Goal: Task Accomplishment & Management: Complete application form

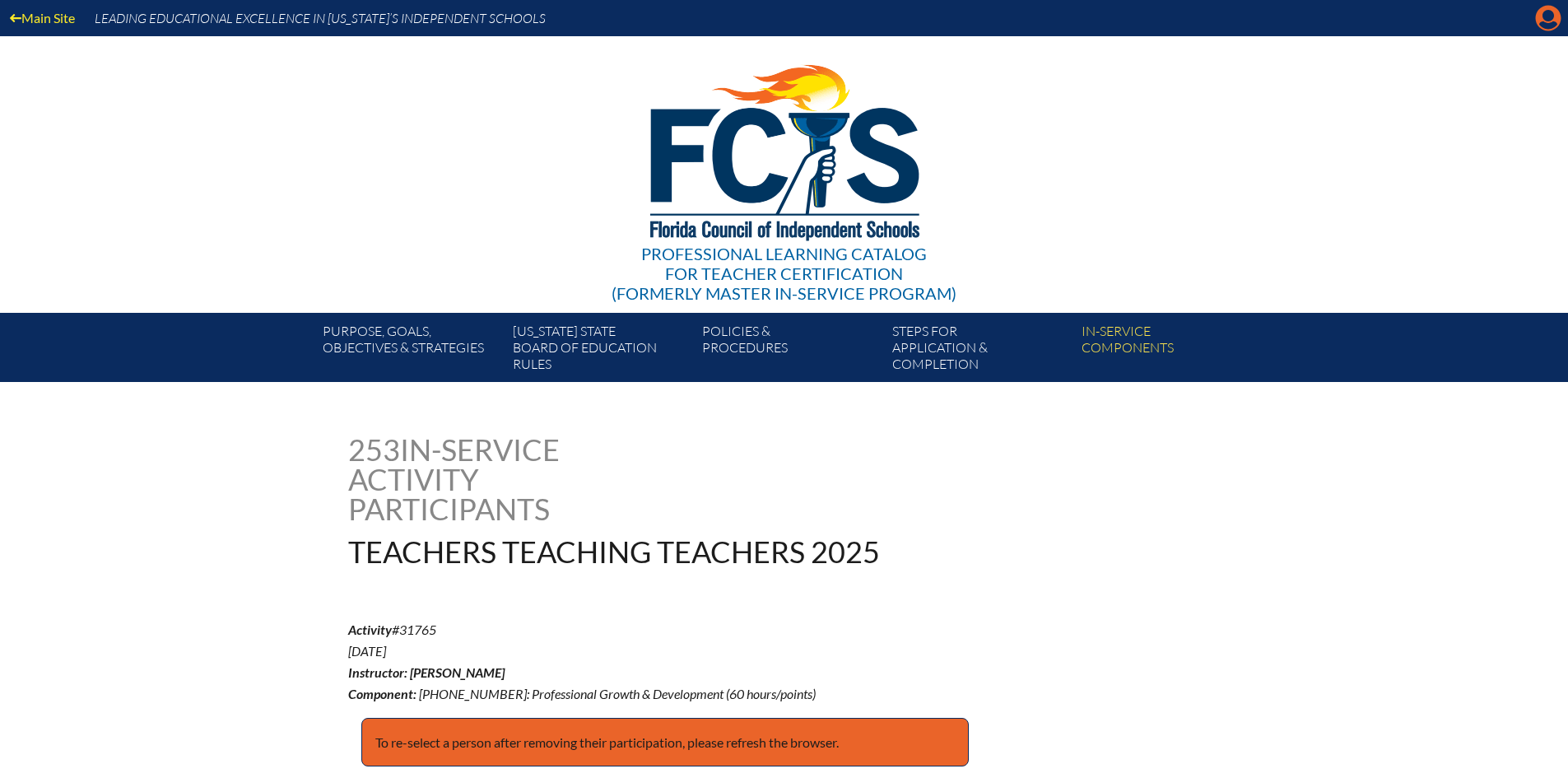
click at [1540, 28] on icon "Manage account" at bounding box center [1548, 18] width 26 height 26
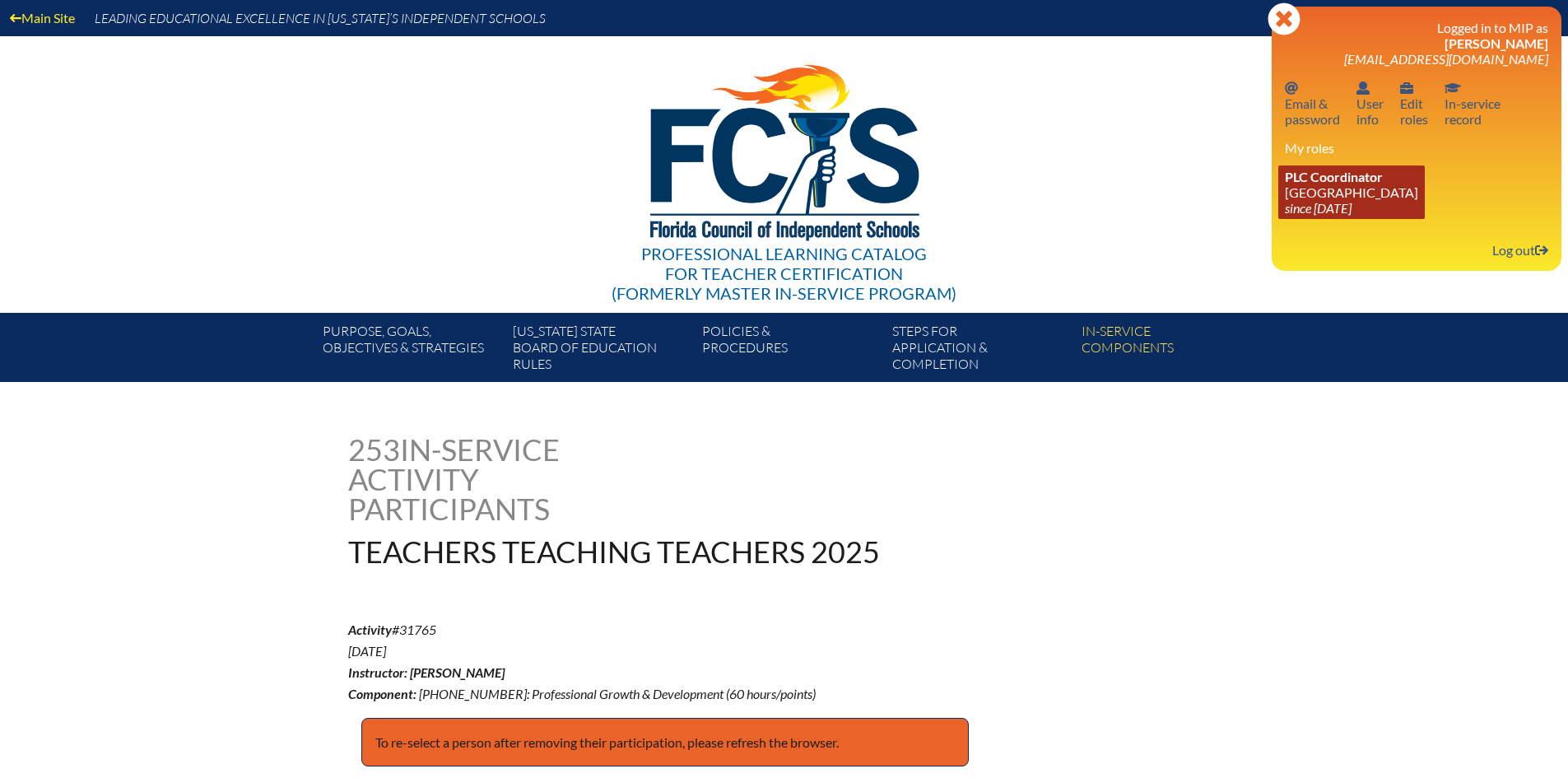
click at [1345, 205] on icon "since [DATE]" at bounding box center [1318, 207] width 67 height 15
click at [1305, 194] on link "PLC Coordinator Pine Crest School since 2016 Aug 15" at bounding box center [1351, 192] width 146 height 53
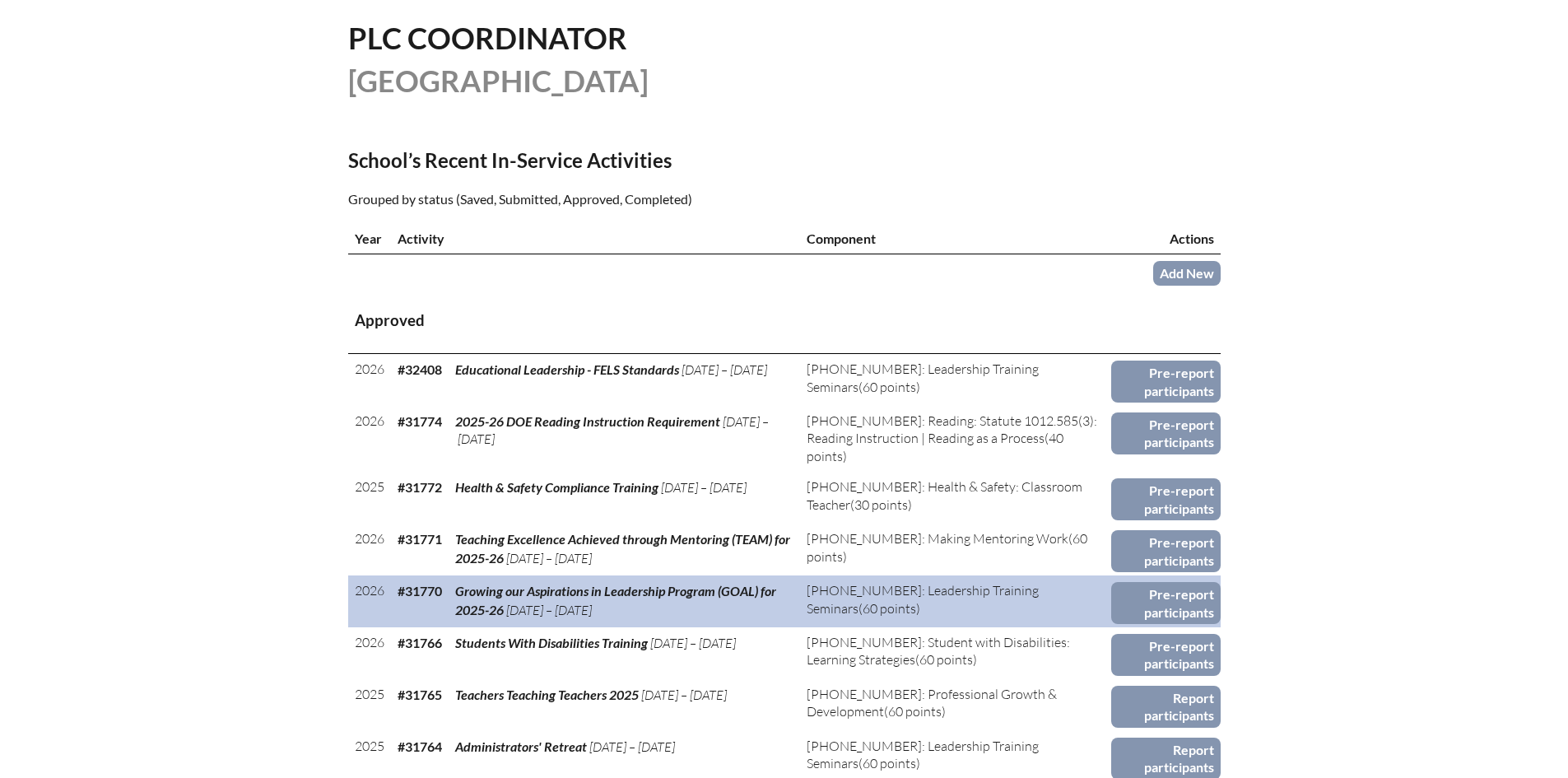
scroll to position [577, 0]
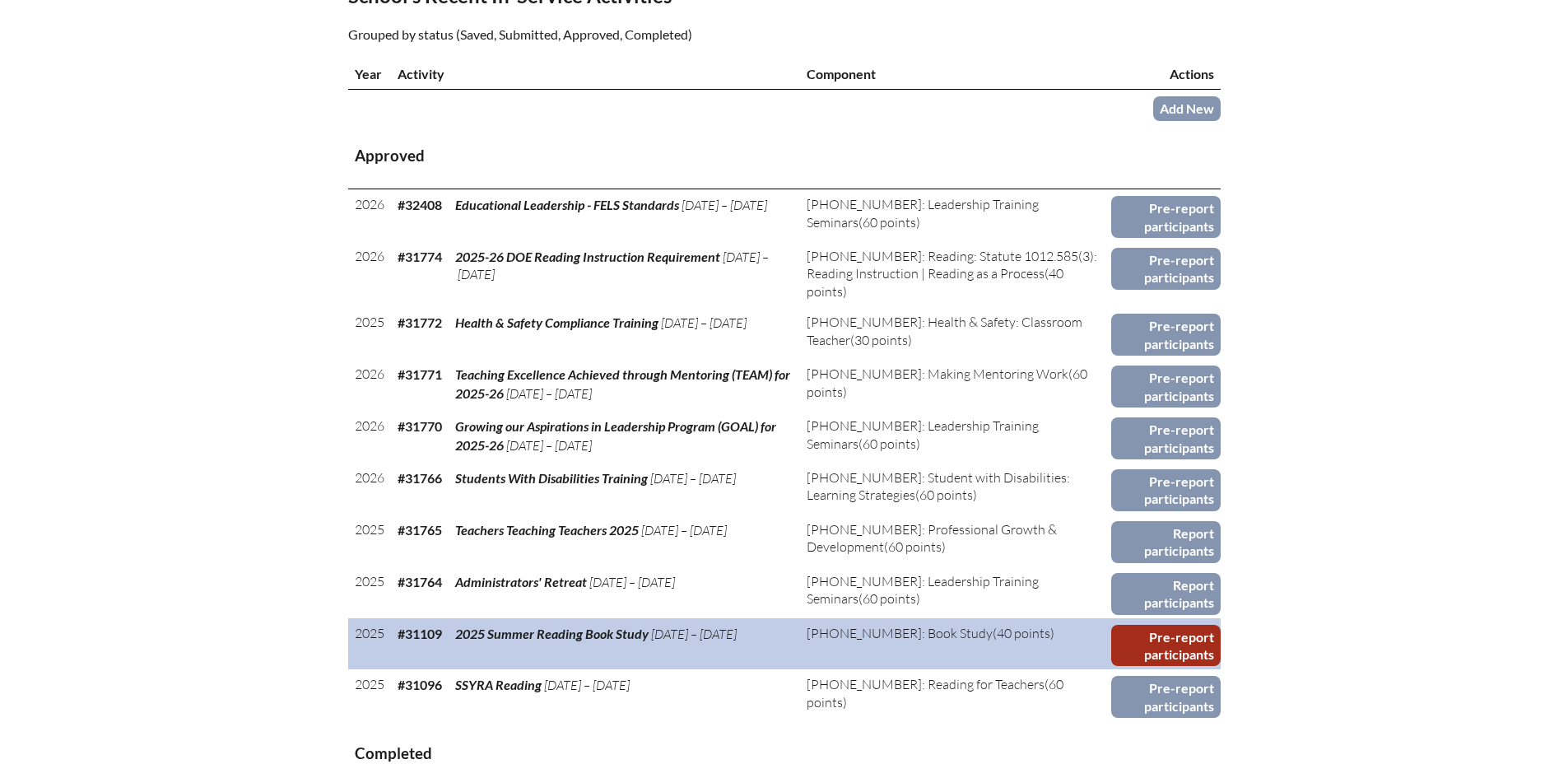
click at [1158, 636] on link "Pre-report participants" at bounding box center [1165, 646] width 109 height 42
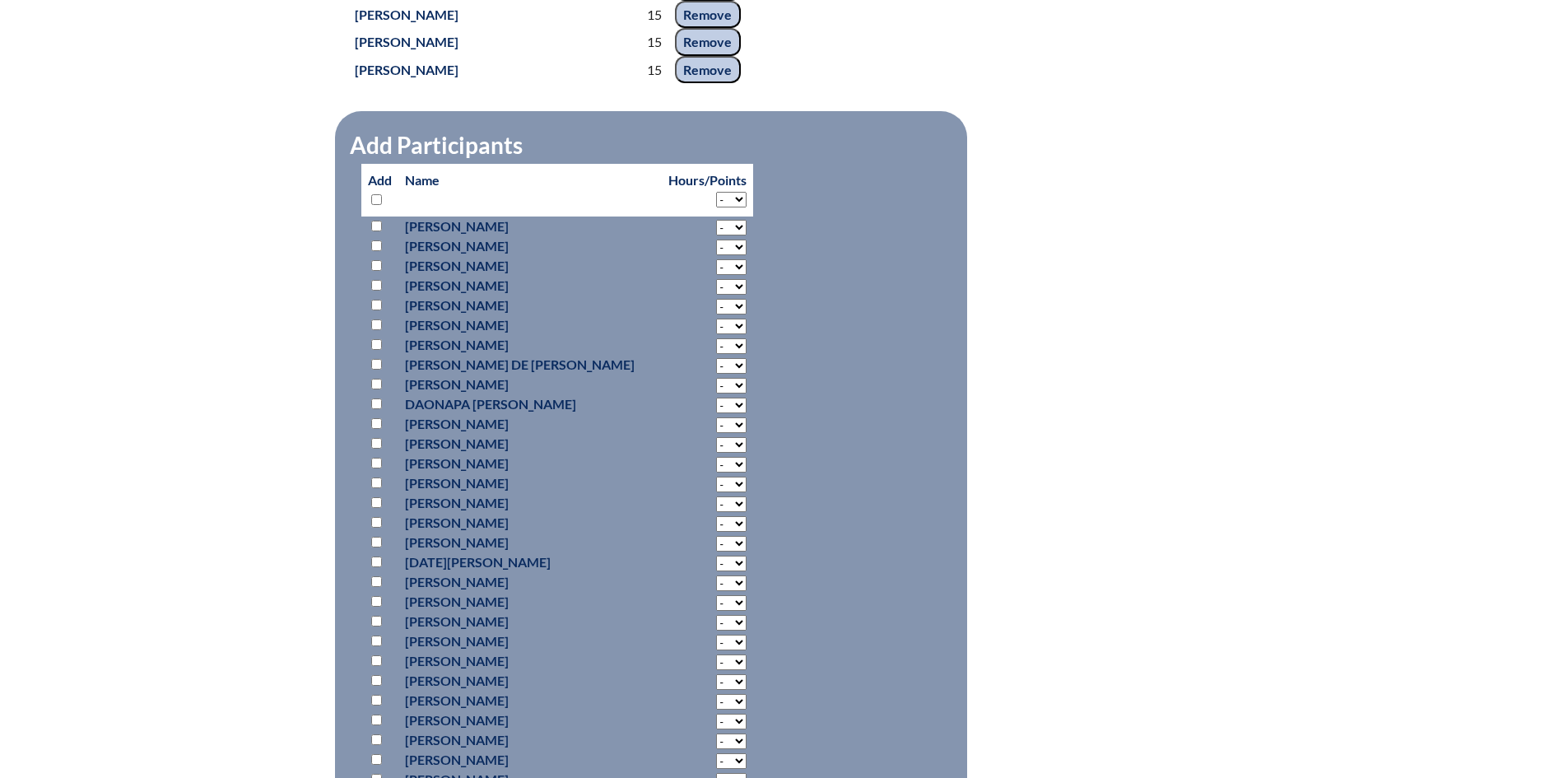
scroll to position [2055, 0]
click at [716, 207] on select "- 2 3 4 5 6 7 8 9 10 11 12 13 14 15 16 17 18" at bounding box center [731, 200] width 30 height 15
select select "15"
click at [716, 207] on select "- 2 3 4 5 6 7 8 9 10 11 12 13 14 15 16 17 18" at bounding box center [731, 200] width 30 height 15
select select "15"
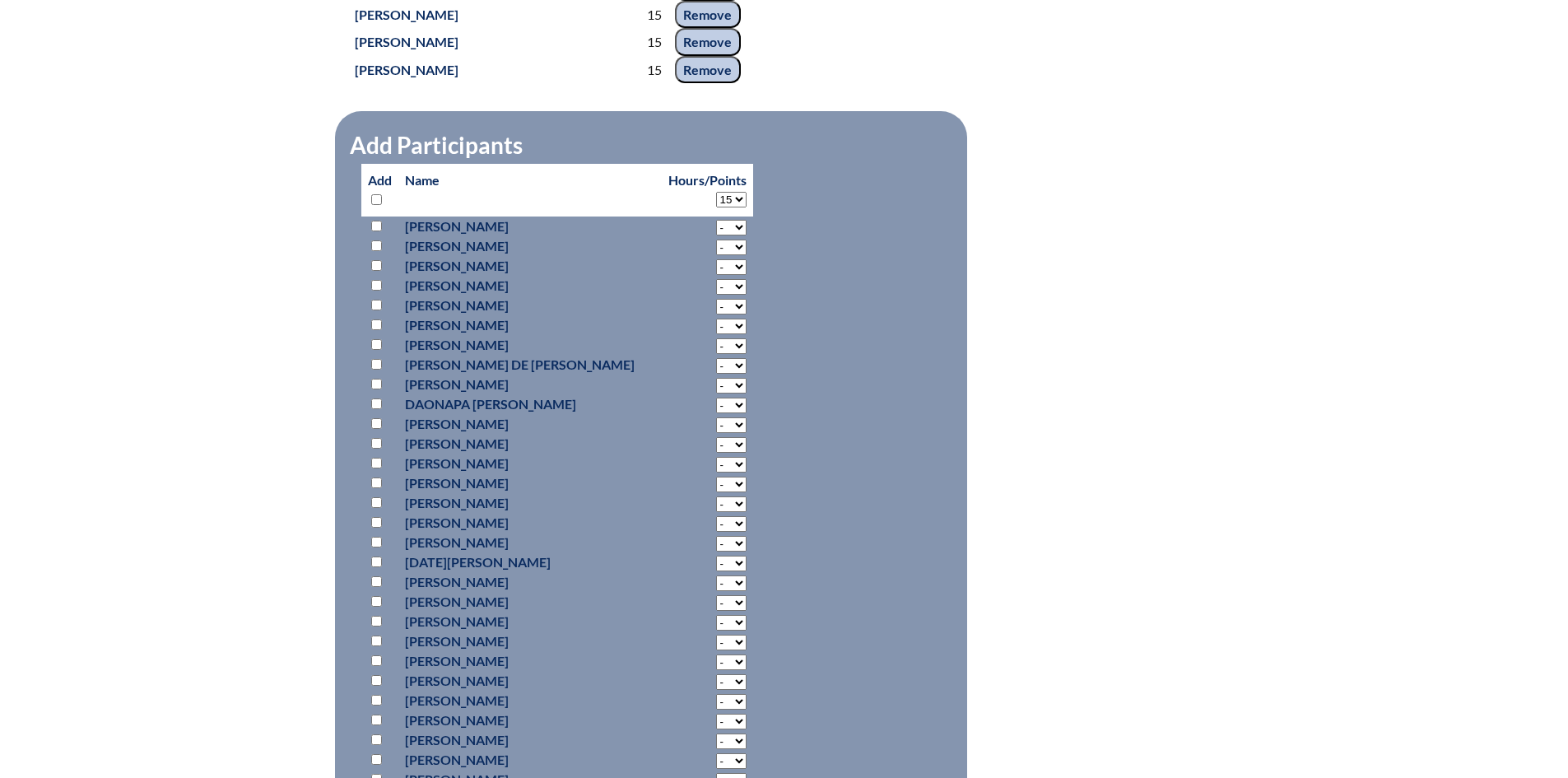
select select "15"
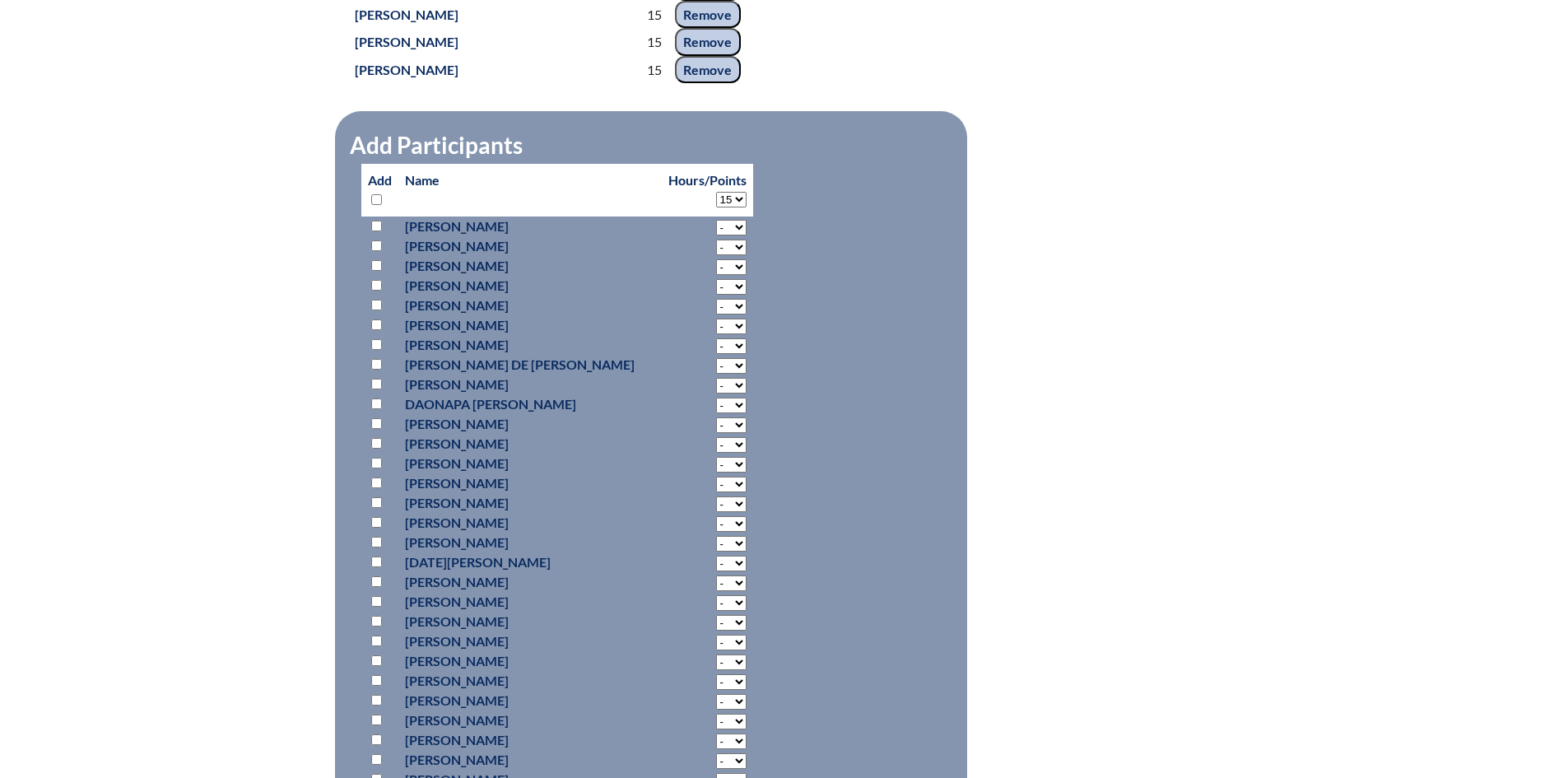
select select "15"
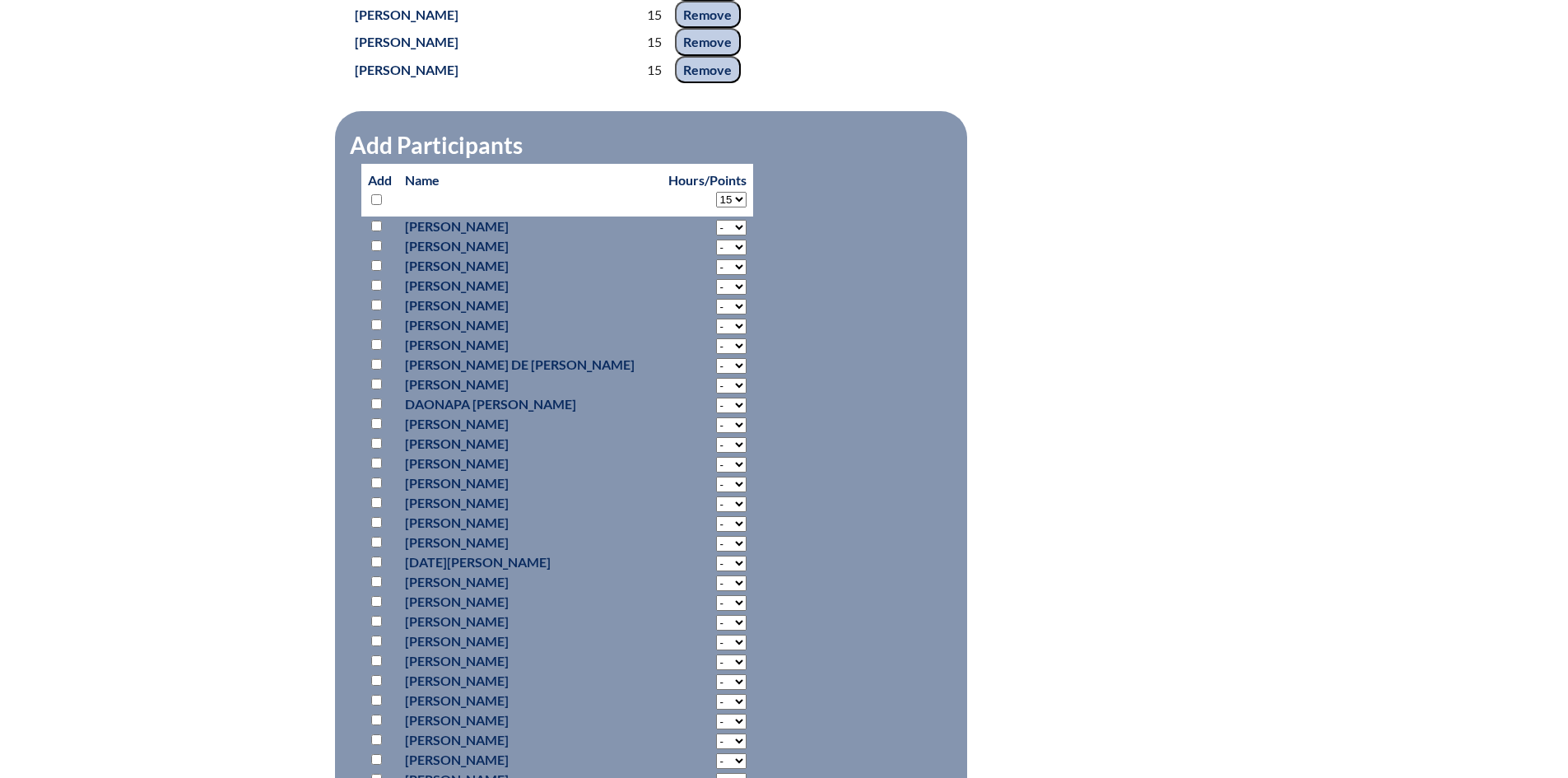
select select "15"
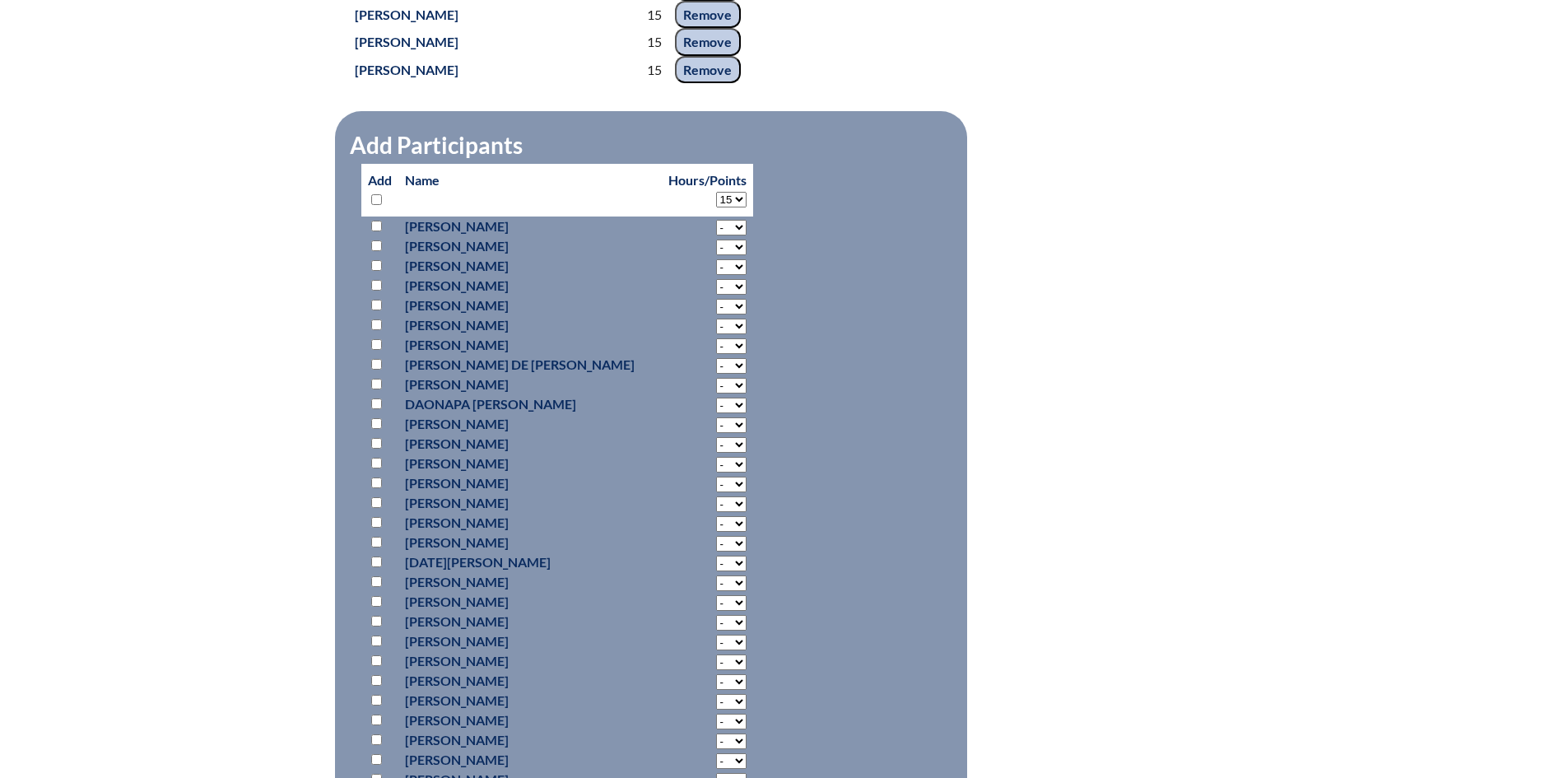
select select "15"
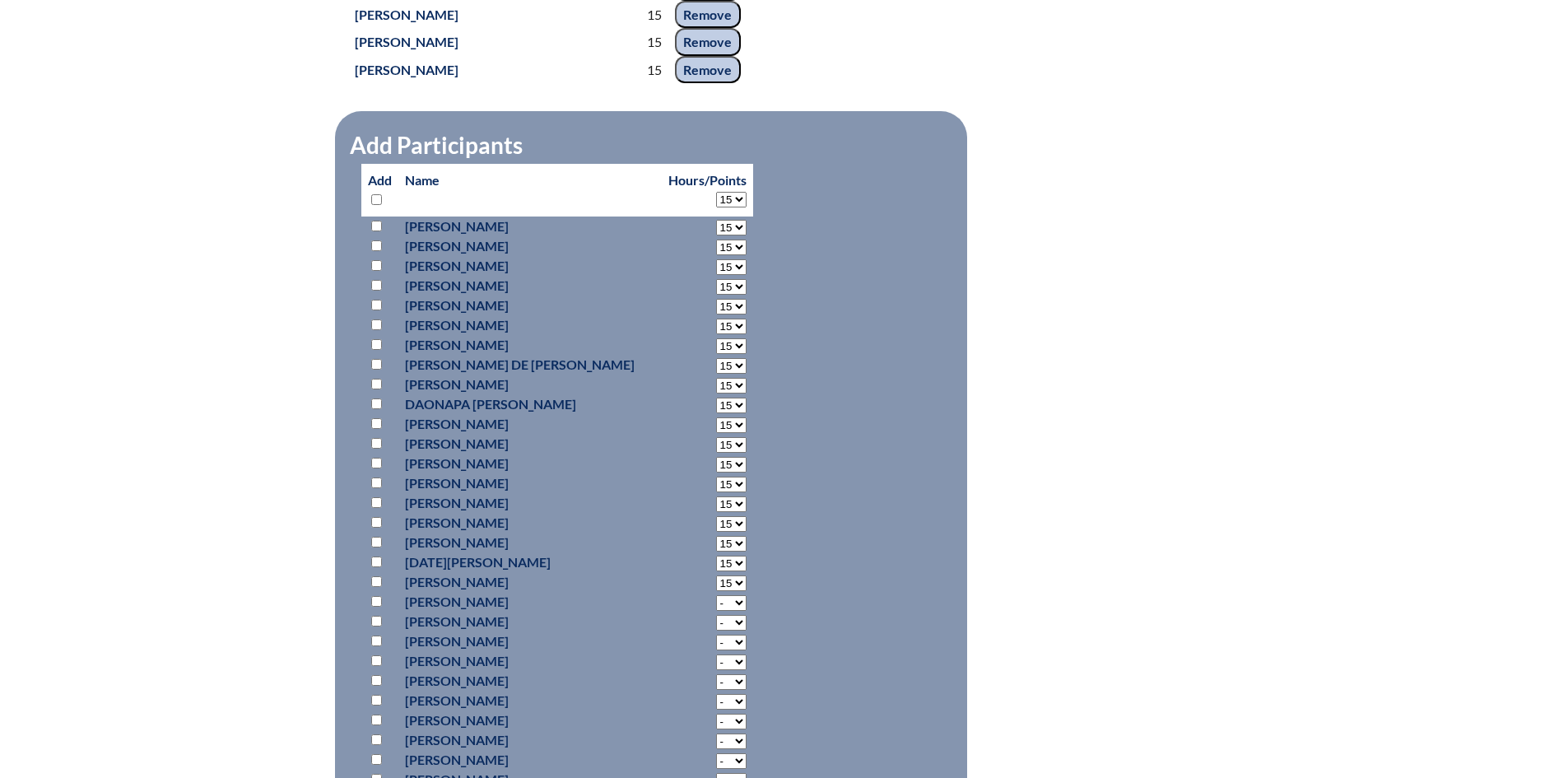
select select "15"
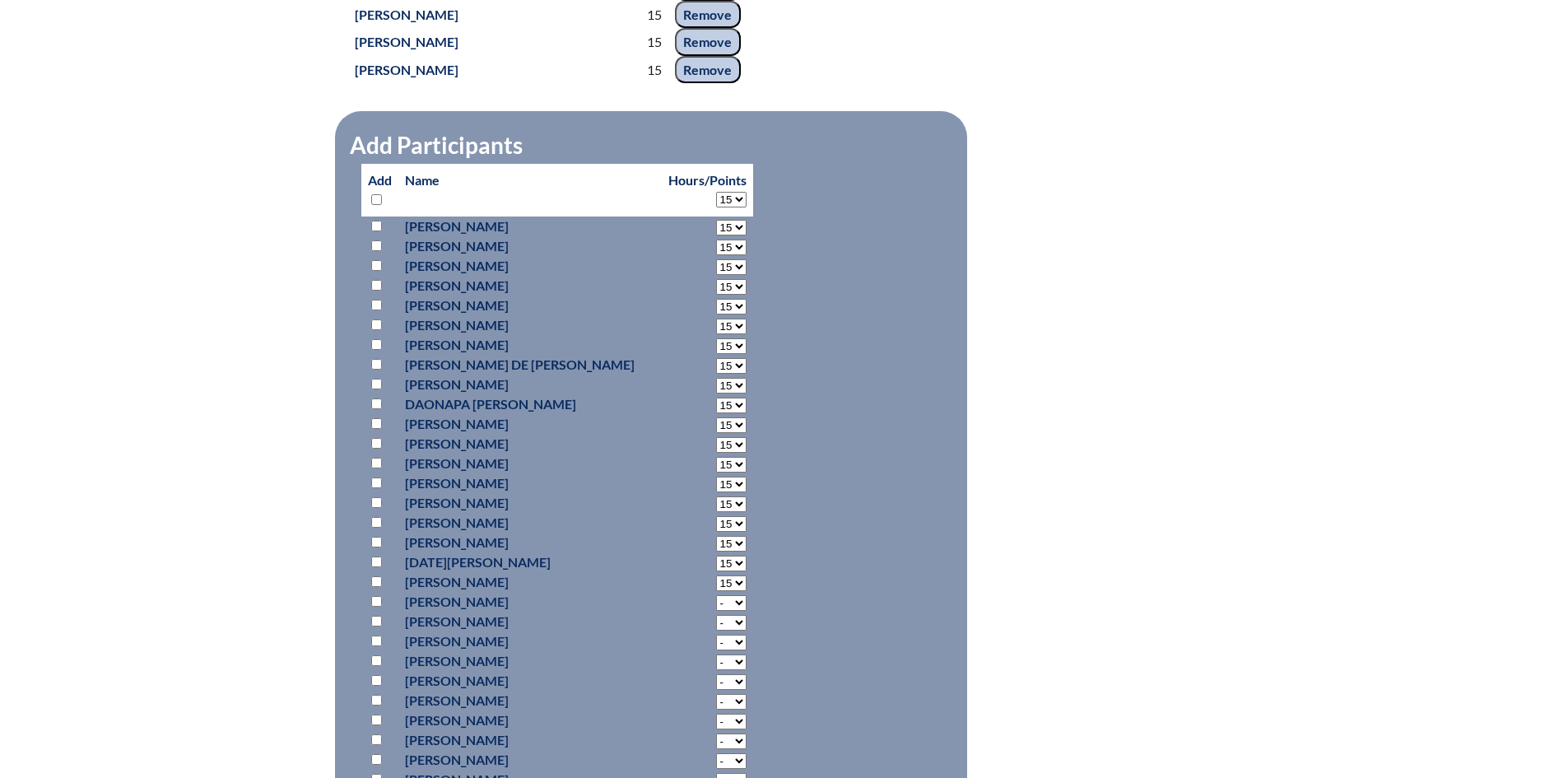
select select "15"
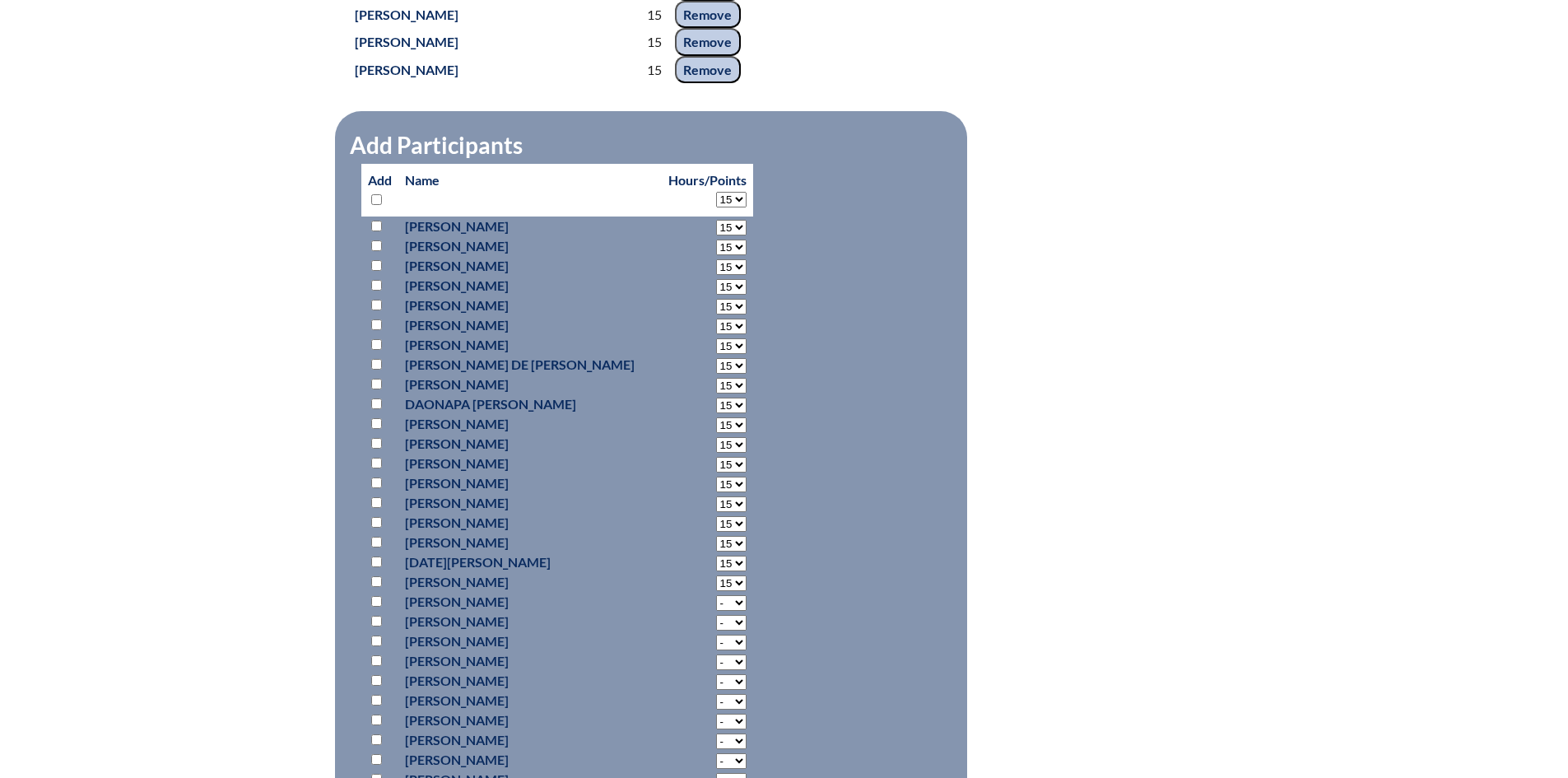
select select "15"
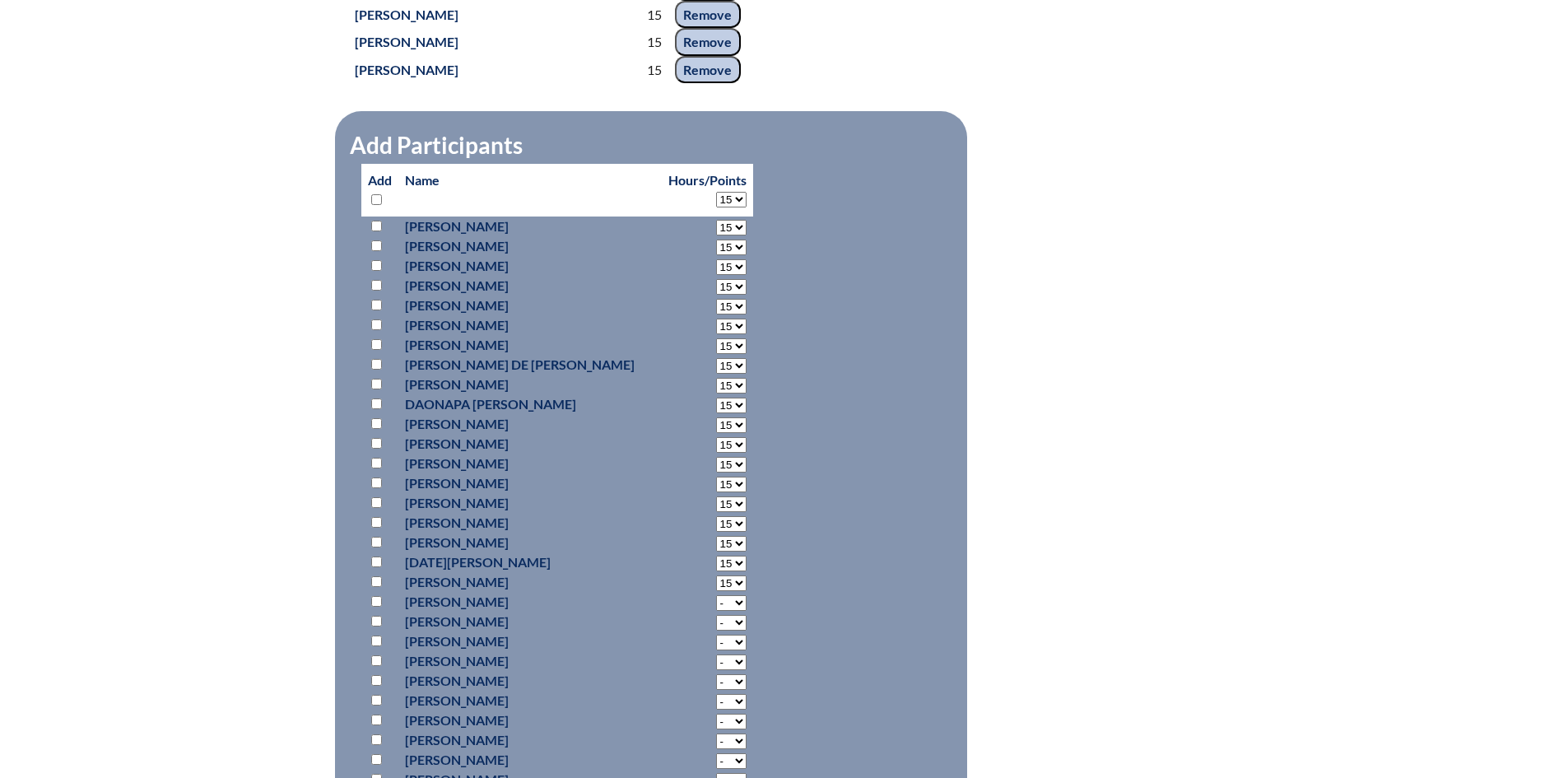
select select "15"
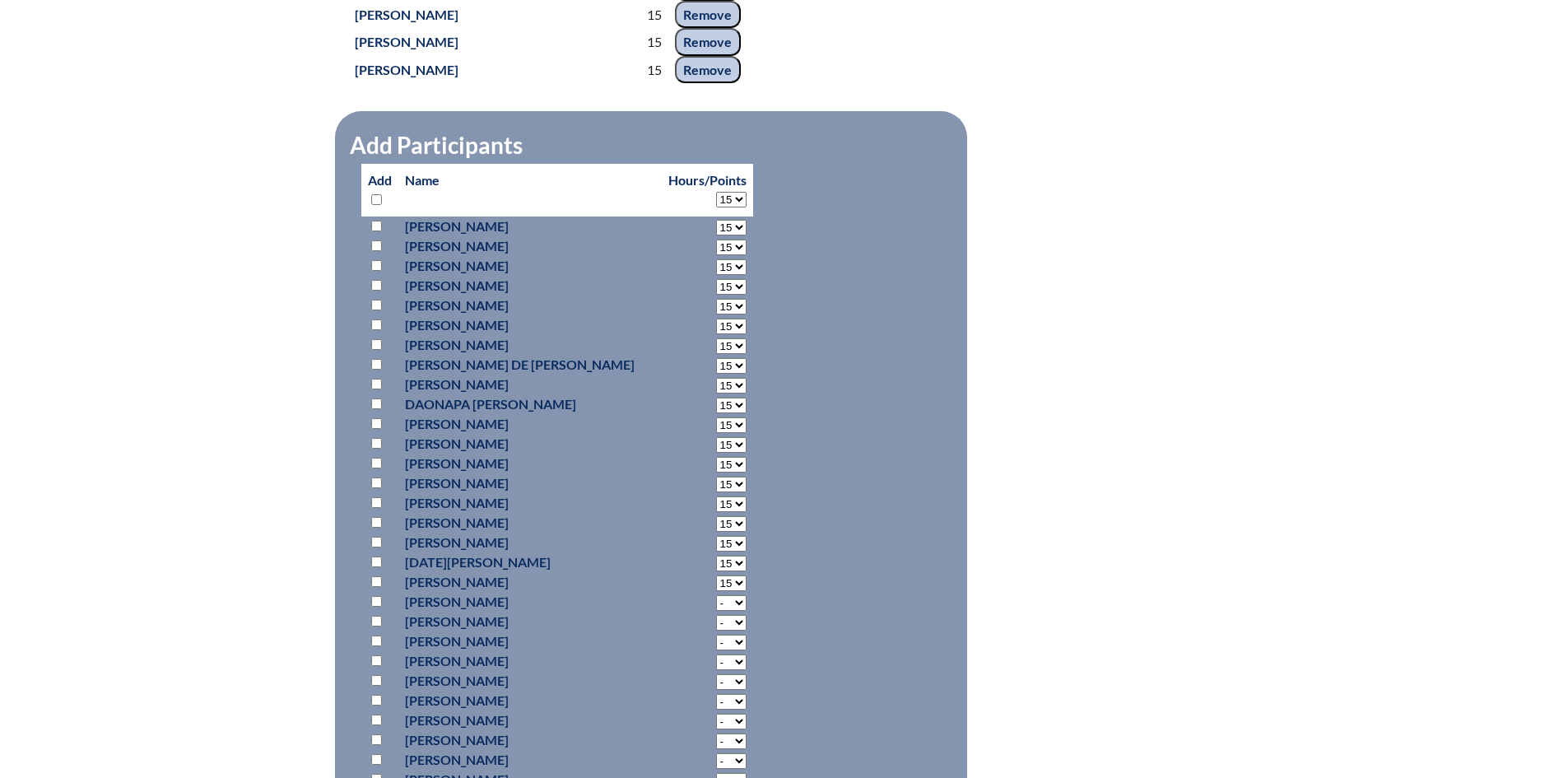
select select "15"
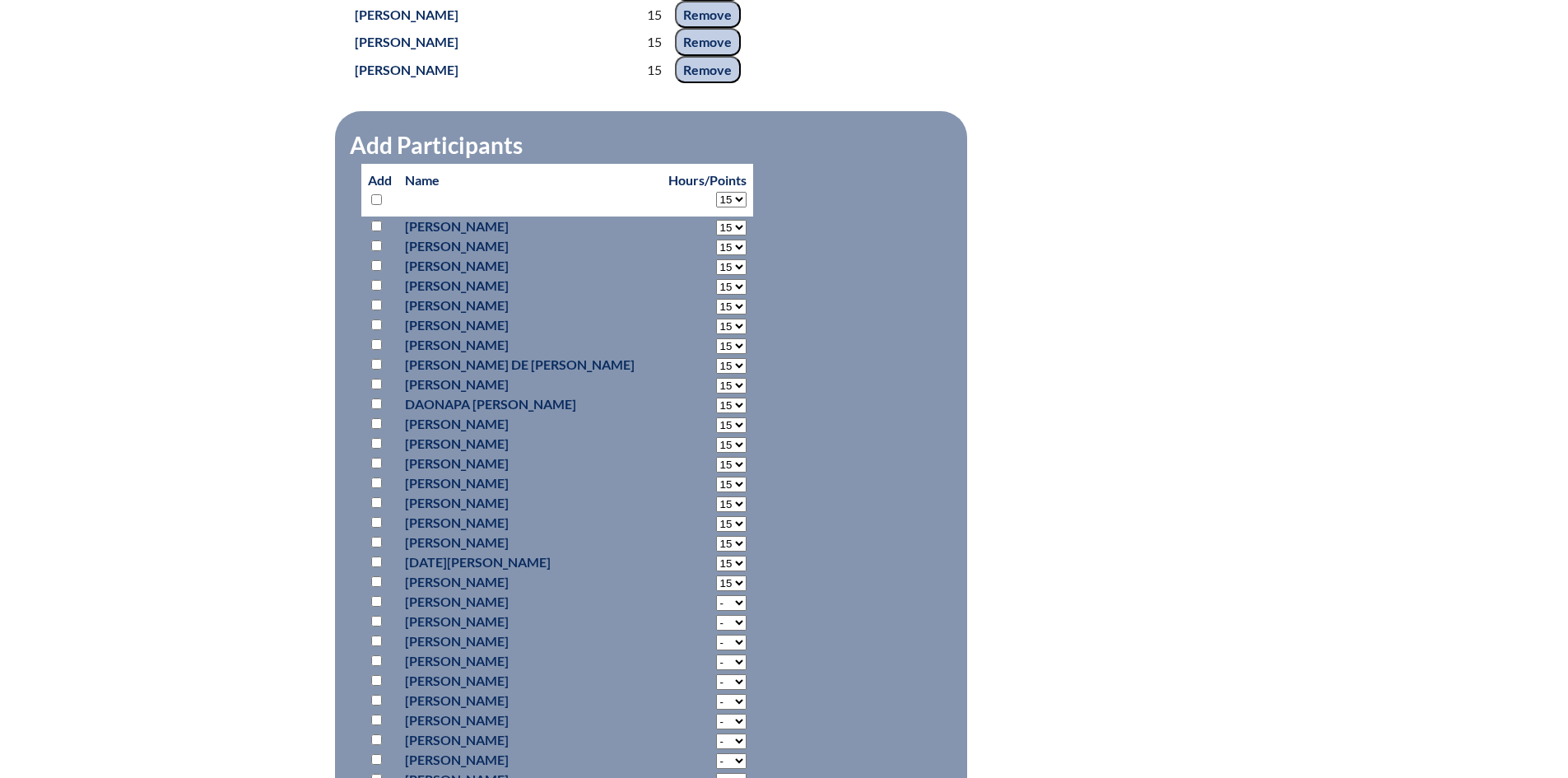
select select "15"
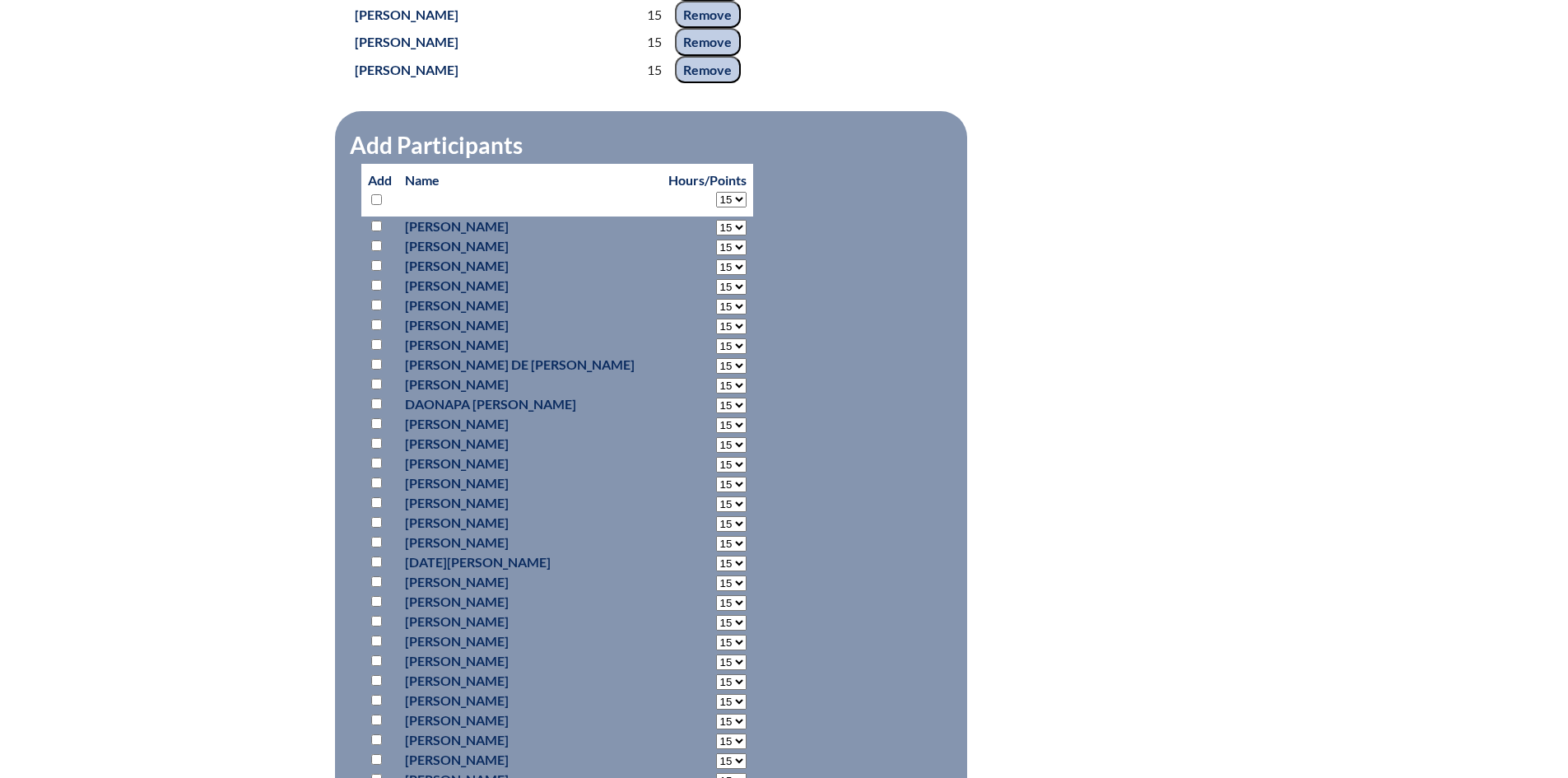
select select "15"
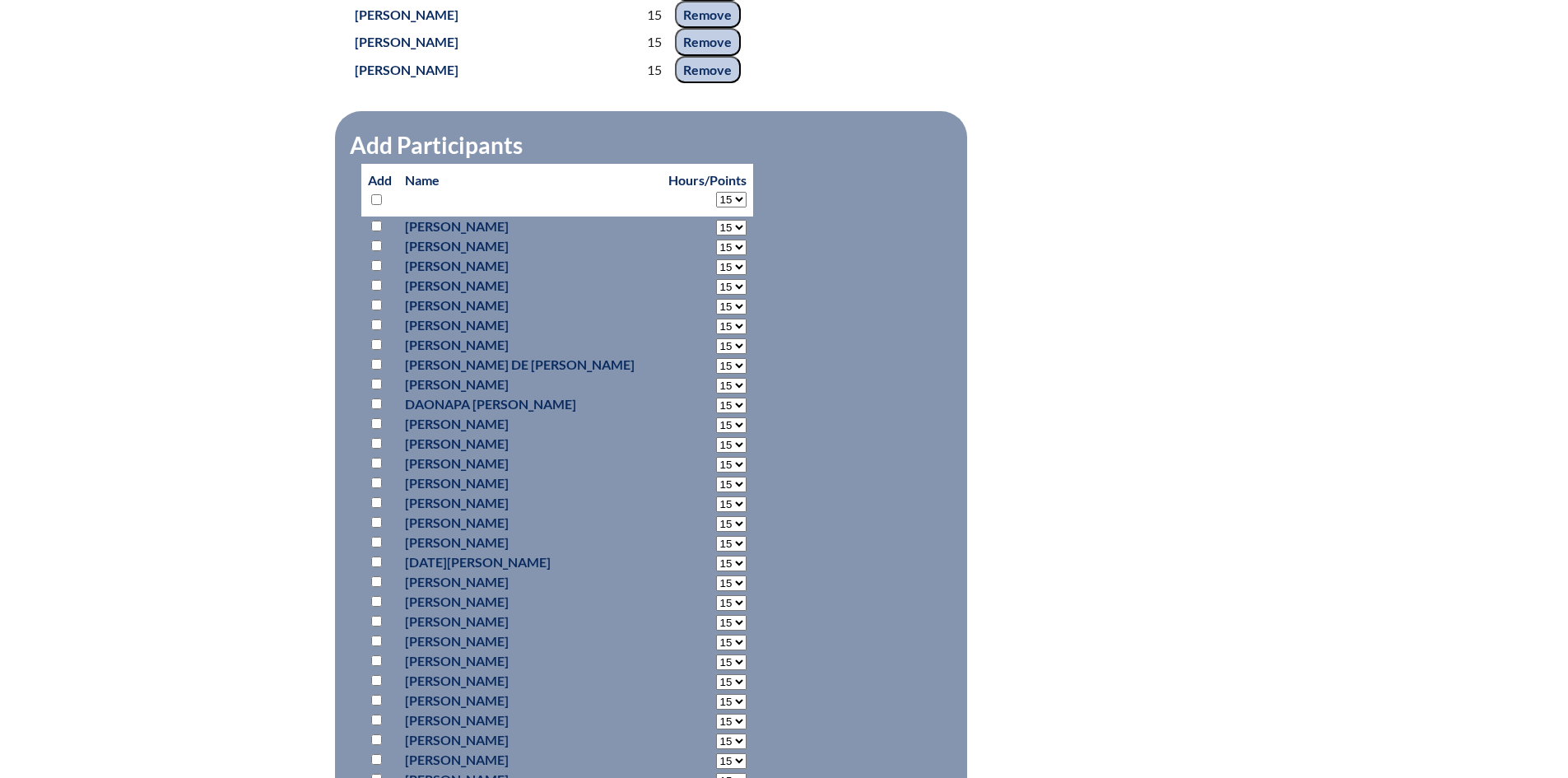
select select "15"
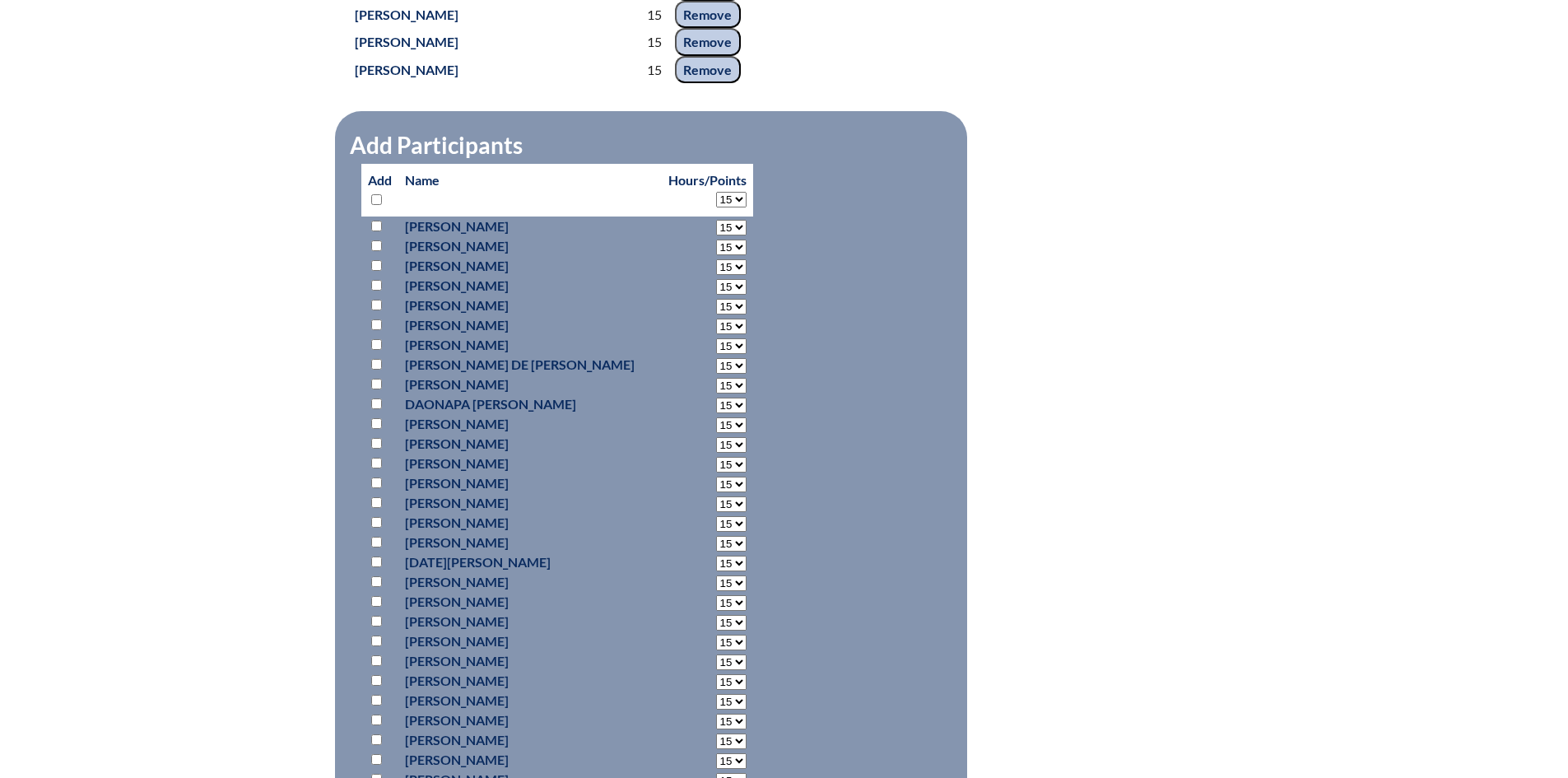
select select "15"
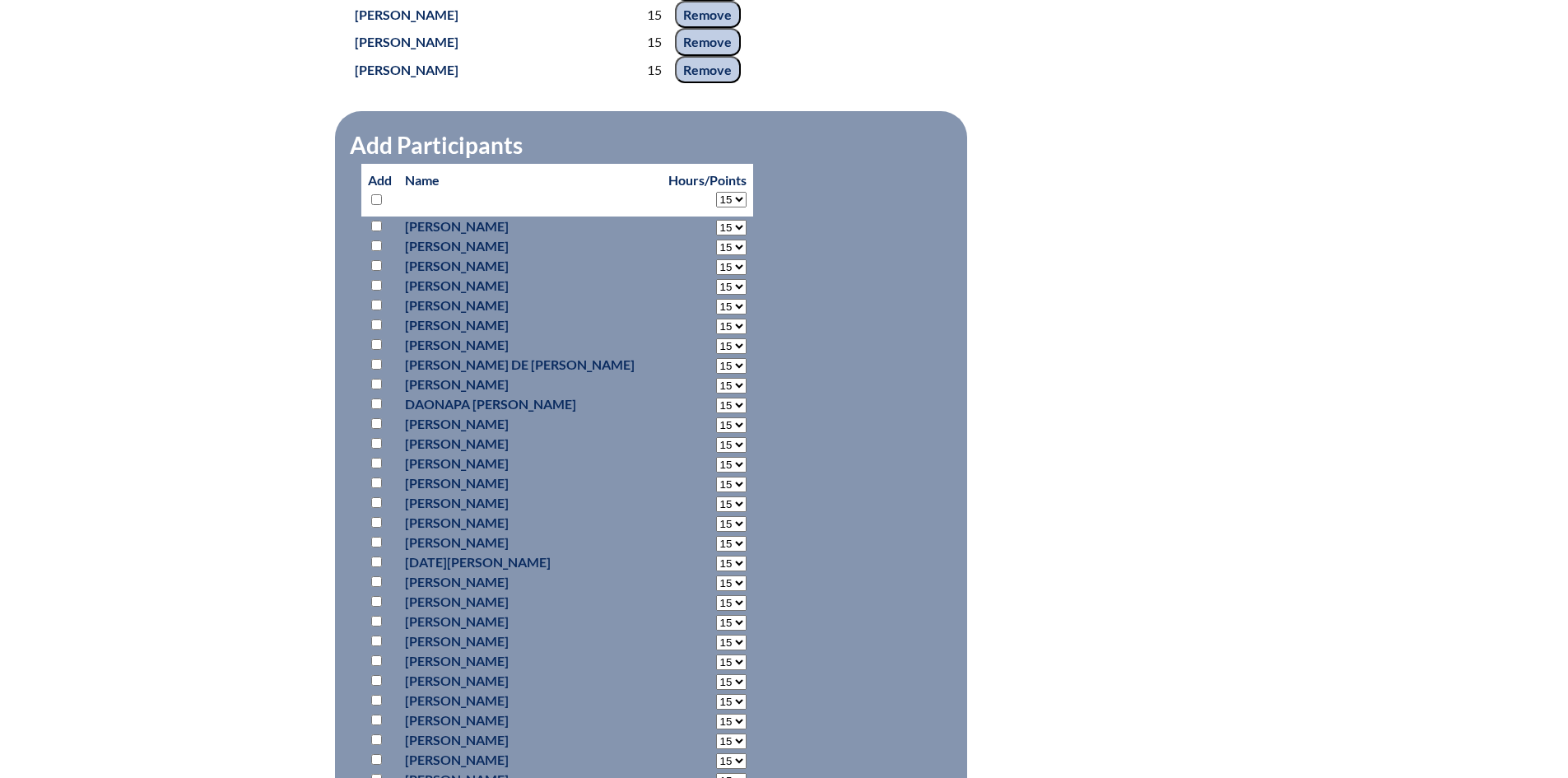
select select "15"
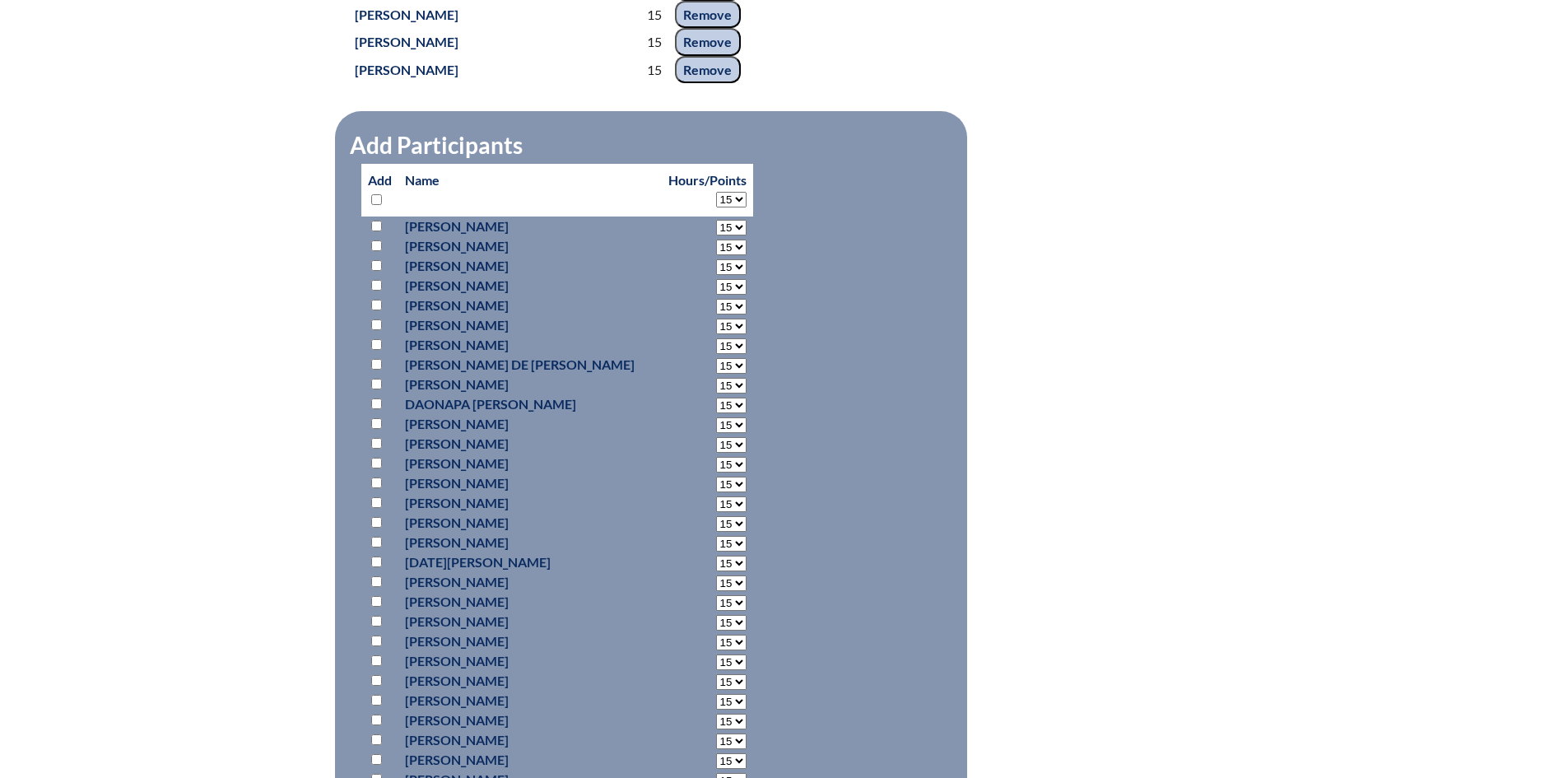
select select "15"
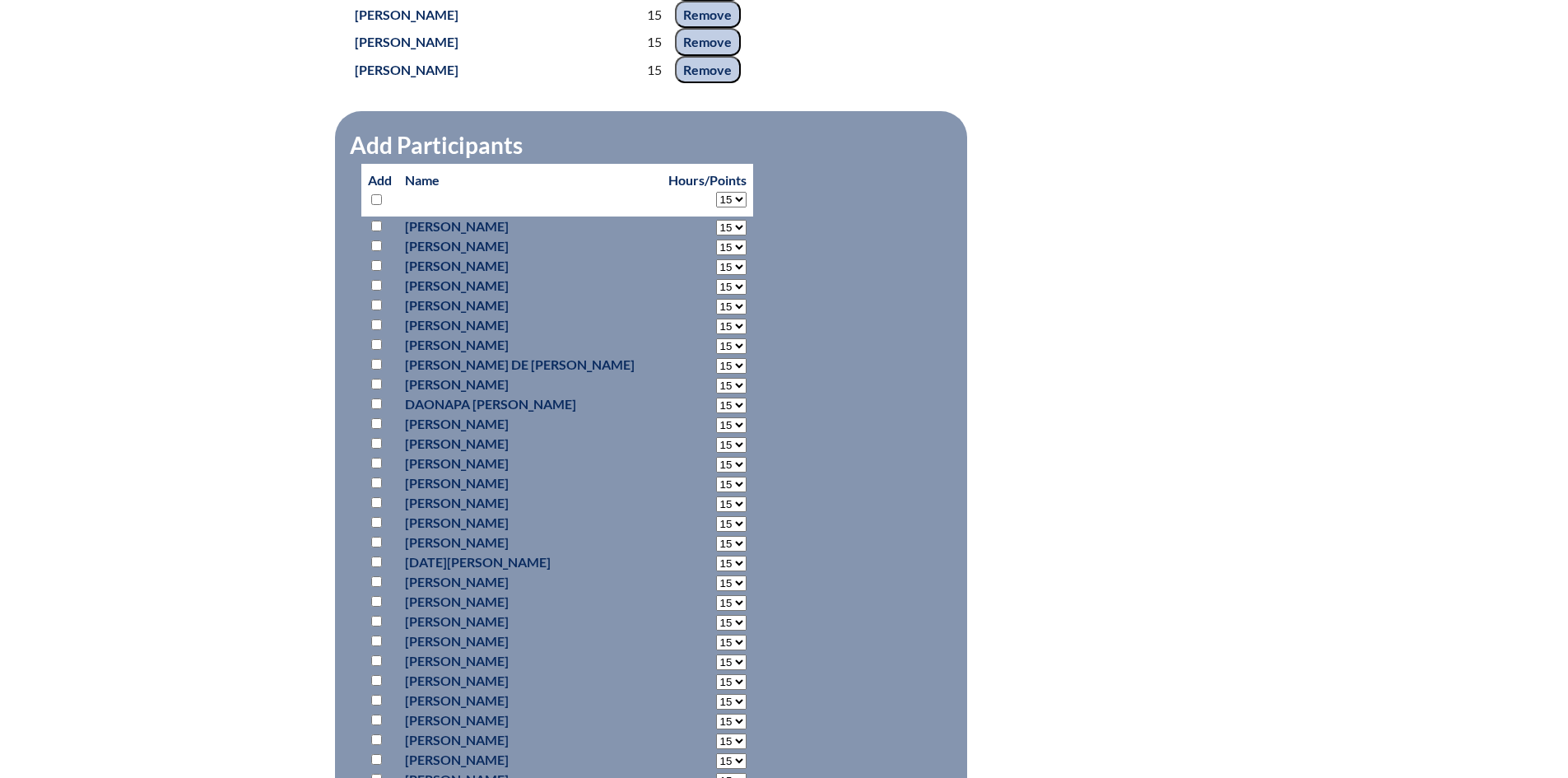
select select "15"
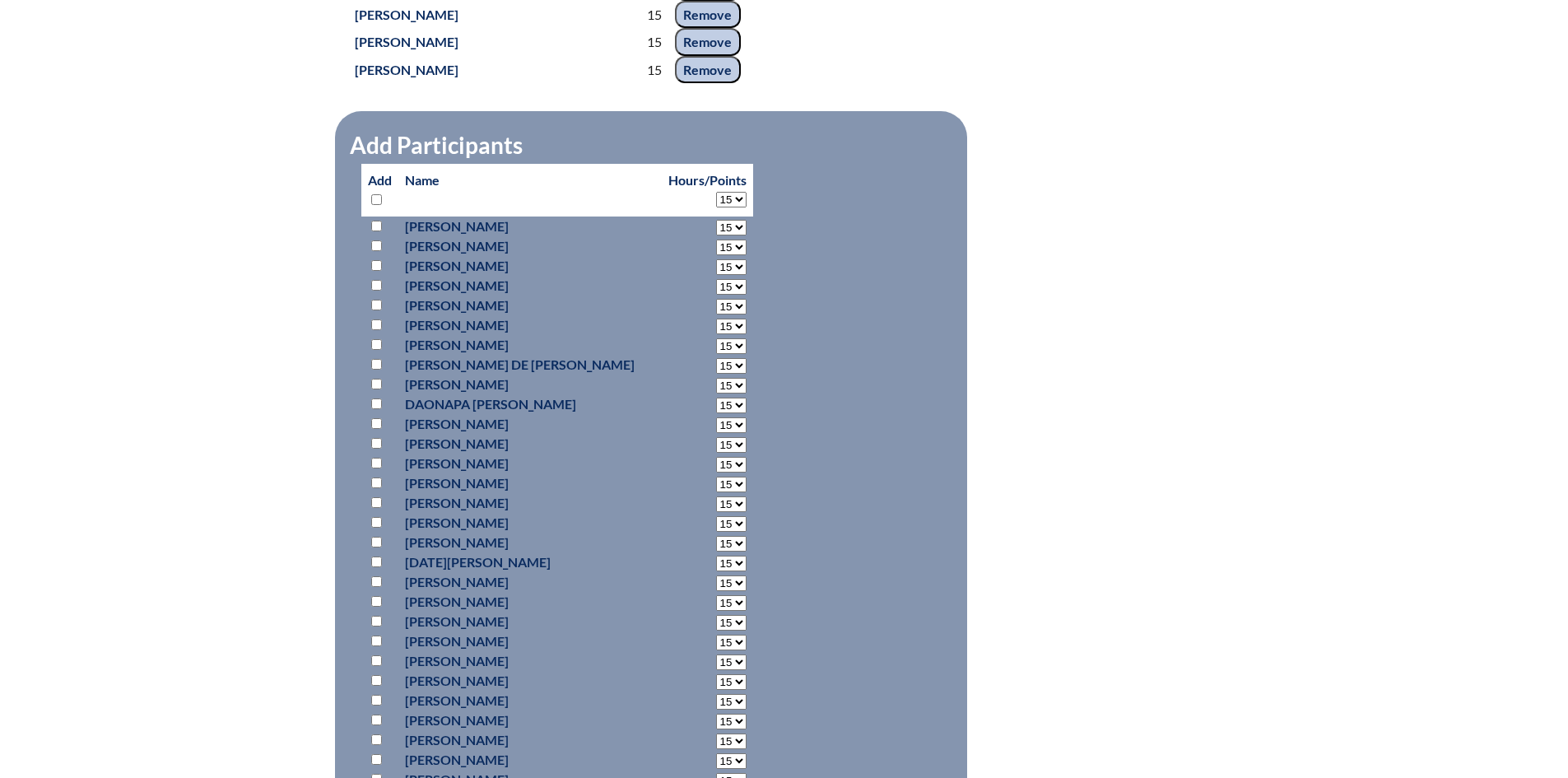
select select "15"
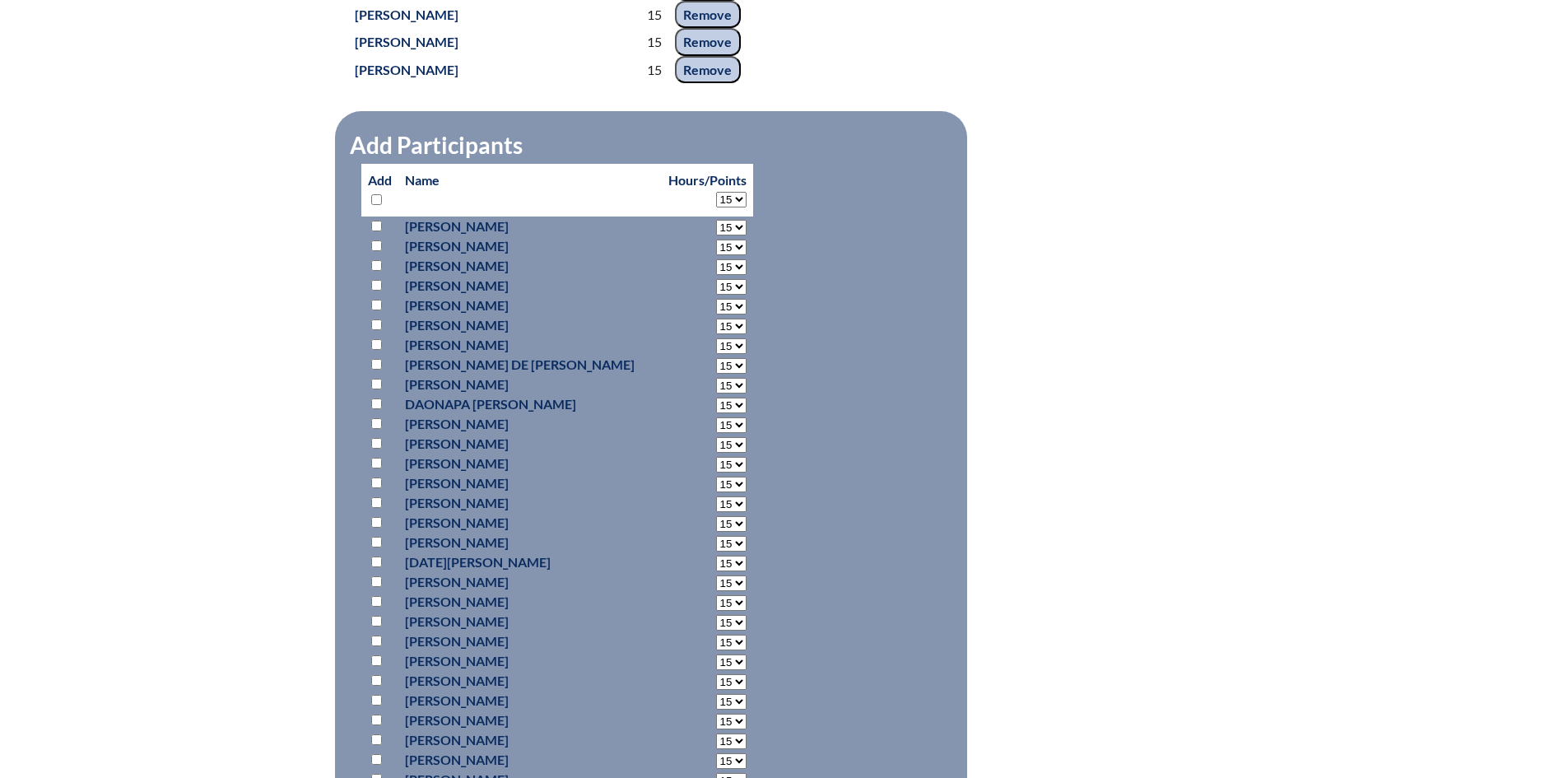
select select "15"
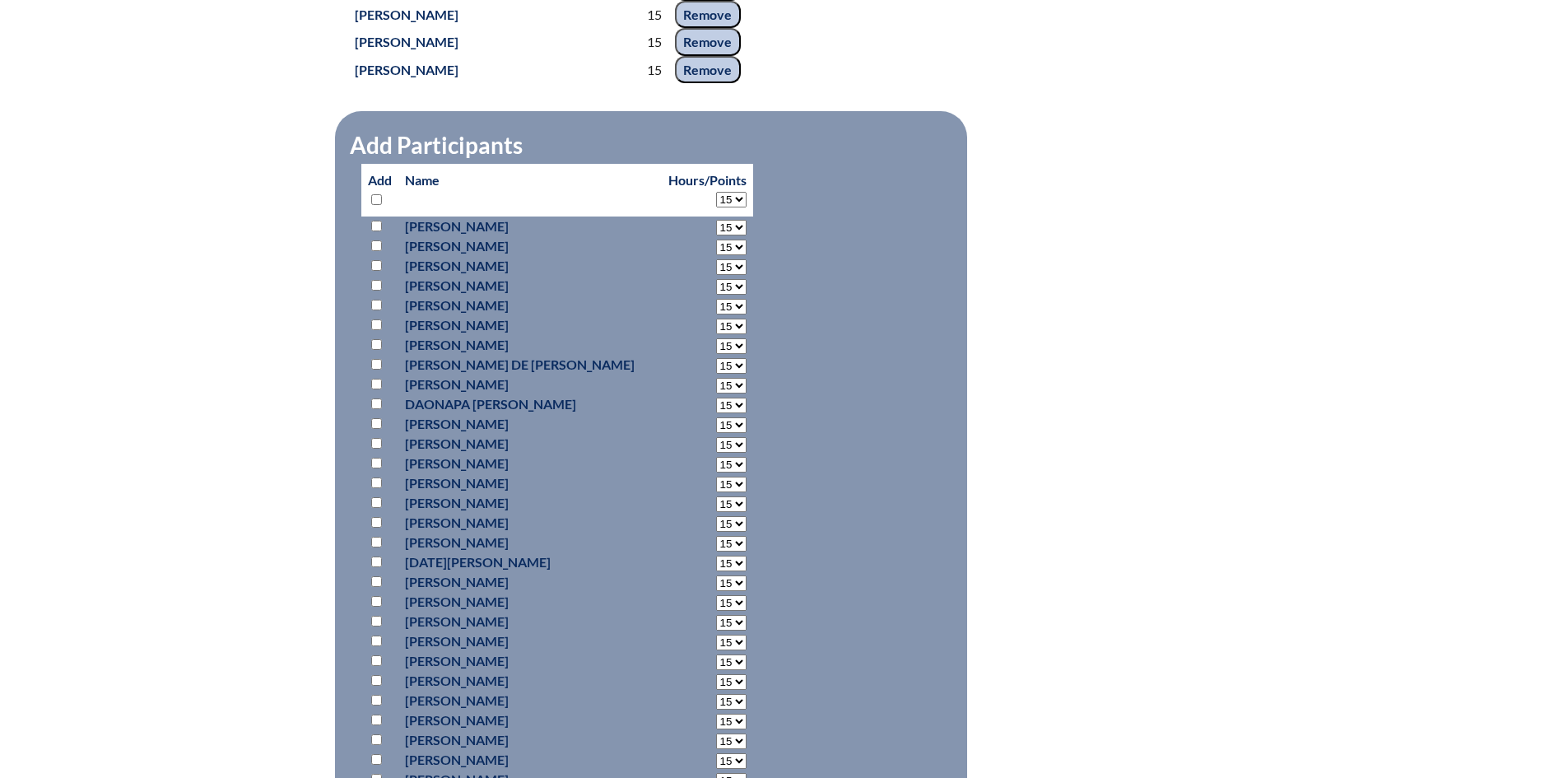
select select "15"
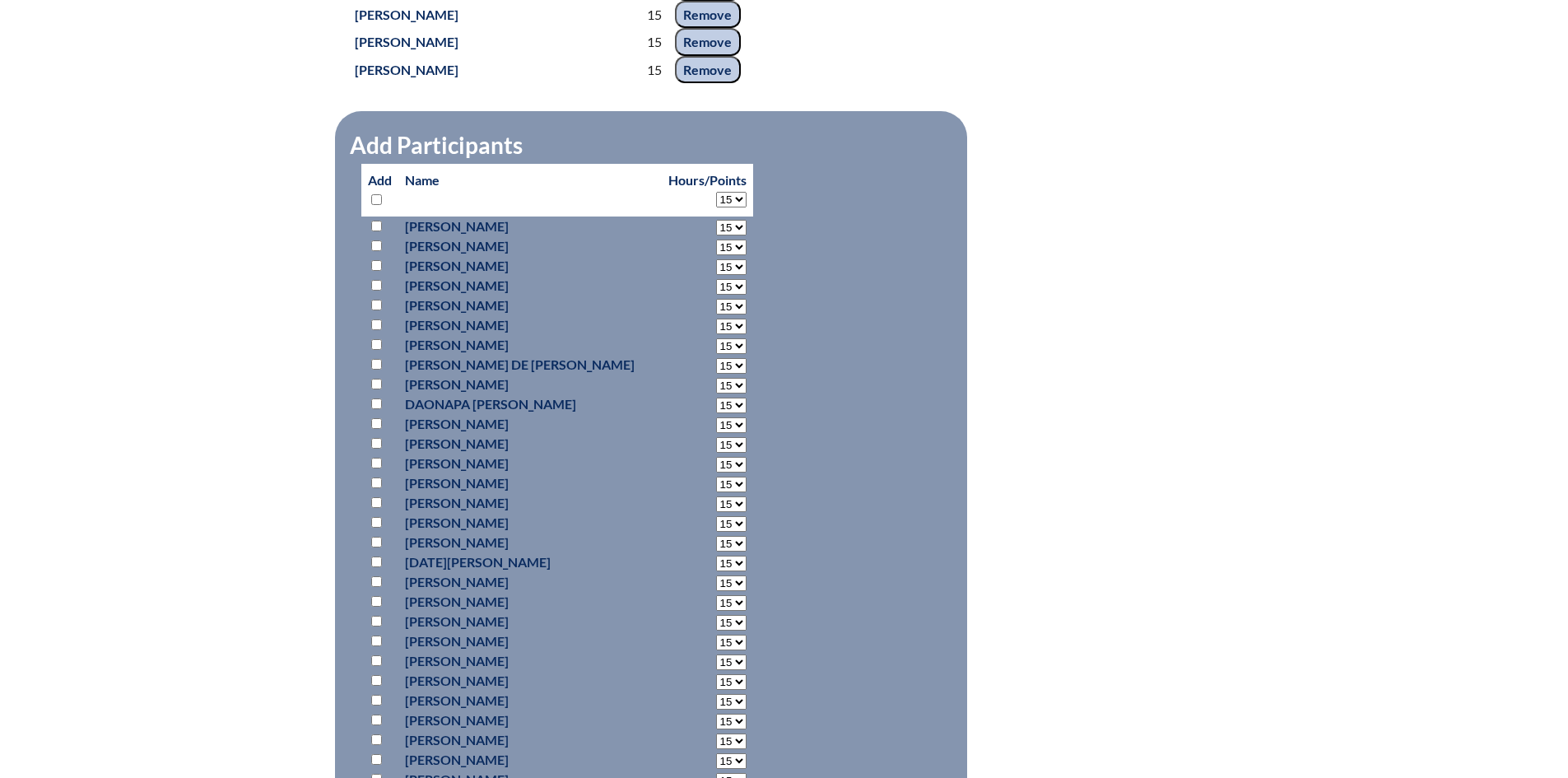
select select "15"
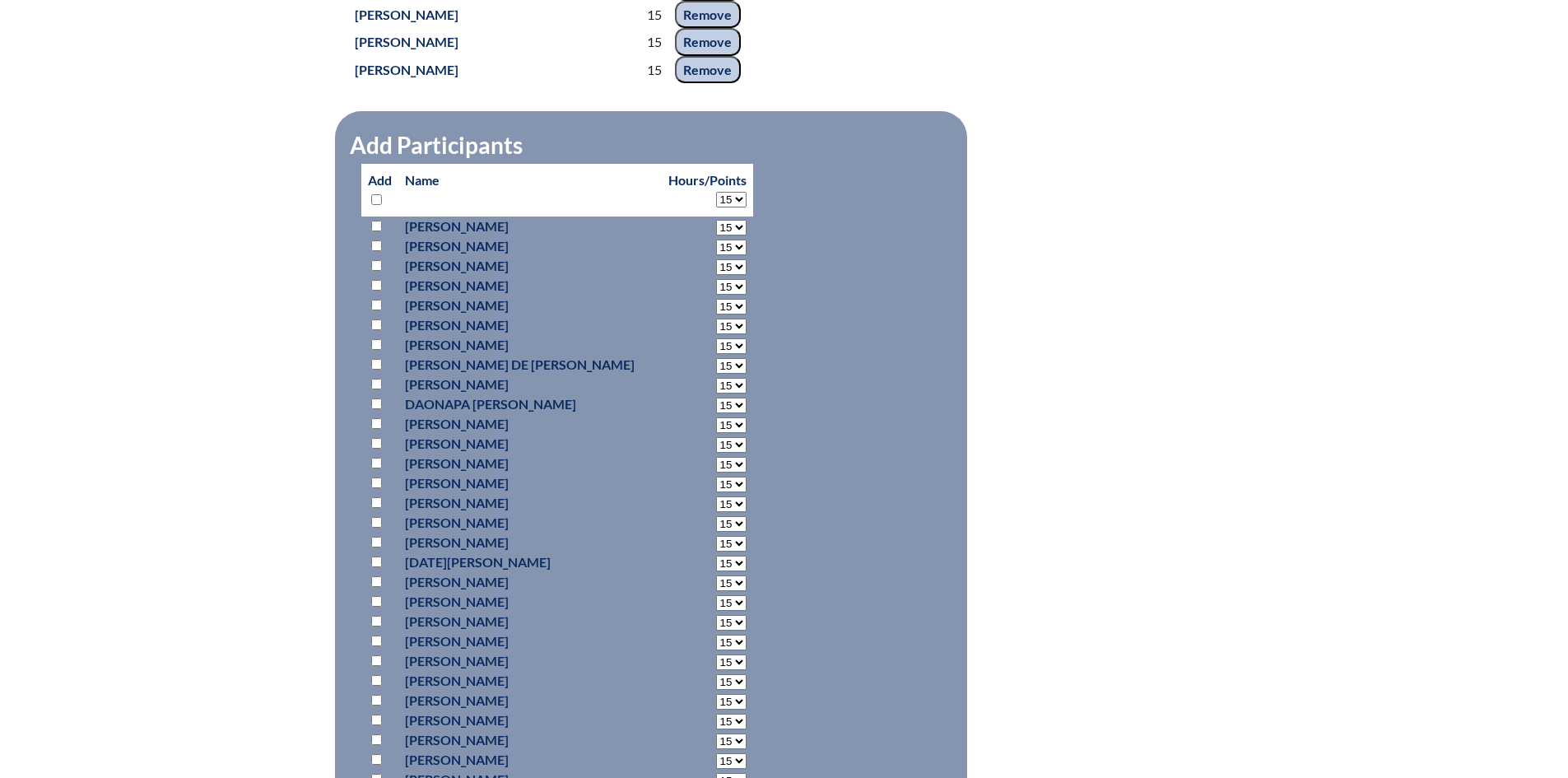
select select "15"
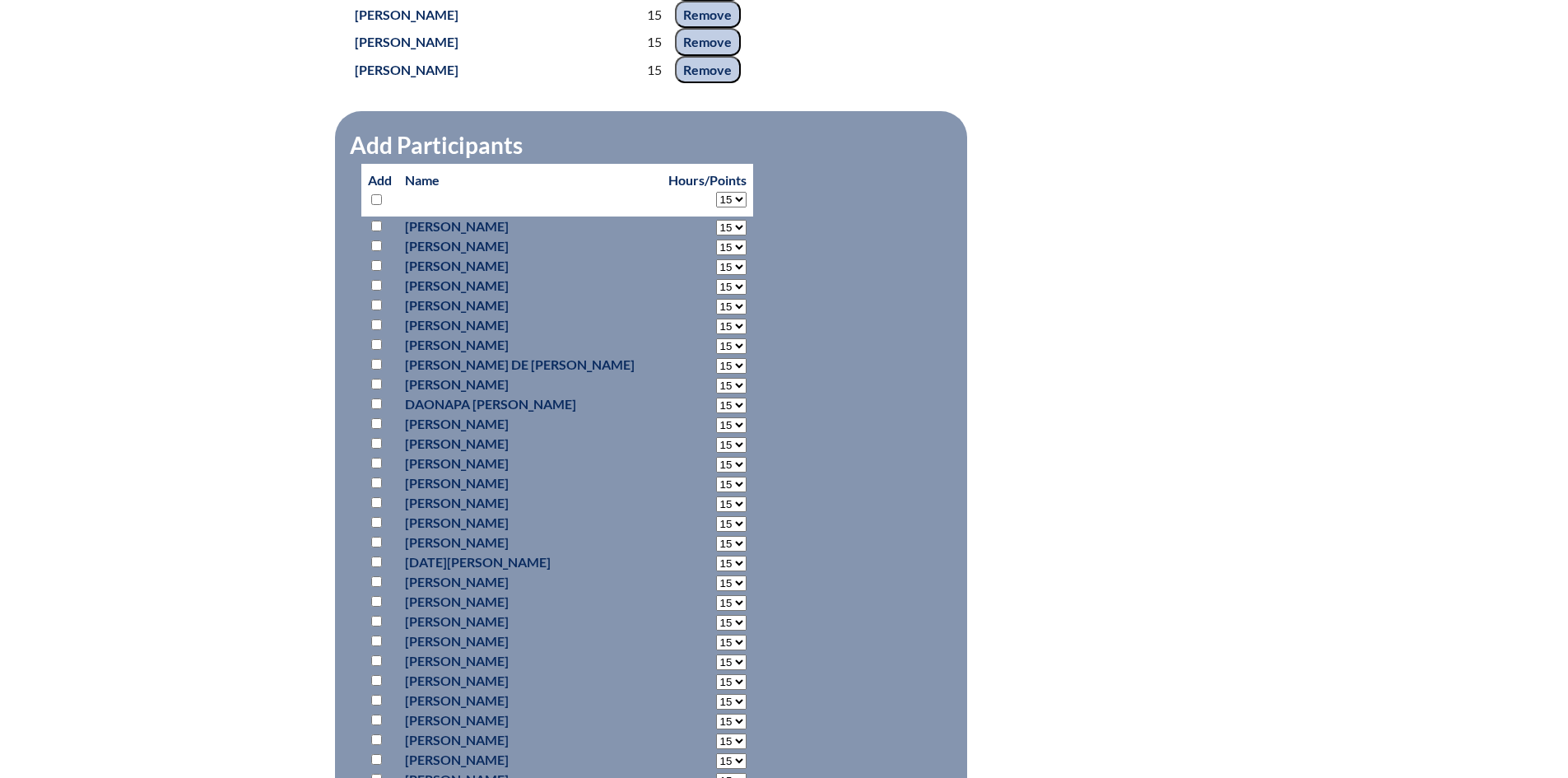
select select "15"
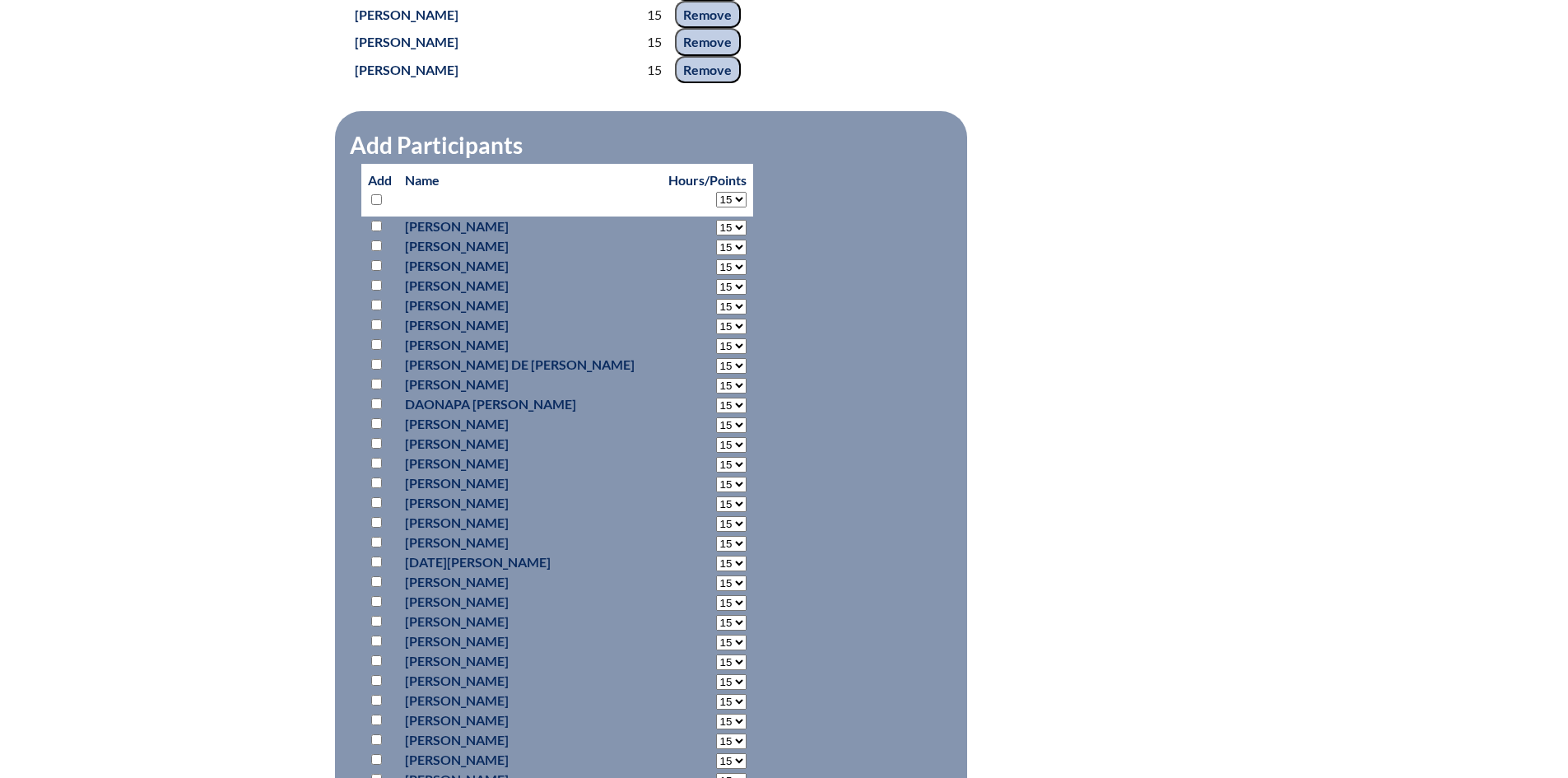
select select "15"
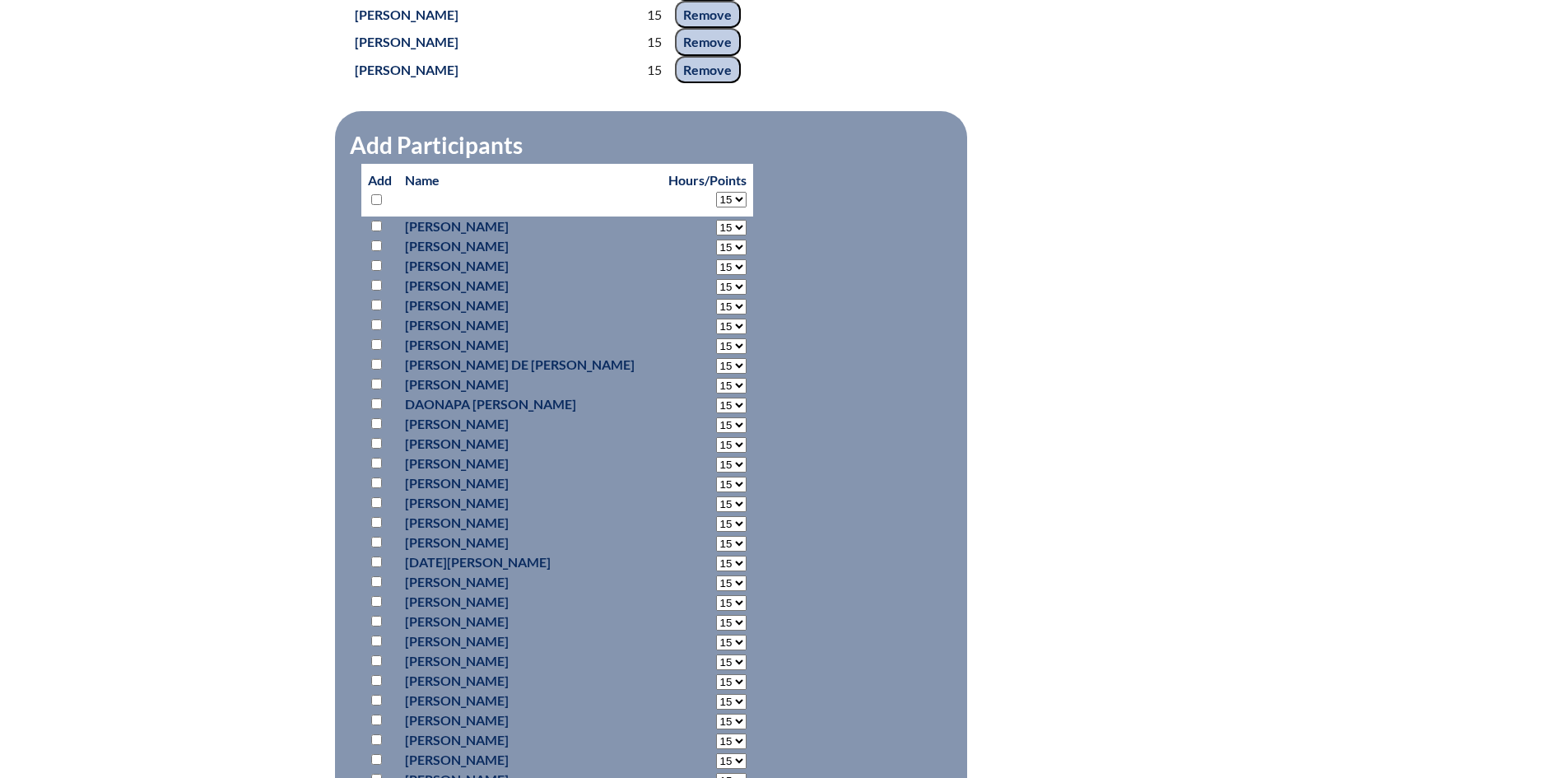
select select "15"
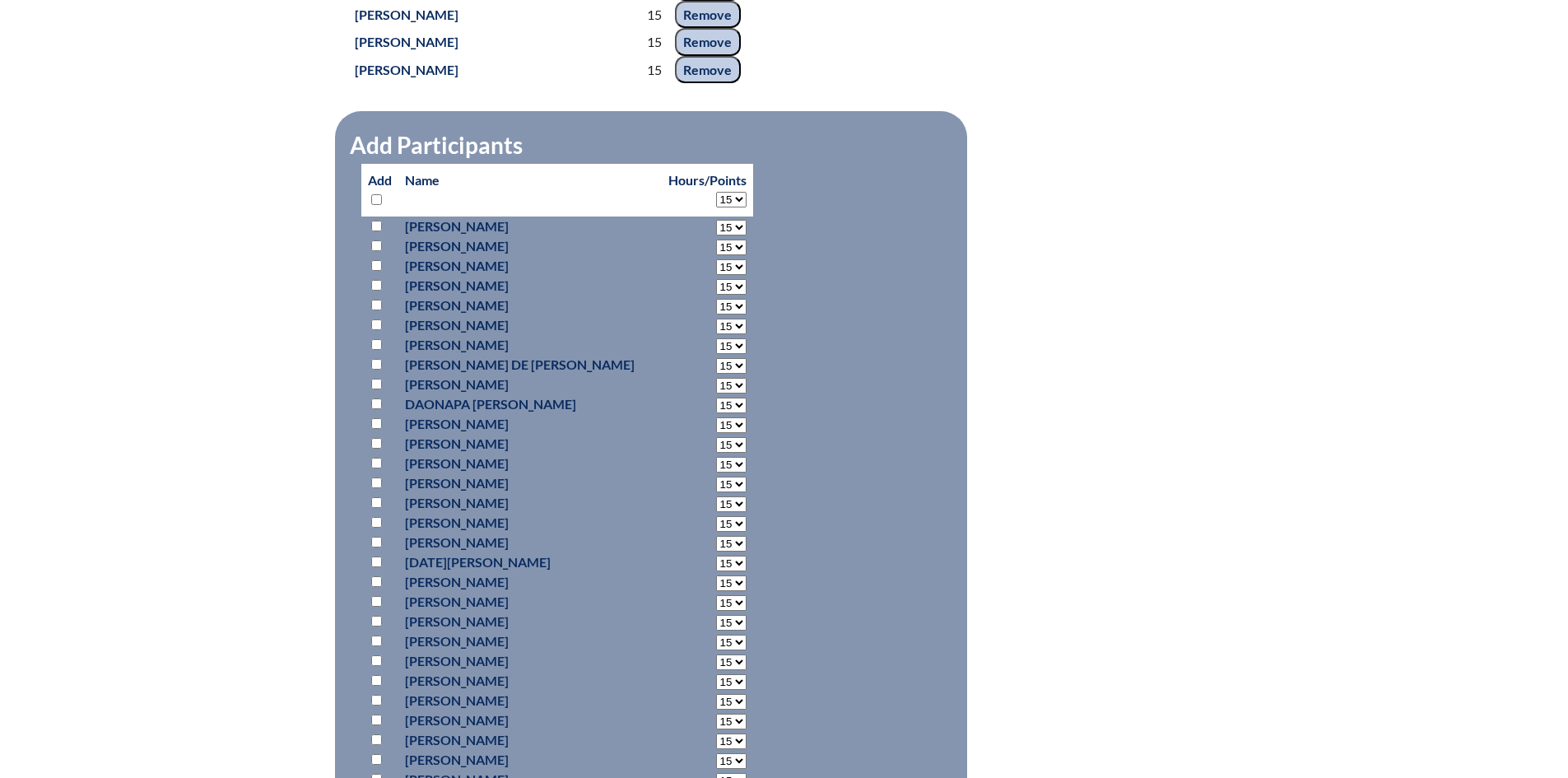
select select "15"
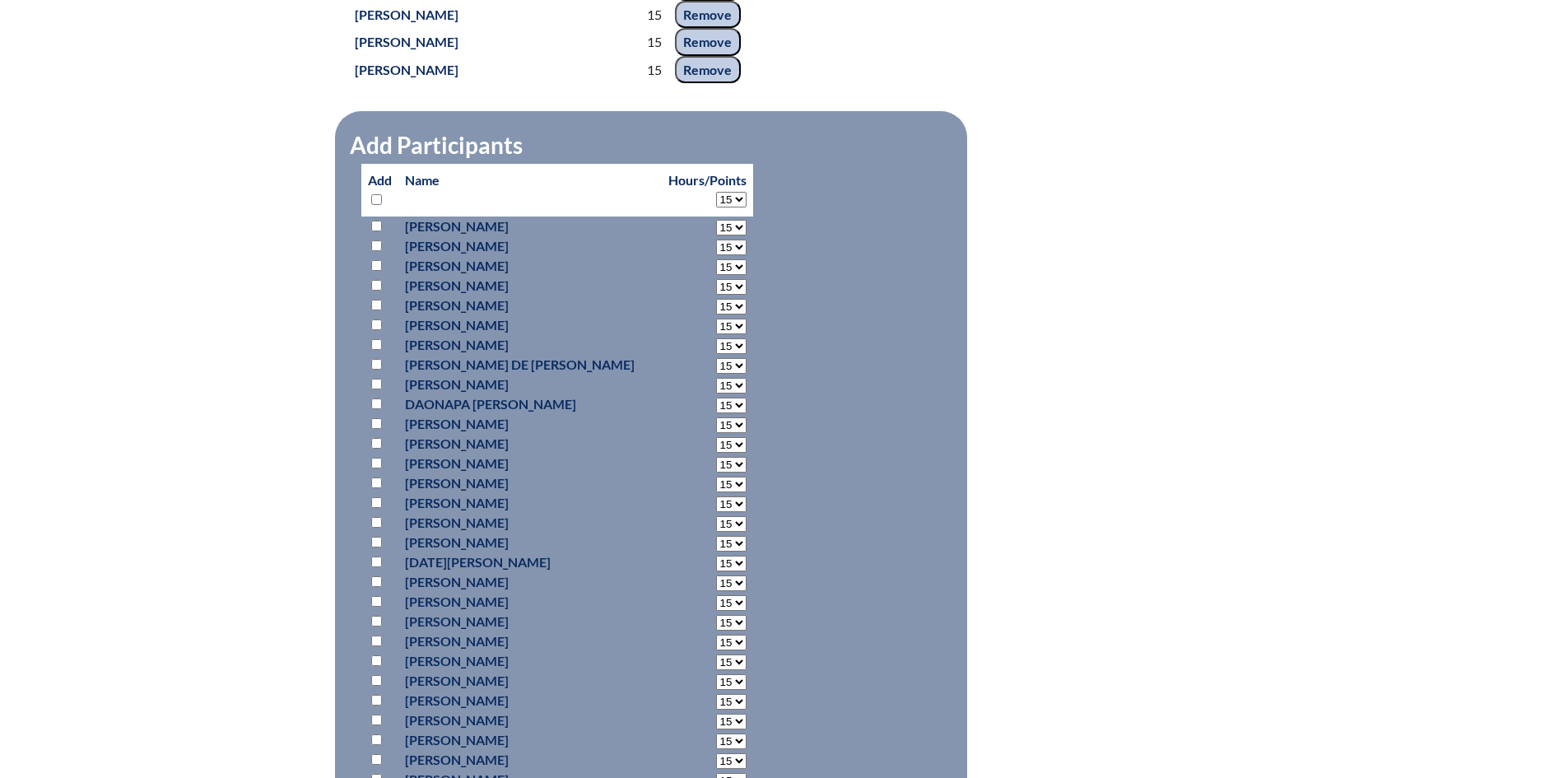
select select "15"
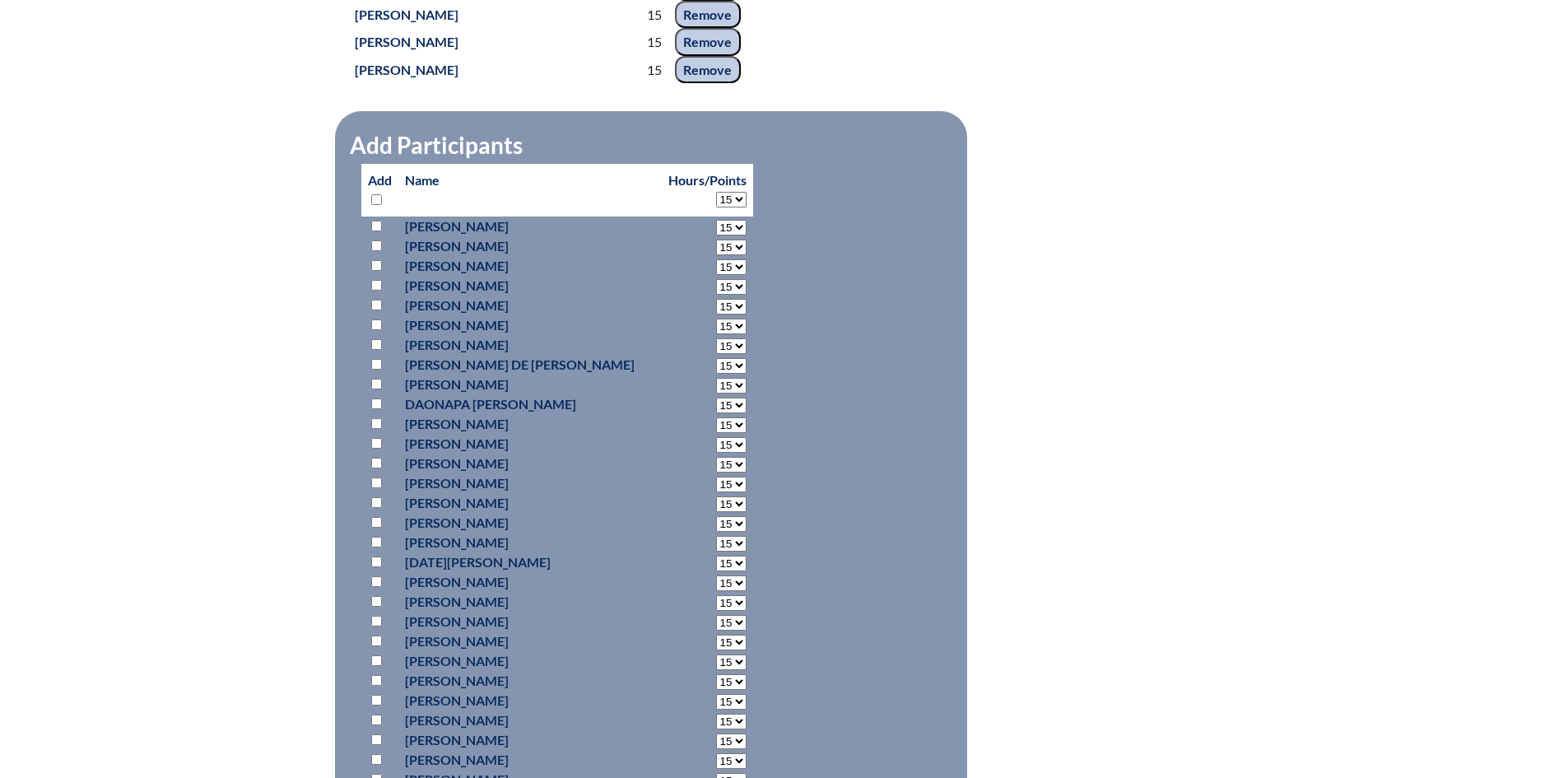
select select "15"
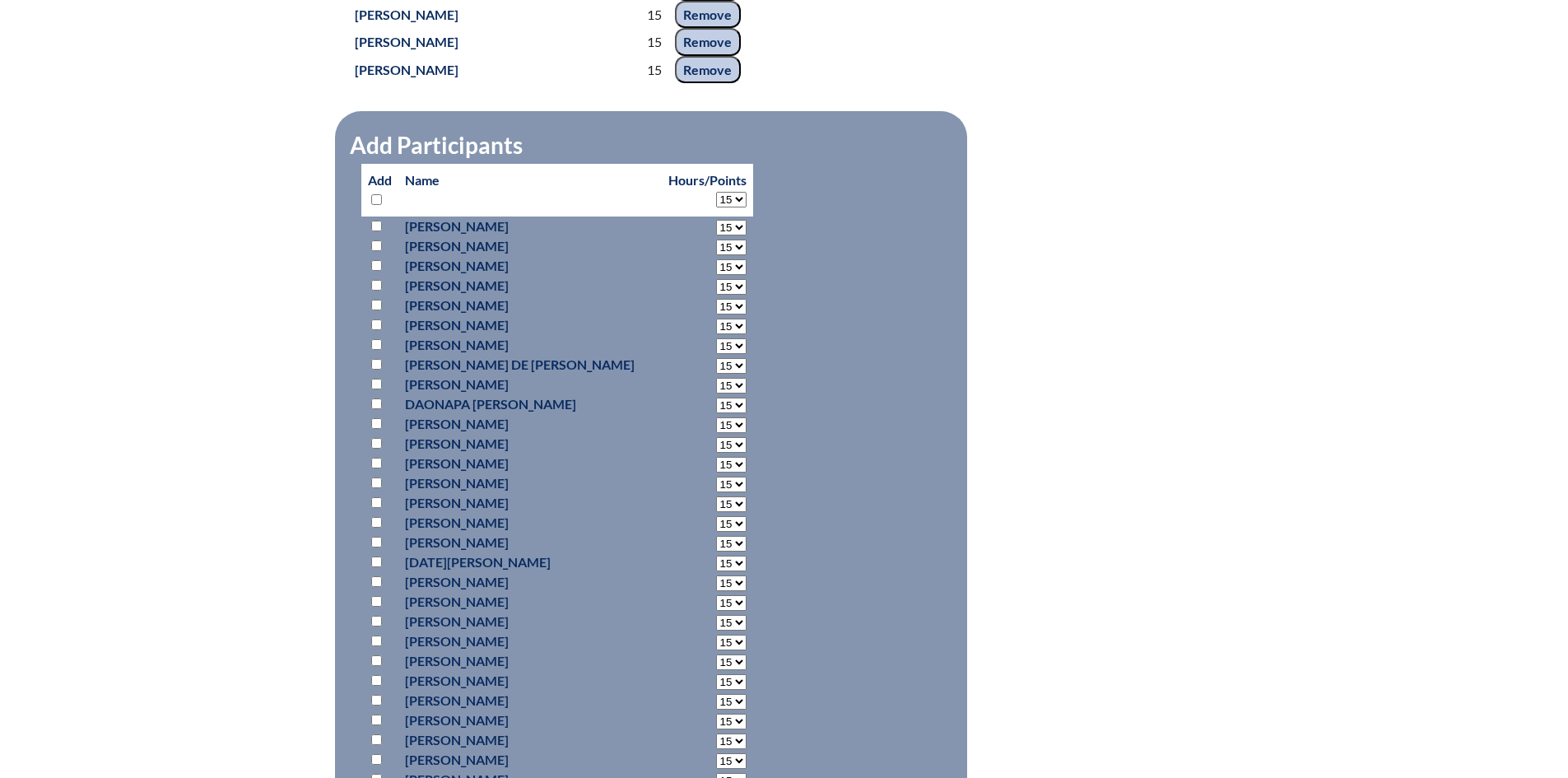
select select "15"
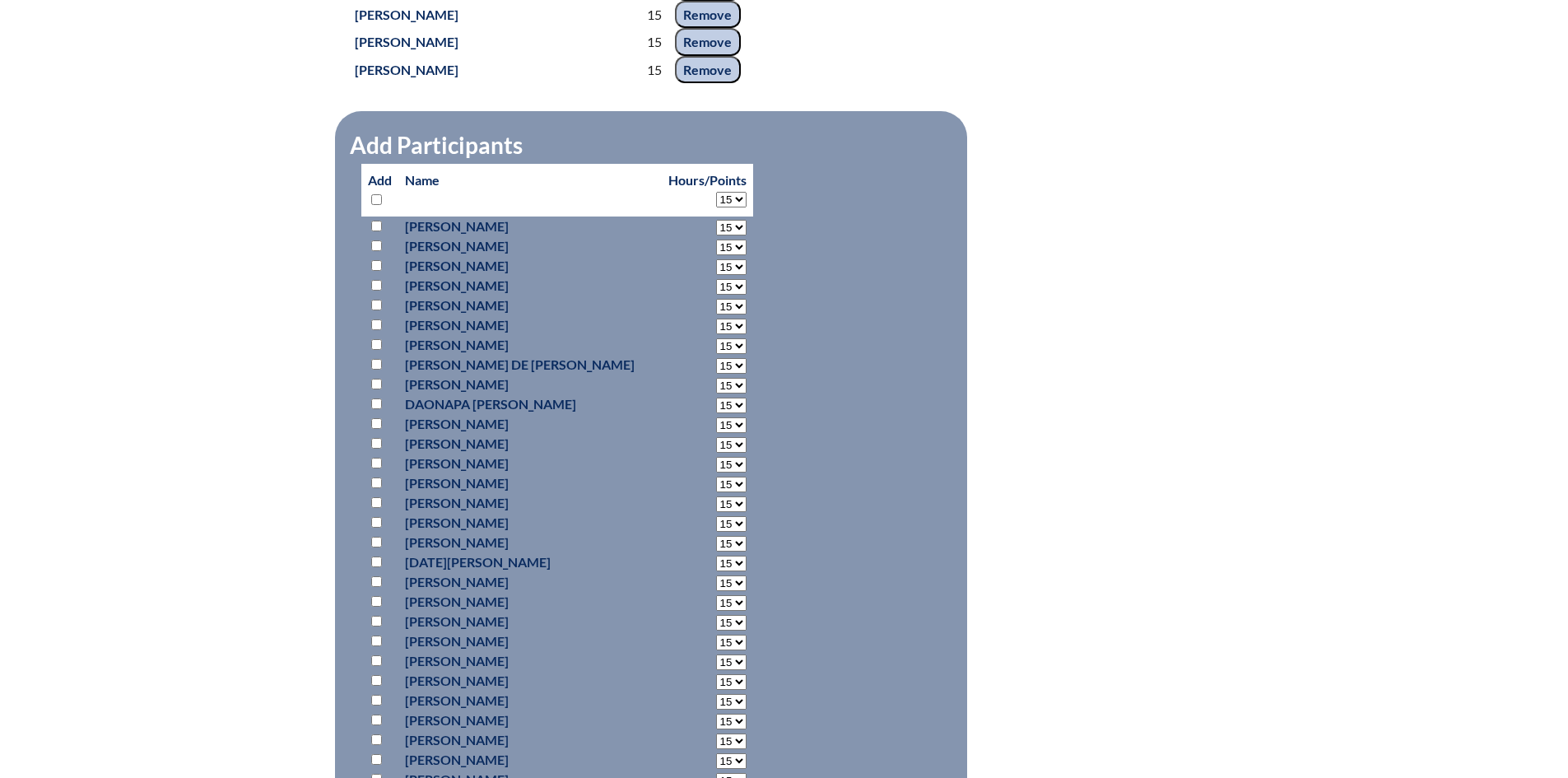
select select "15"
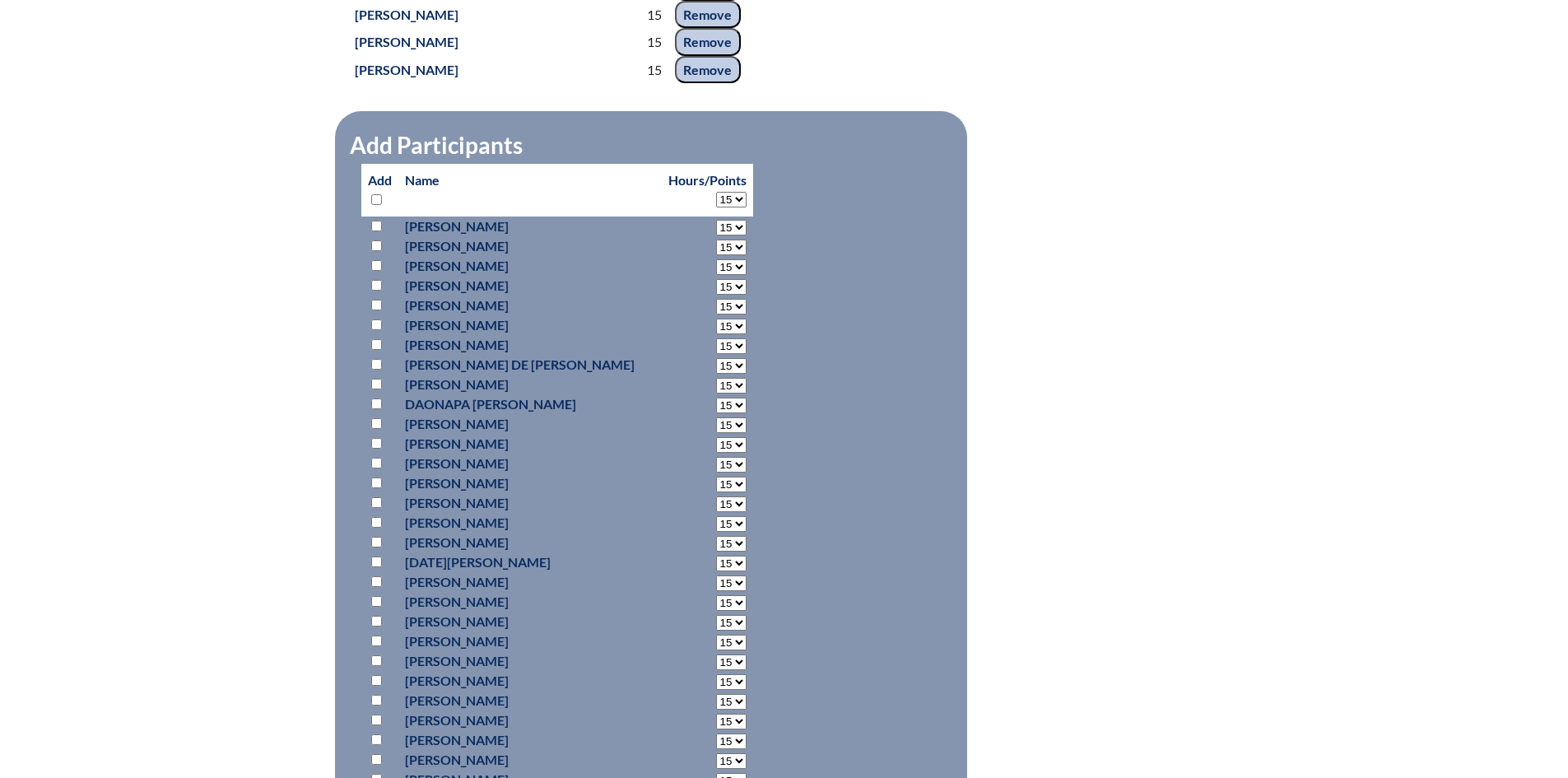
select select "15"
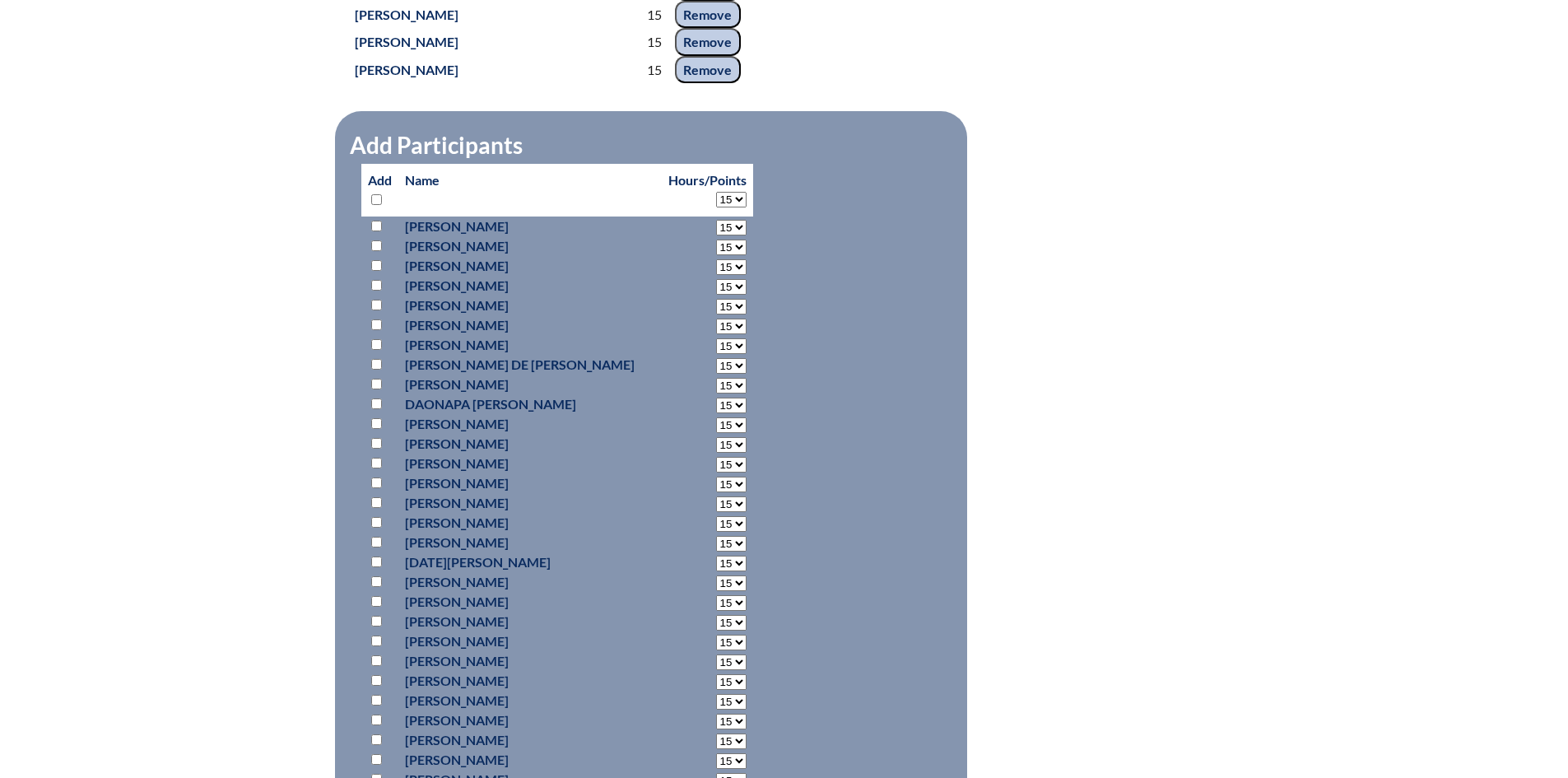
select select "15"
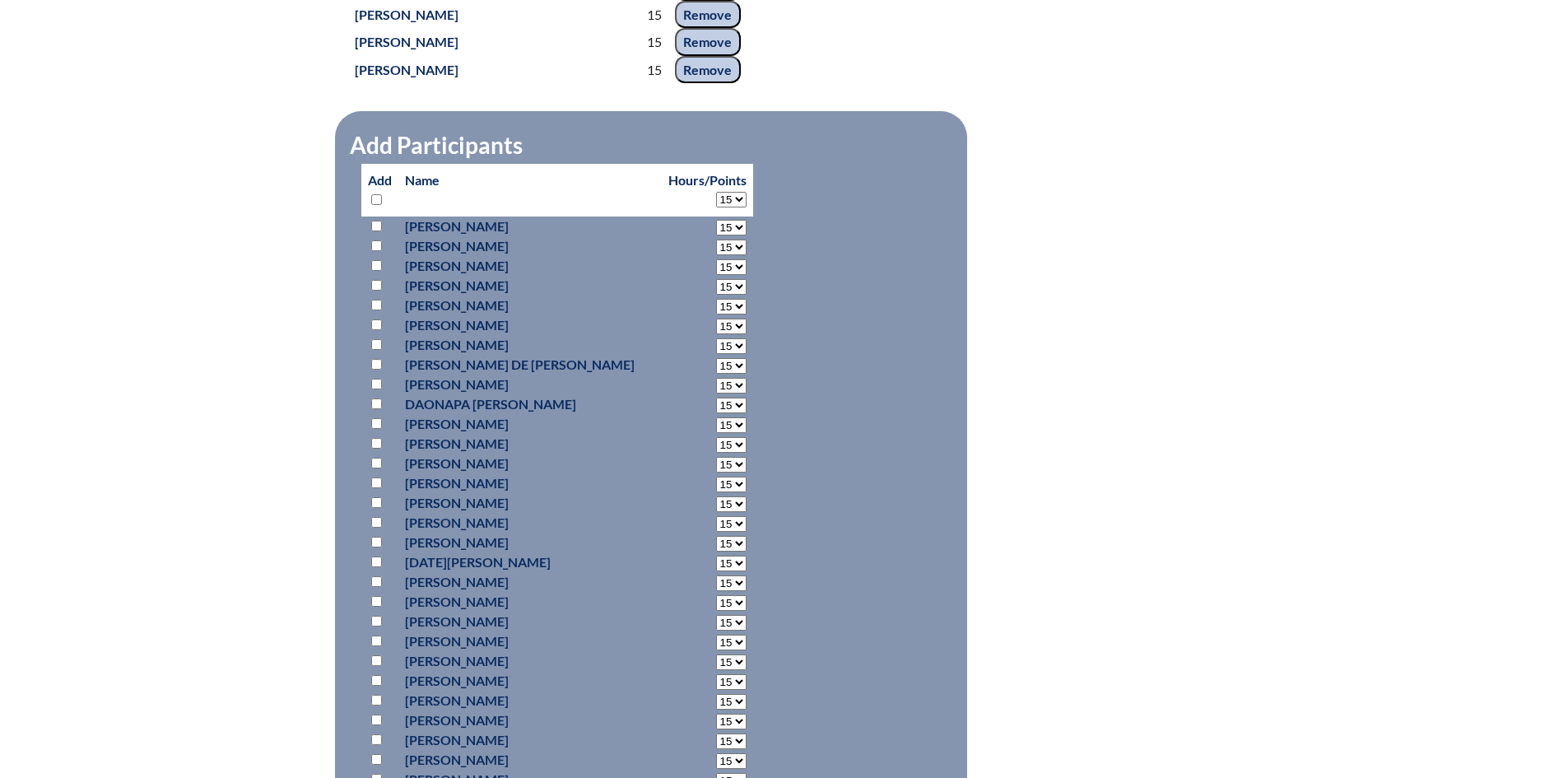
select select "15"
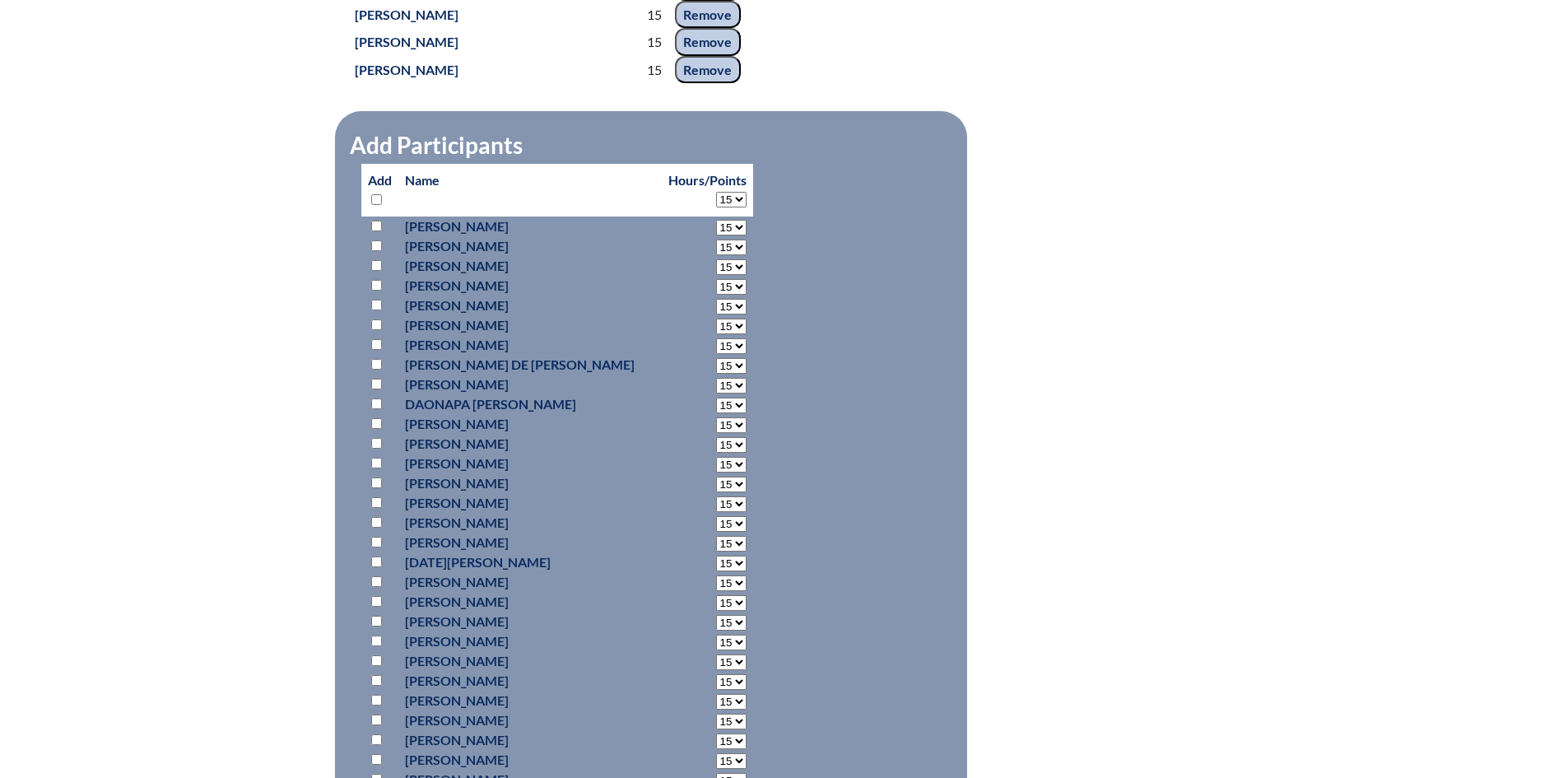
select select "15"
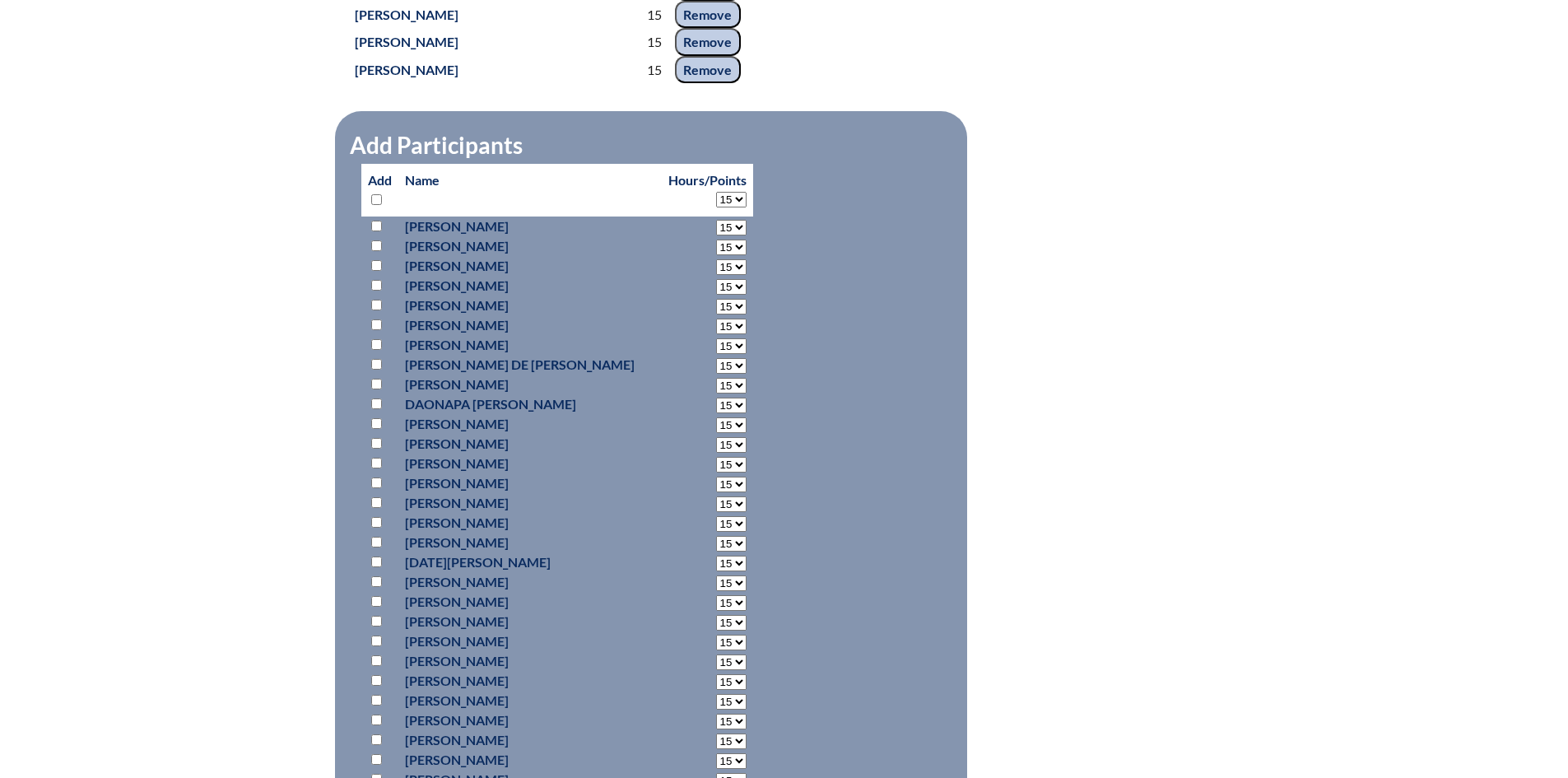
select select "15"
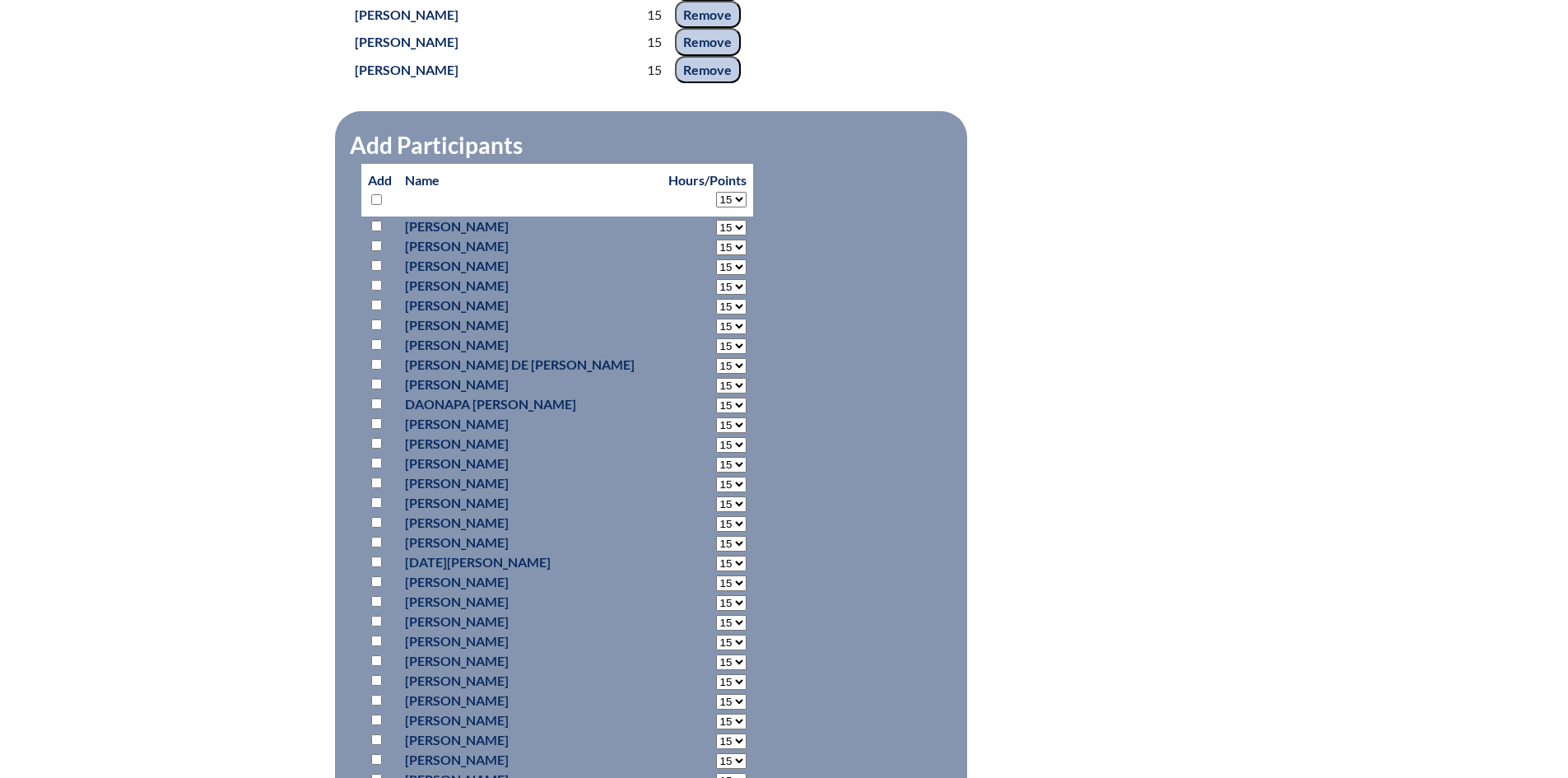
select select "15"
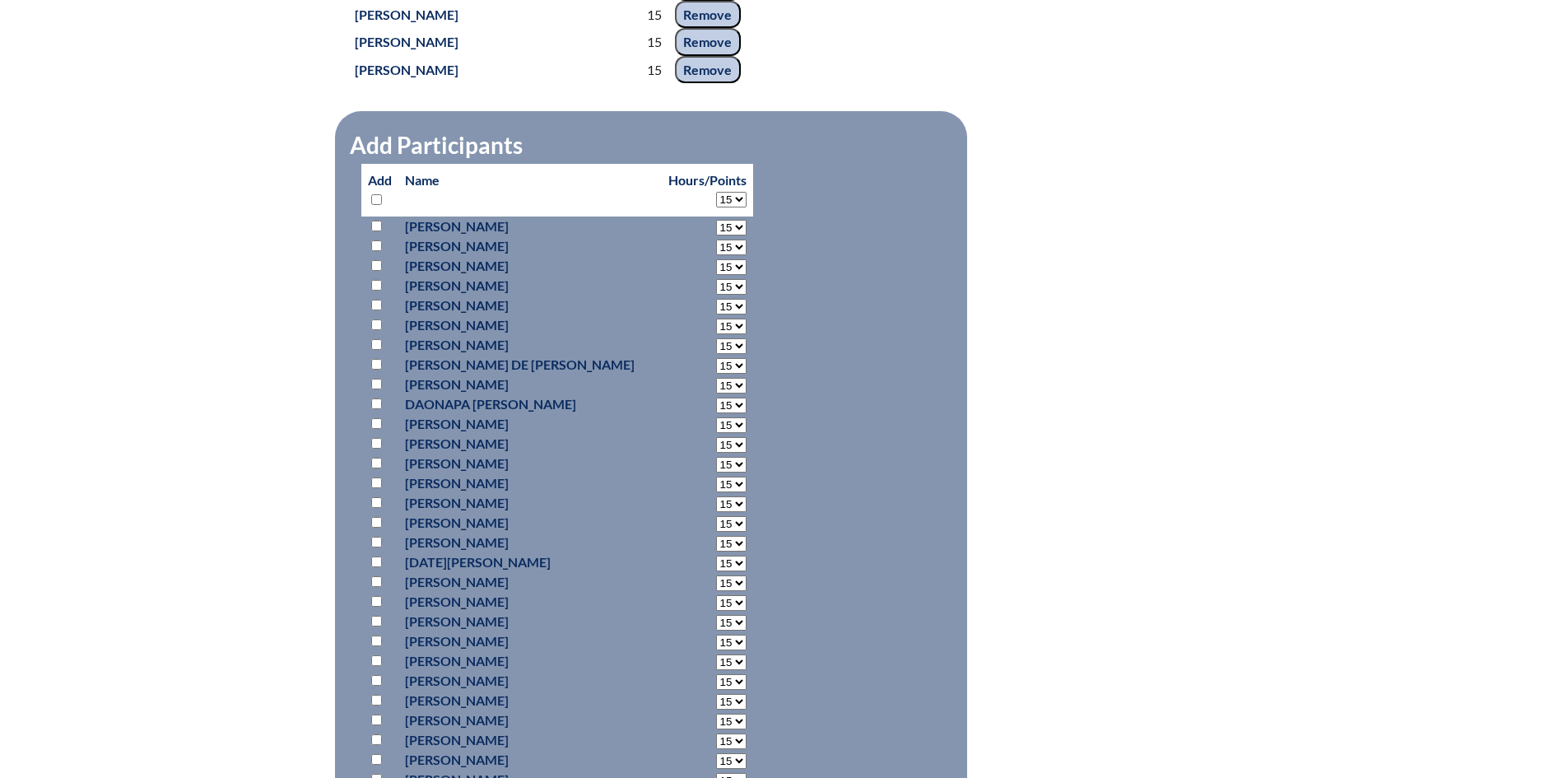
select select "15"
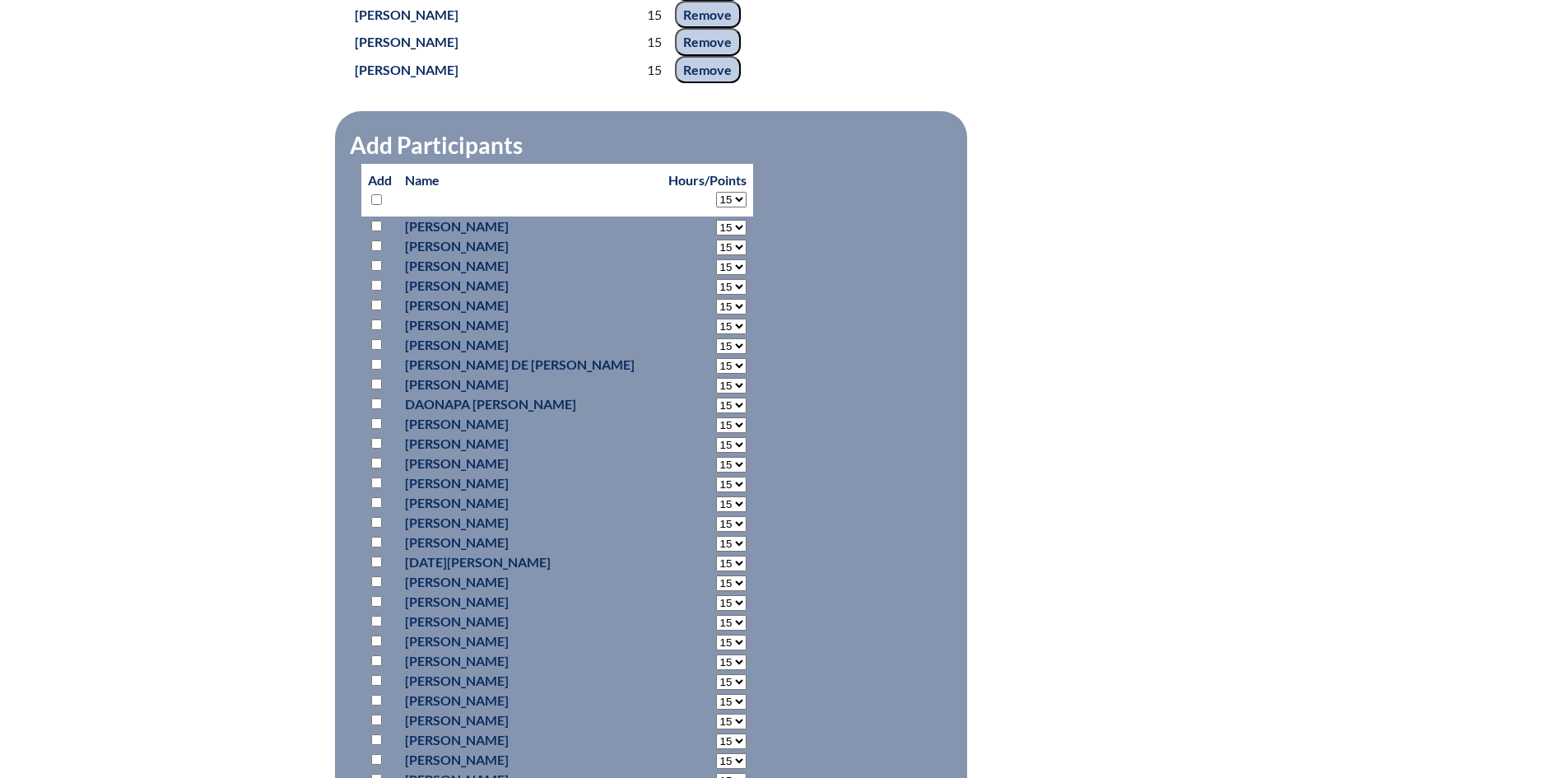
select select "15"
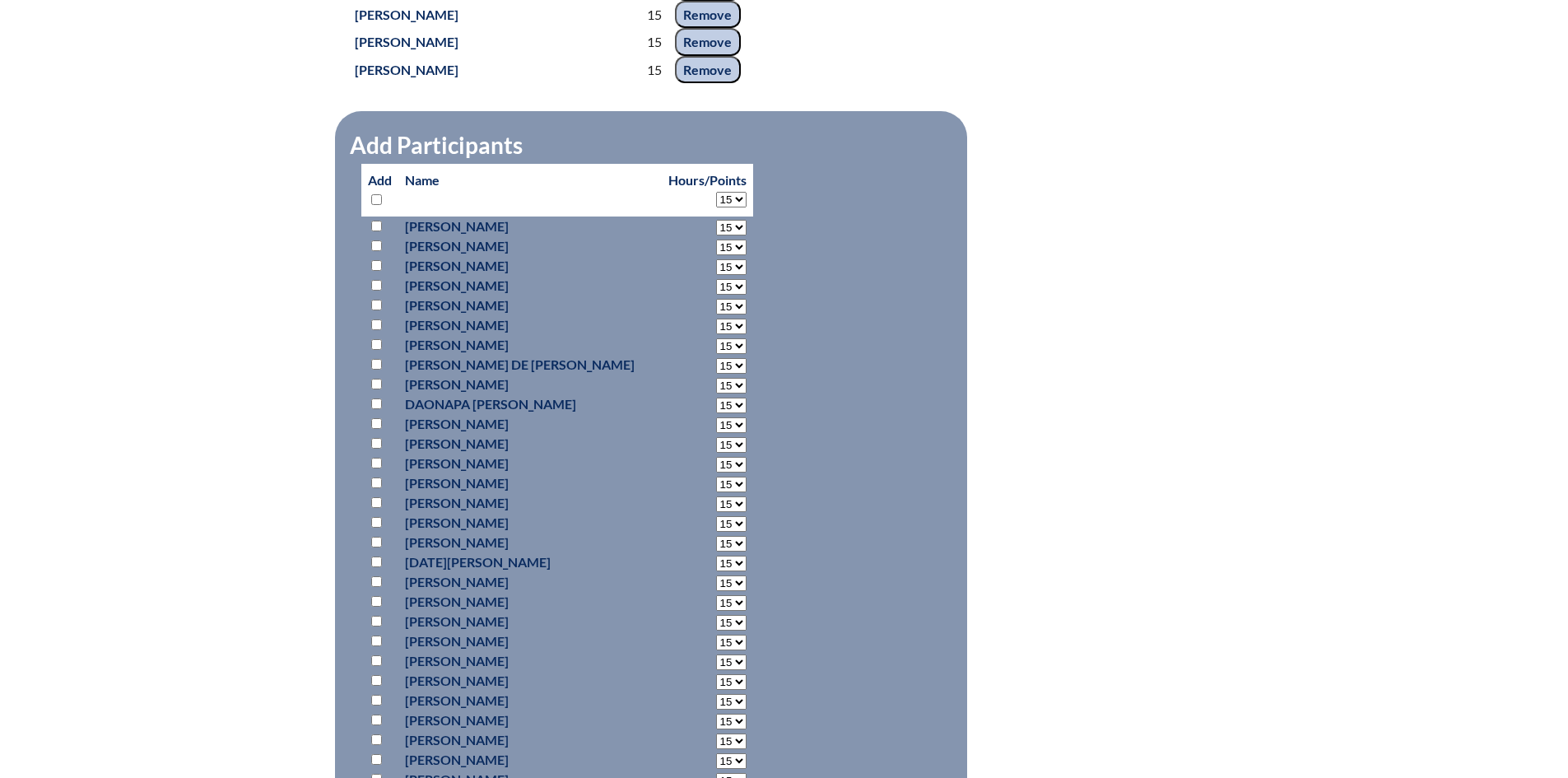
select select "15"
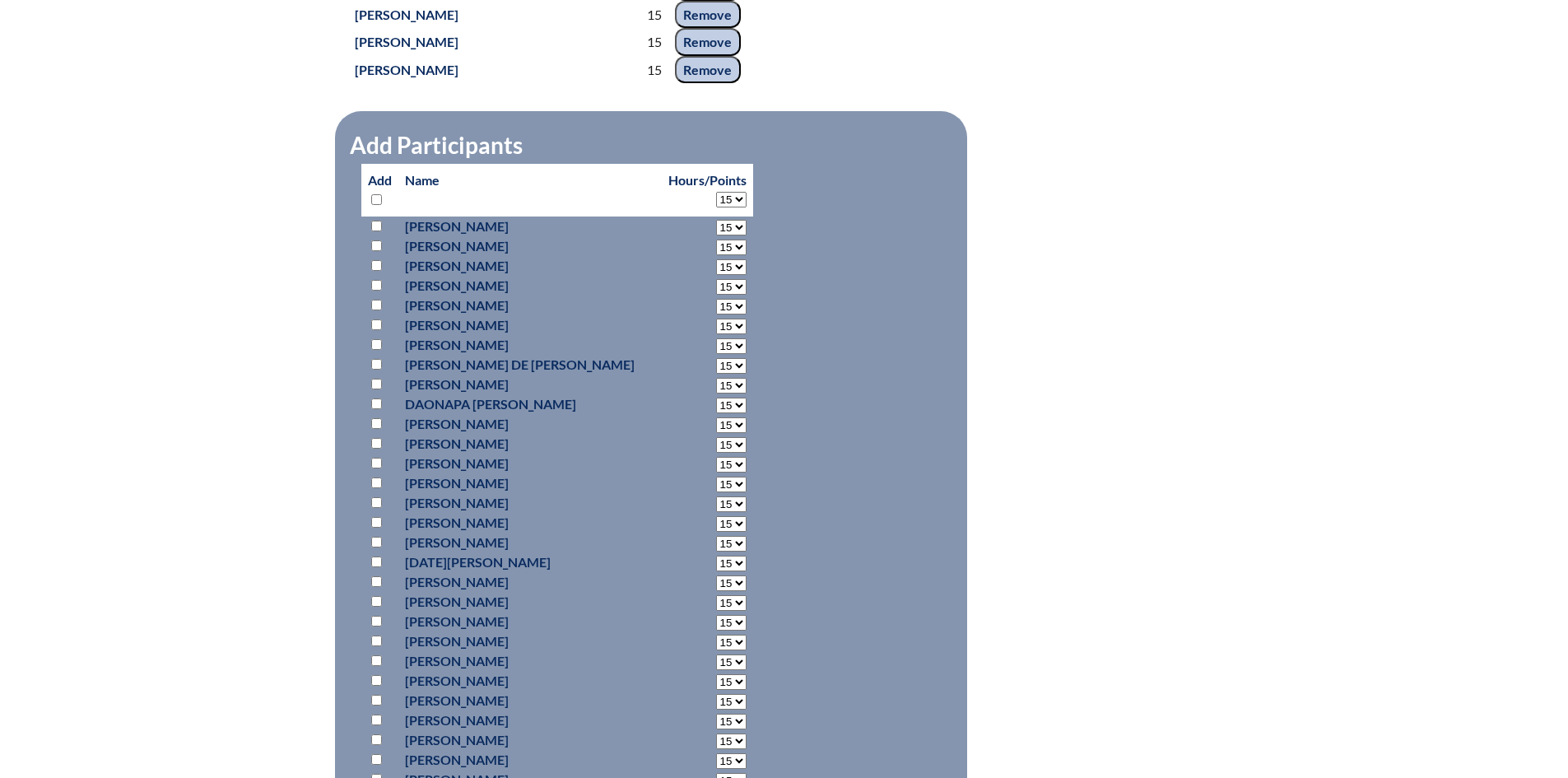
select select "15"
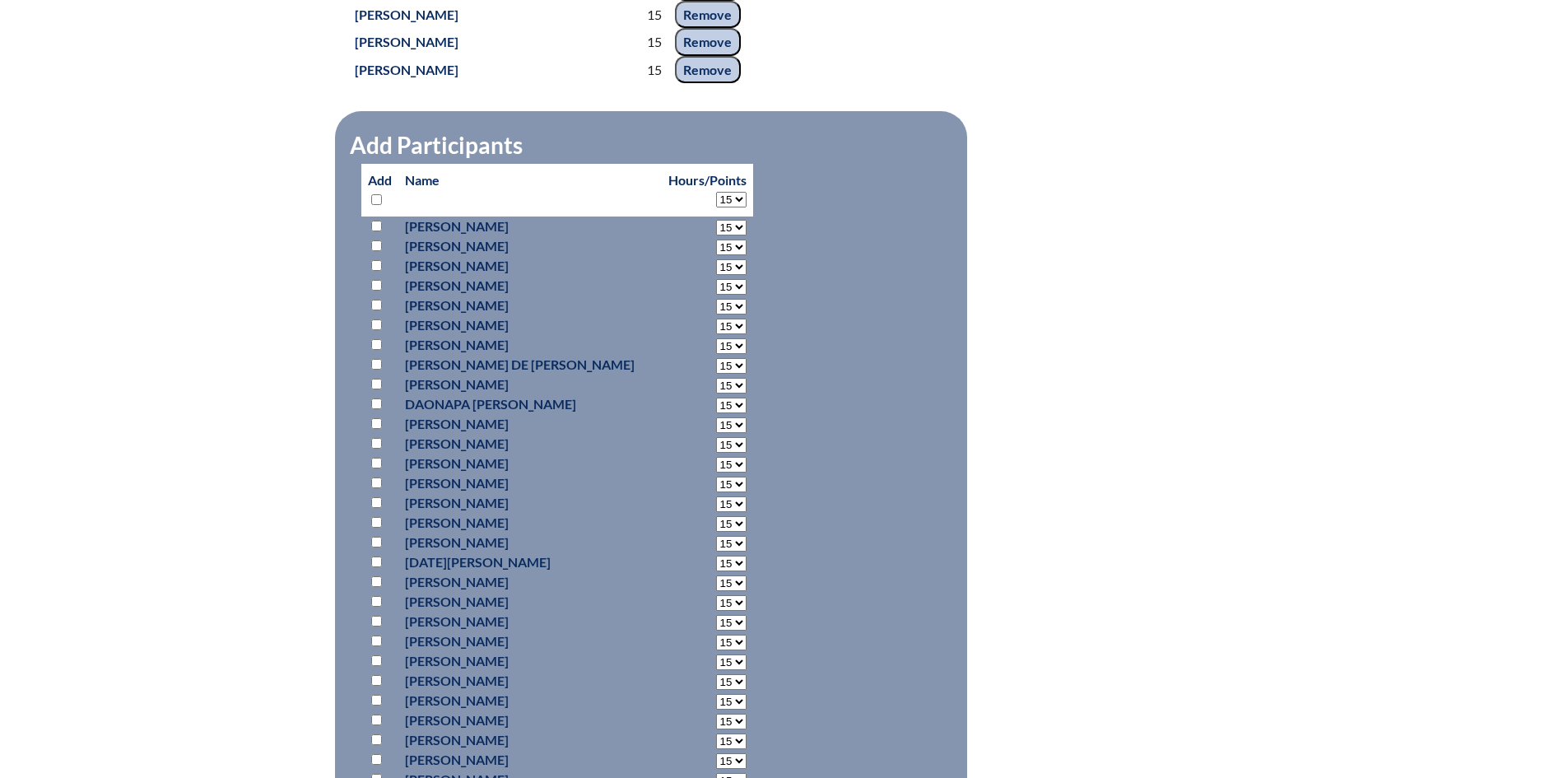
select select "15"
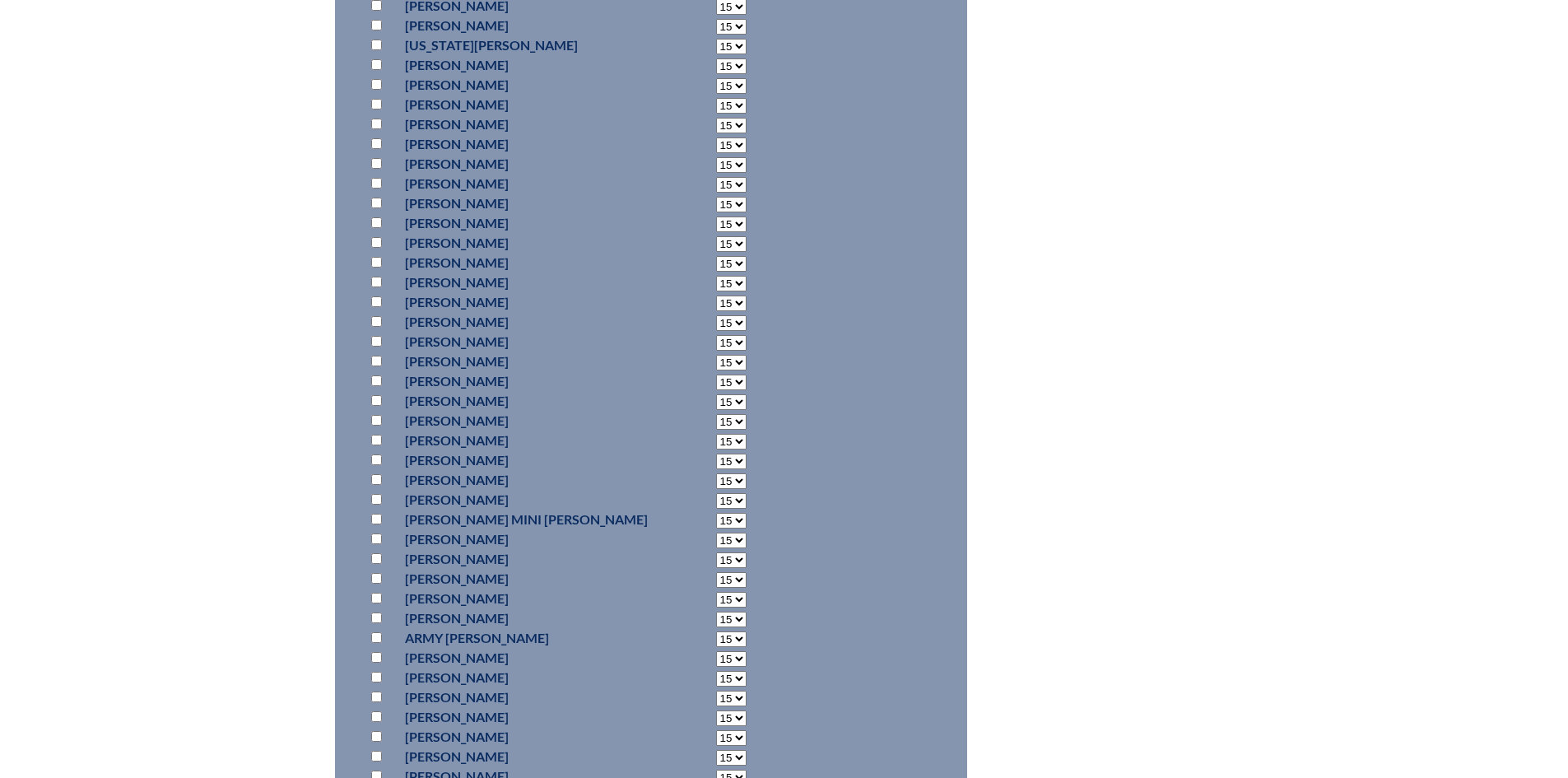
scroll to position [7161, 0]
click at [371, 600] on input "checkbox" at bounding box center [377, 595] width 11 height 11
click at [376, 659] on input "checkbox" at bounding box center [377, 654] width 11 height 11
click at [377, 482] on input "checkbox" at bounding box center [377, 476] width 11 height 11
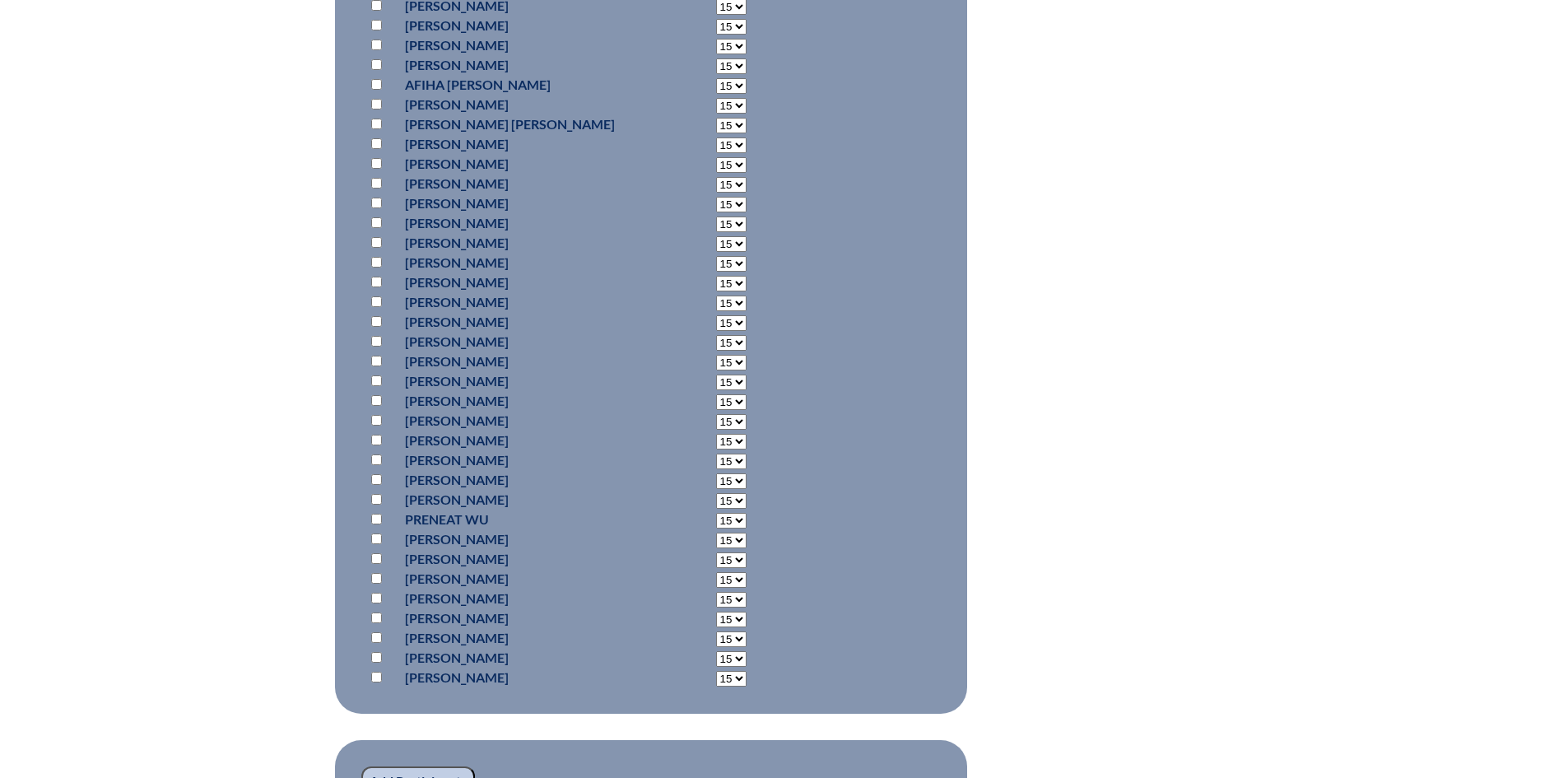
scroll to position [11362, 0]
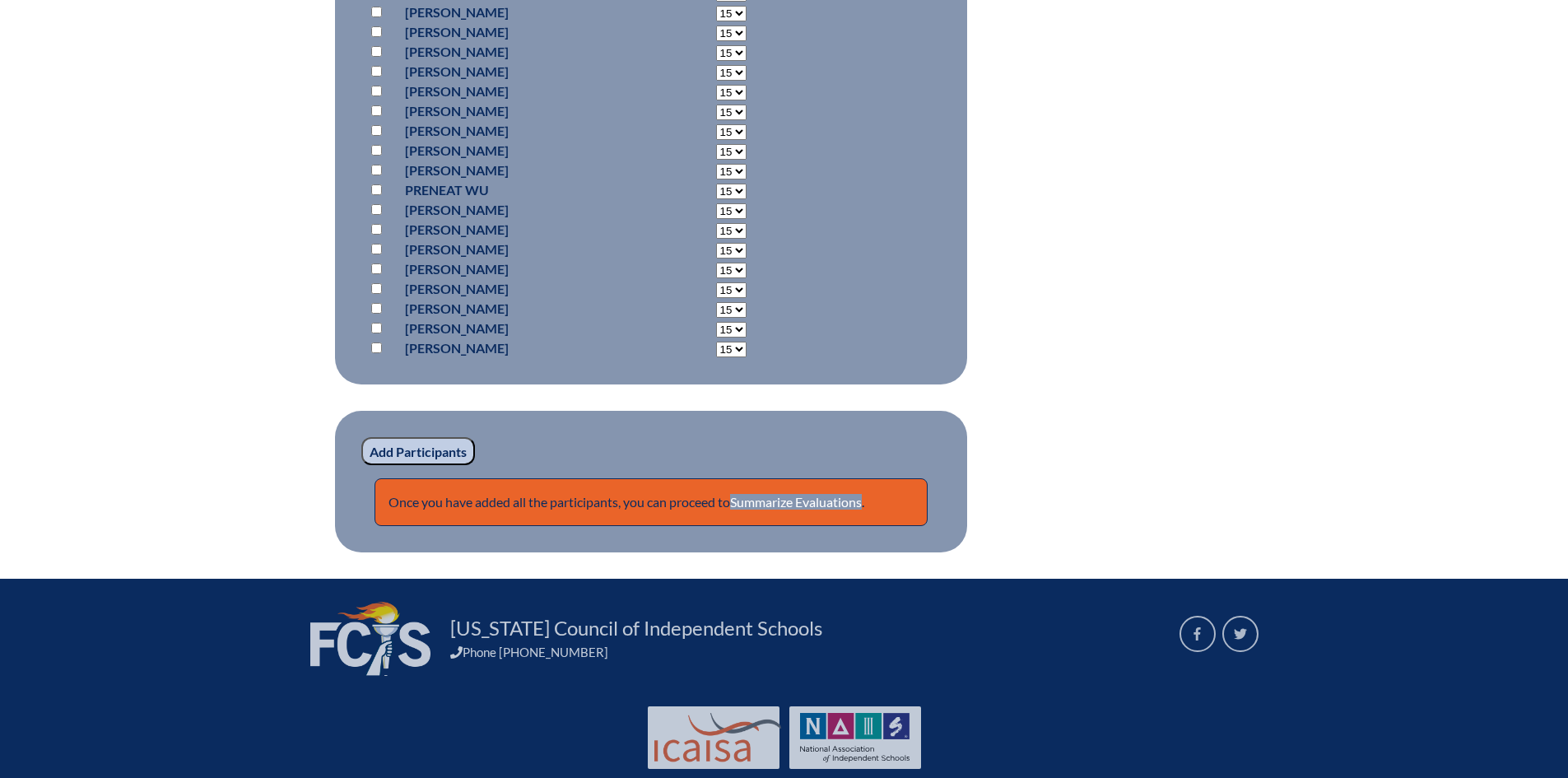
click at [393, 466] on input "Add Participants" at bounding box center [418, 451] width 113 height 28
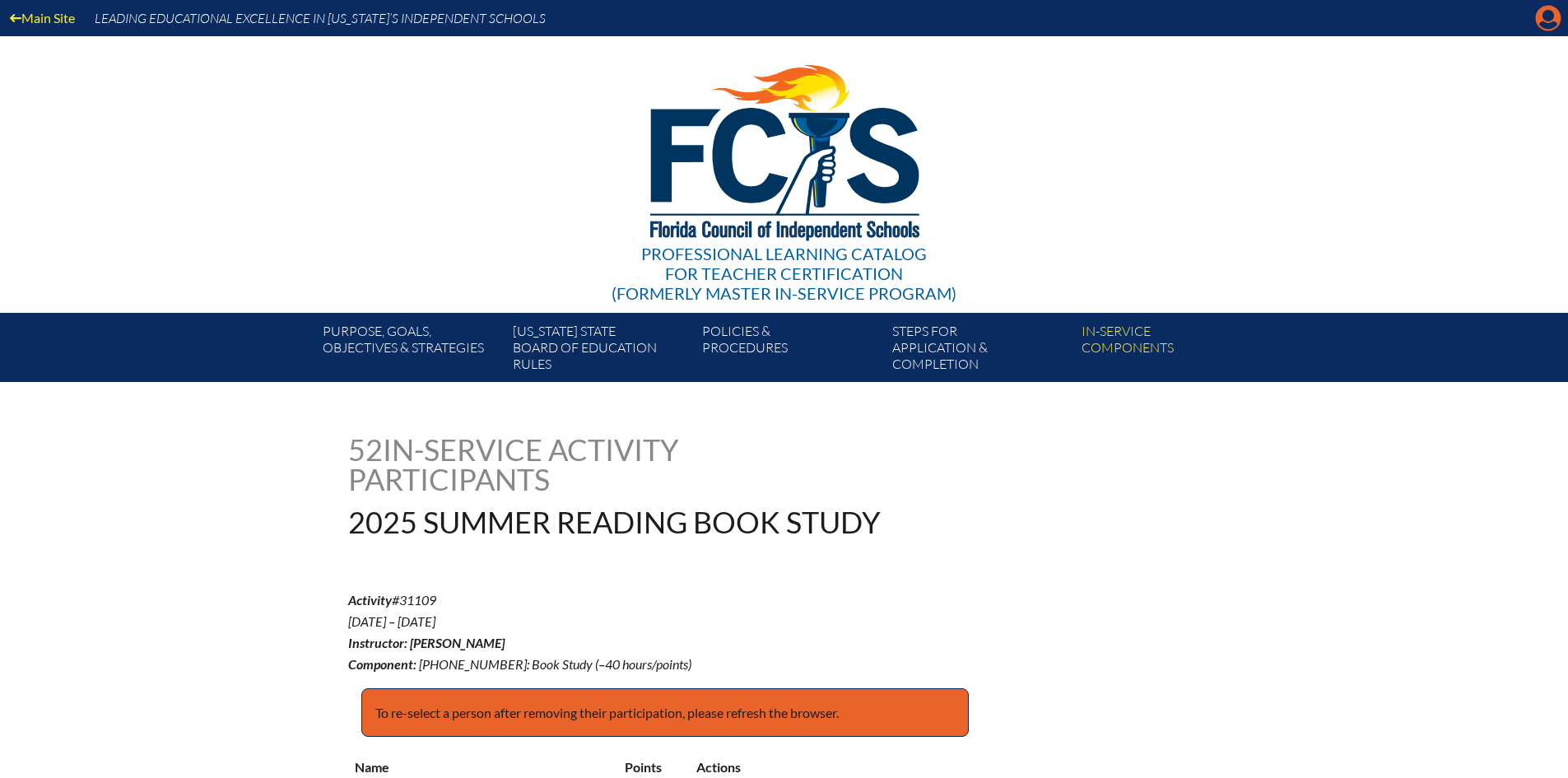
click at [1549, 15] on icon "Manage account" at bounding box center [1548, 18] width 26 height 26
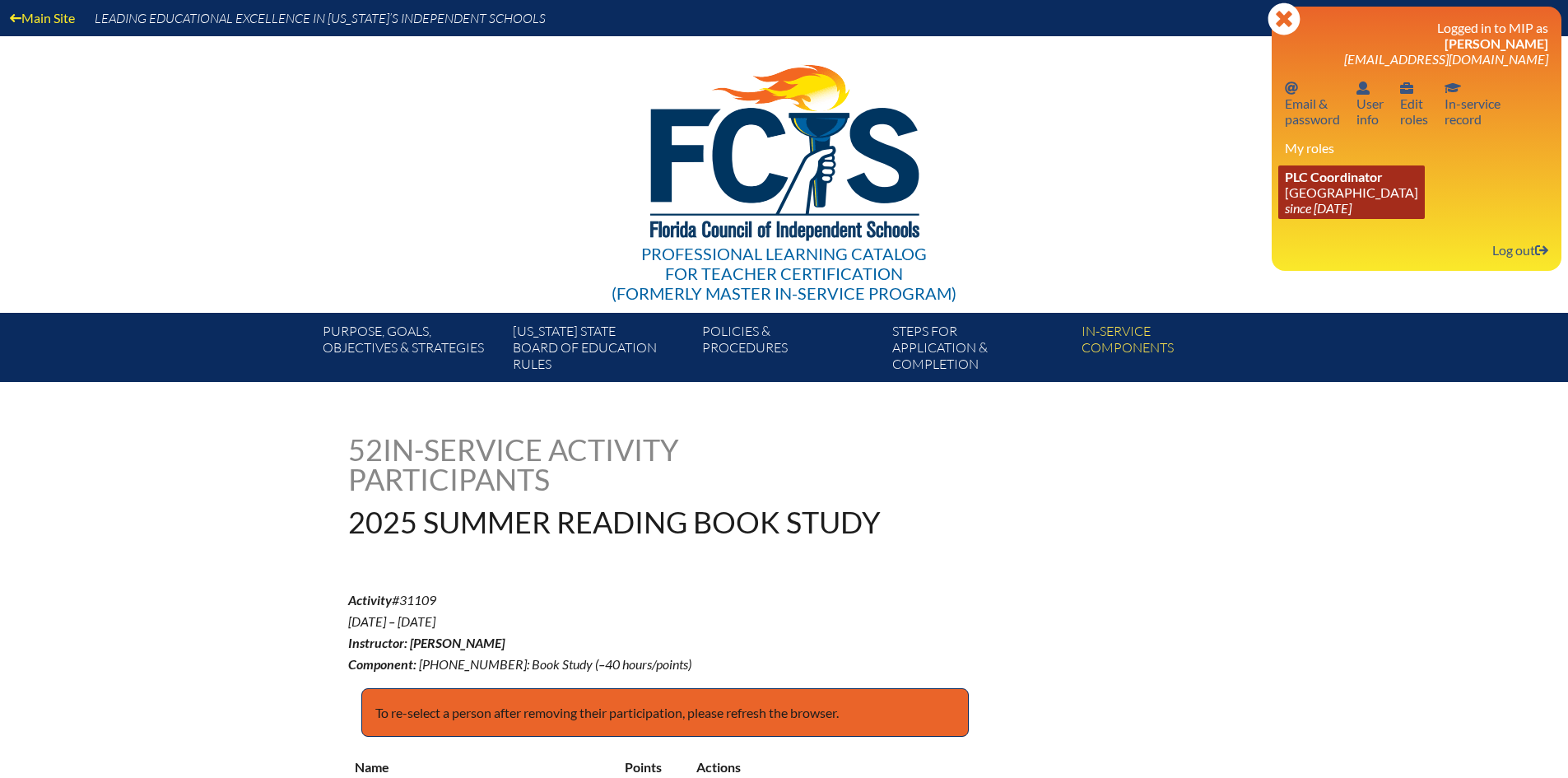
click at [1325, 195] on link "PLC Coordinator Pine Crest School since 2016 Aug 15" at bounding box center [1351, 192] width 146 height 53
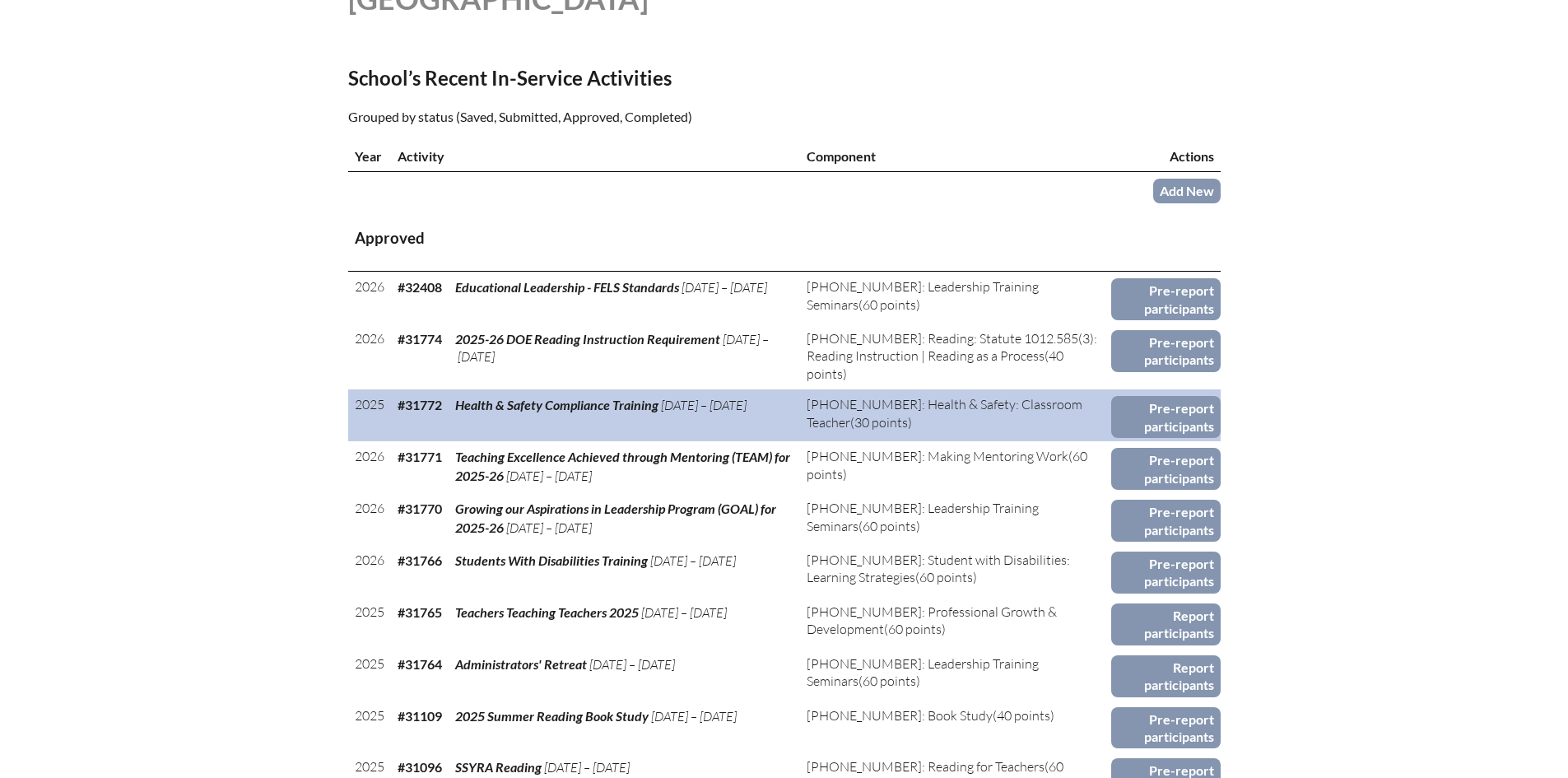
scroll to position [659, 0]
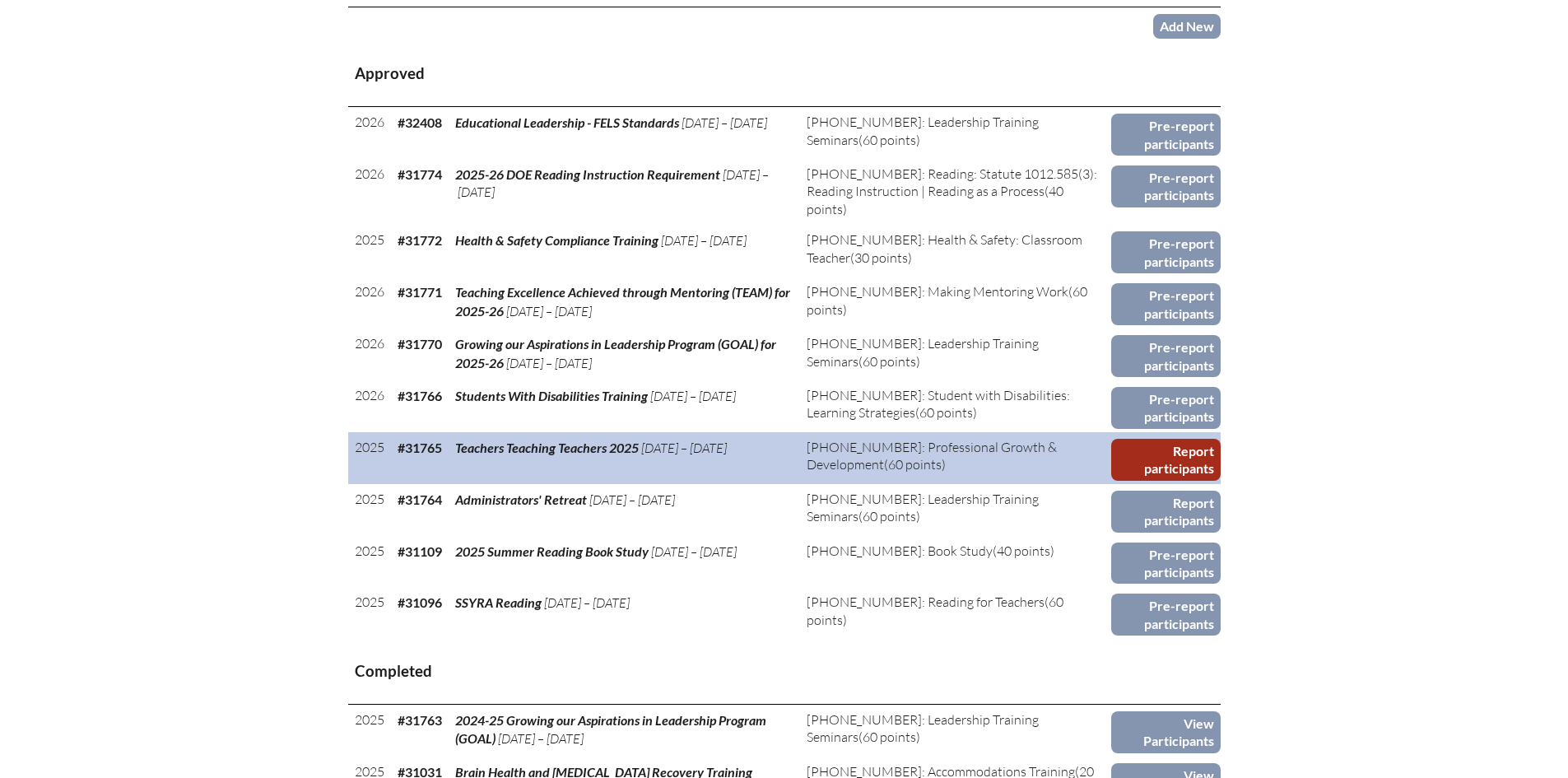
click at [1170, 449] on link "Report participants" at bounding box center [1165, 461] width 109 height 42
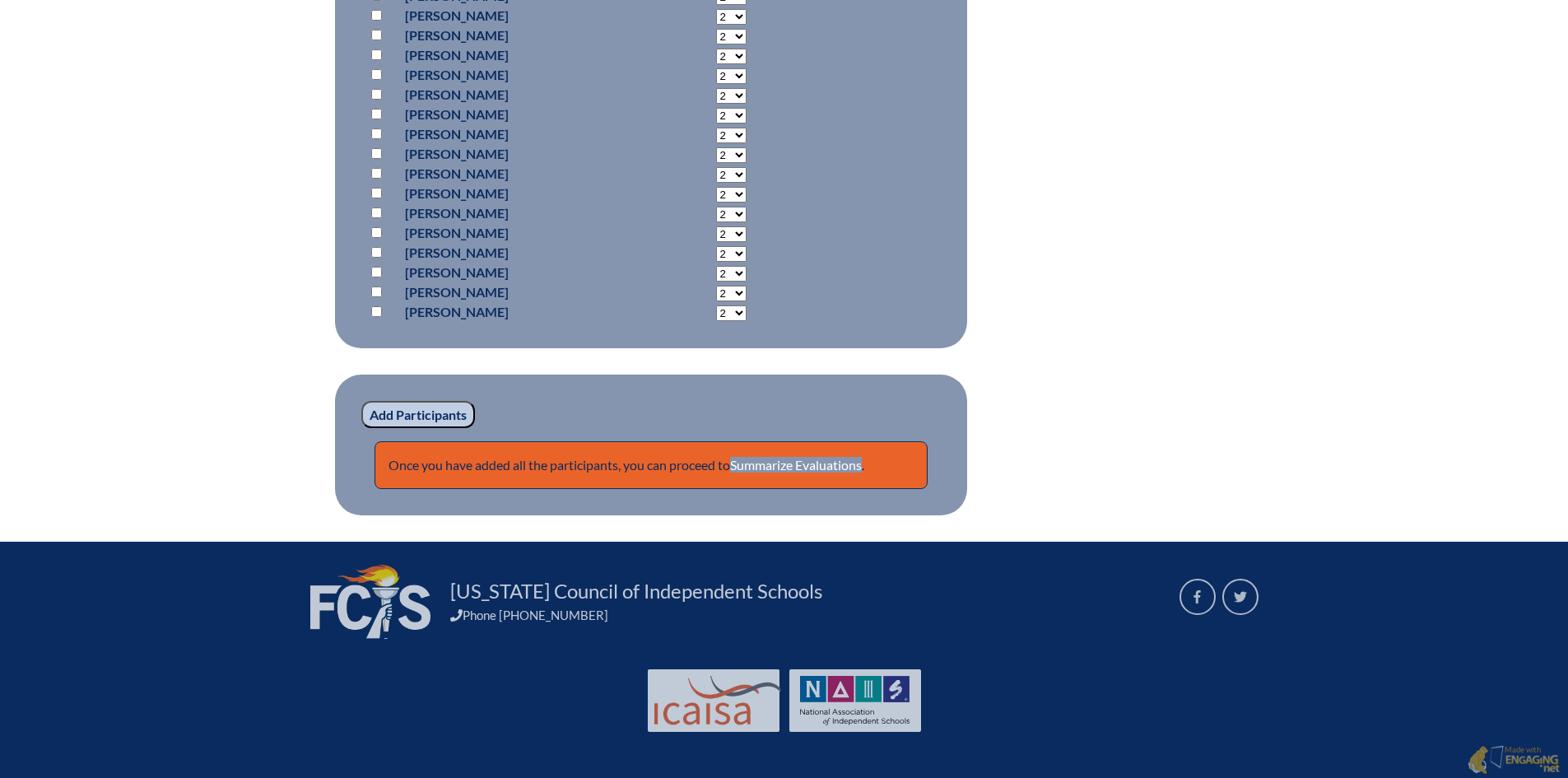
scroll to position [12826, 0]
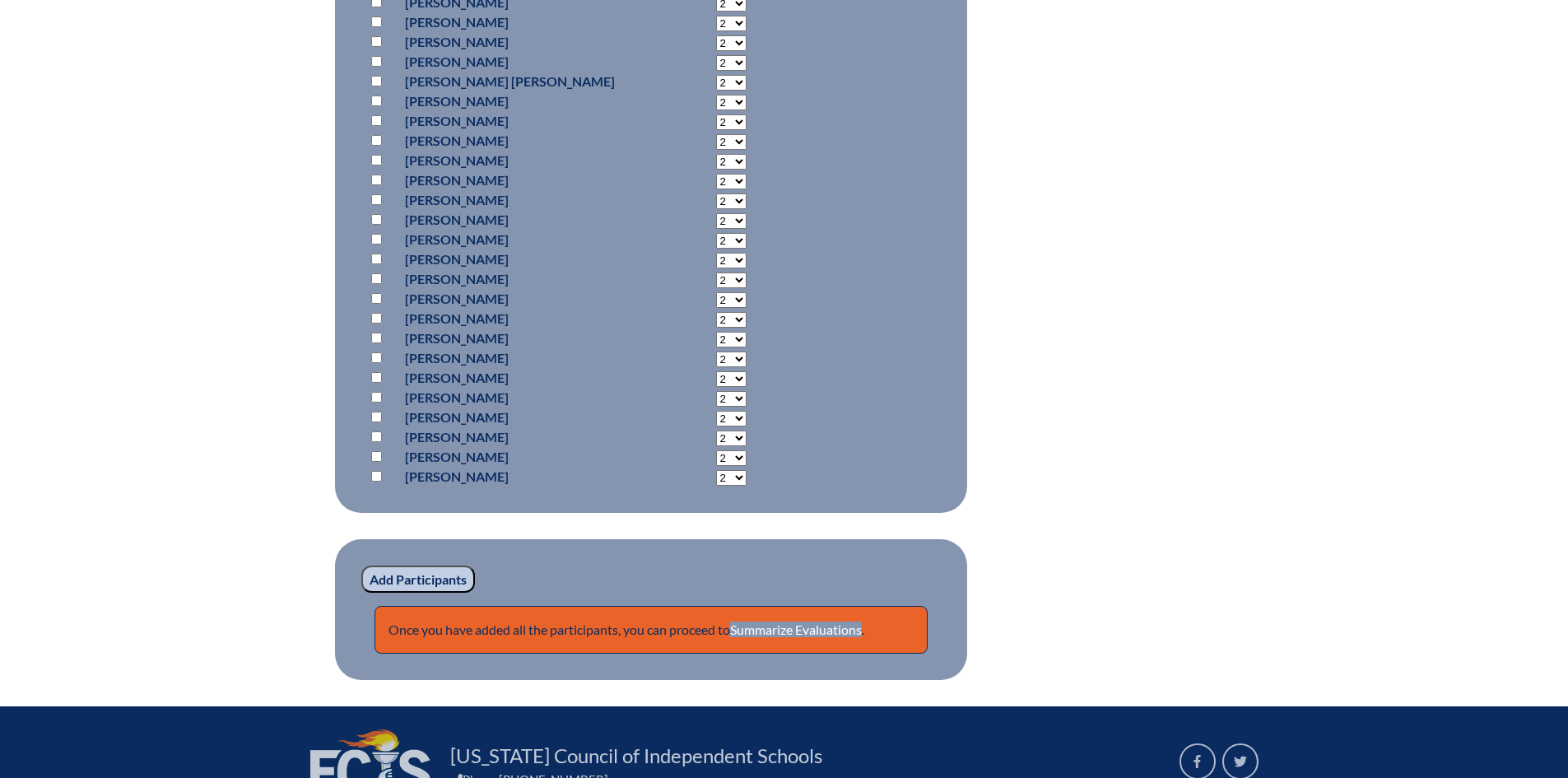
click at [373, 195] on input "checkbox" at bounding box center [377, 200] width 11 height 11
checkbox input "true"
select select "6"
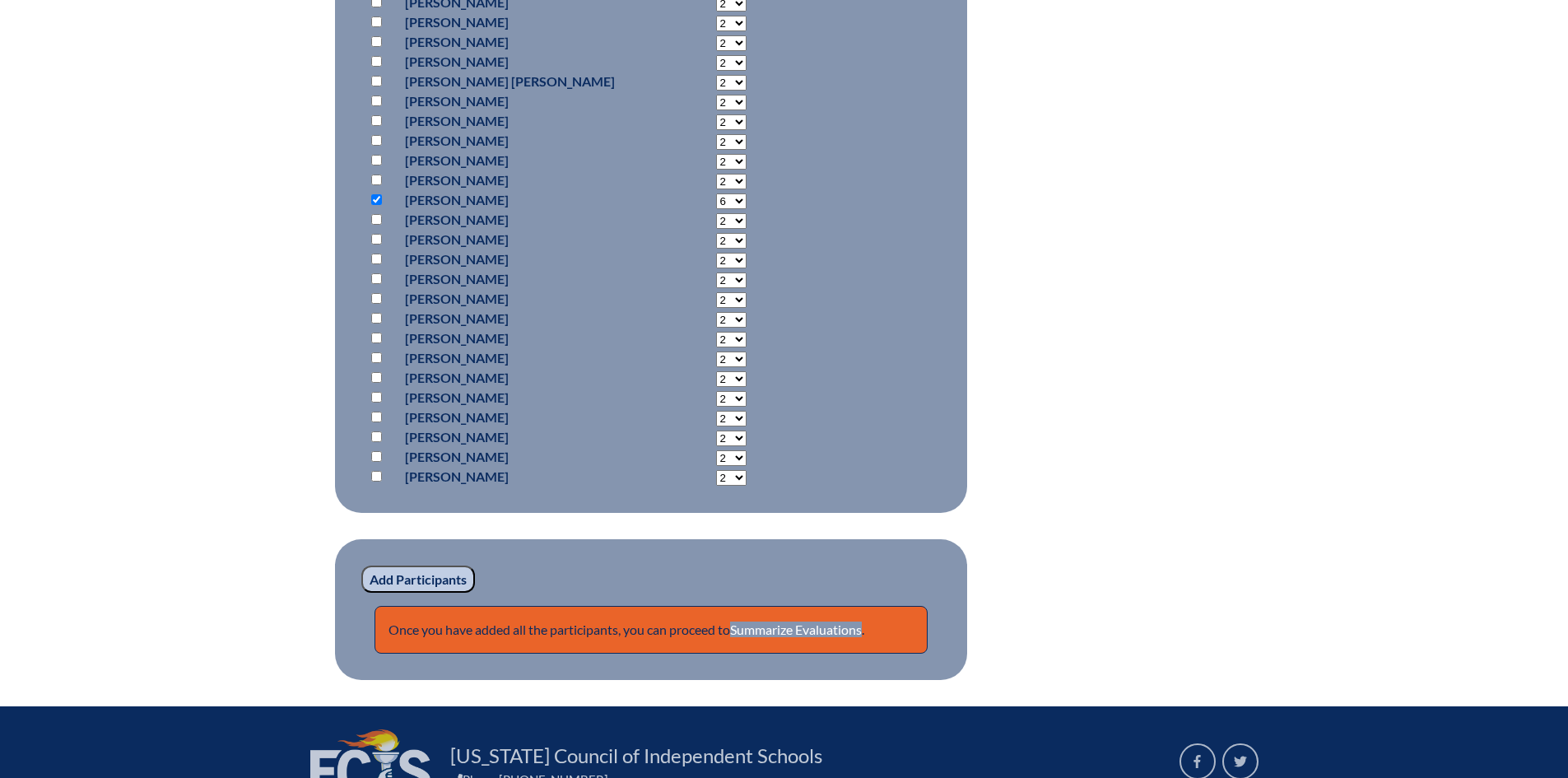
click at [418, 574] on input "Add Participants" at bounding box center [418, 579] width 113 height 28
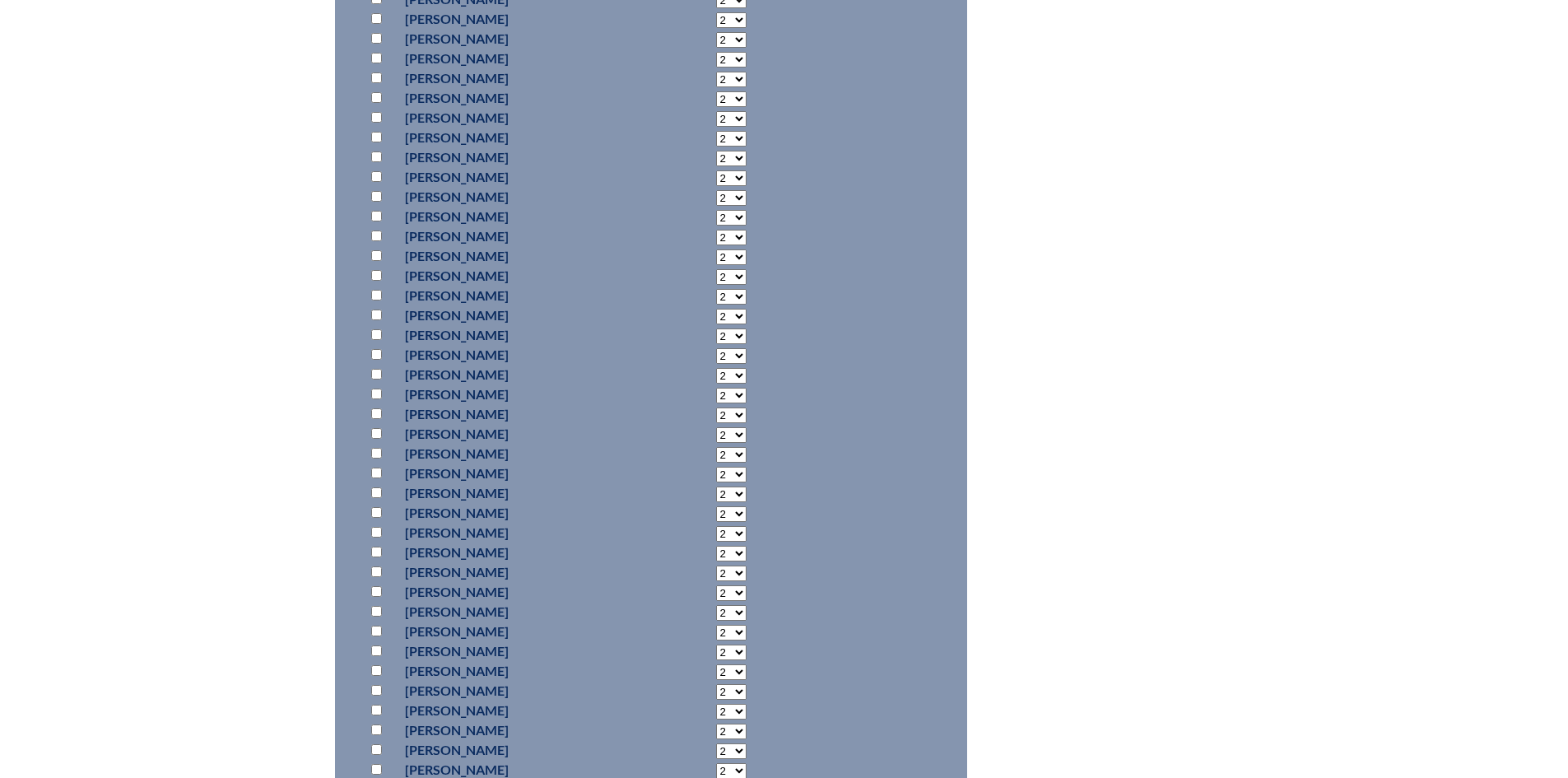
scroll to position [12032, 0]
click at [373, 561] on input "checkbox" at bounding box center [377, 566] width 11 height 11
checkbox input "true"
select select "6"
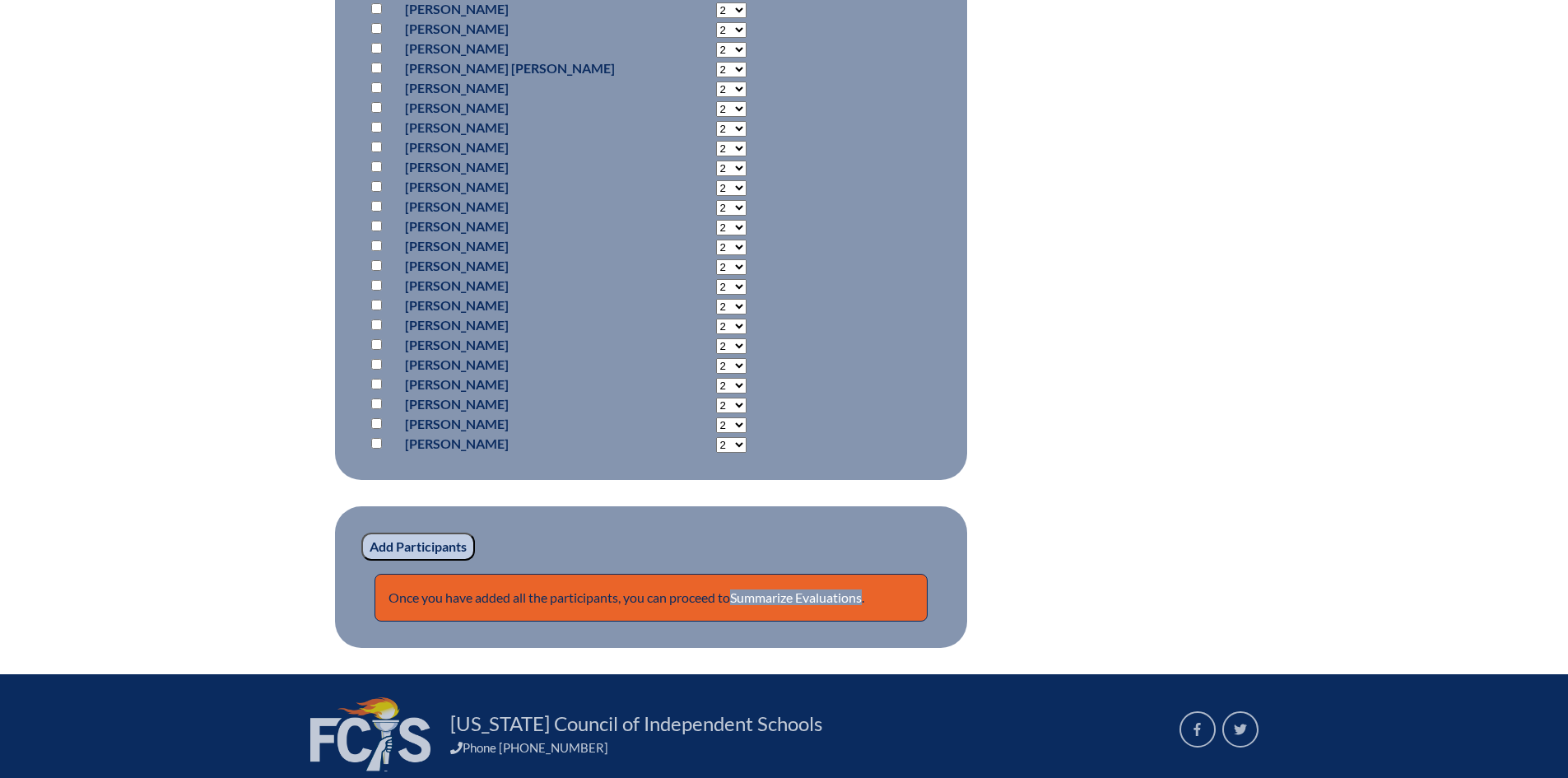
scroll to position [12987, 0]
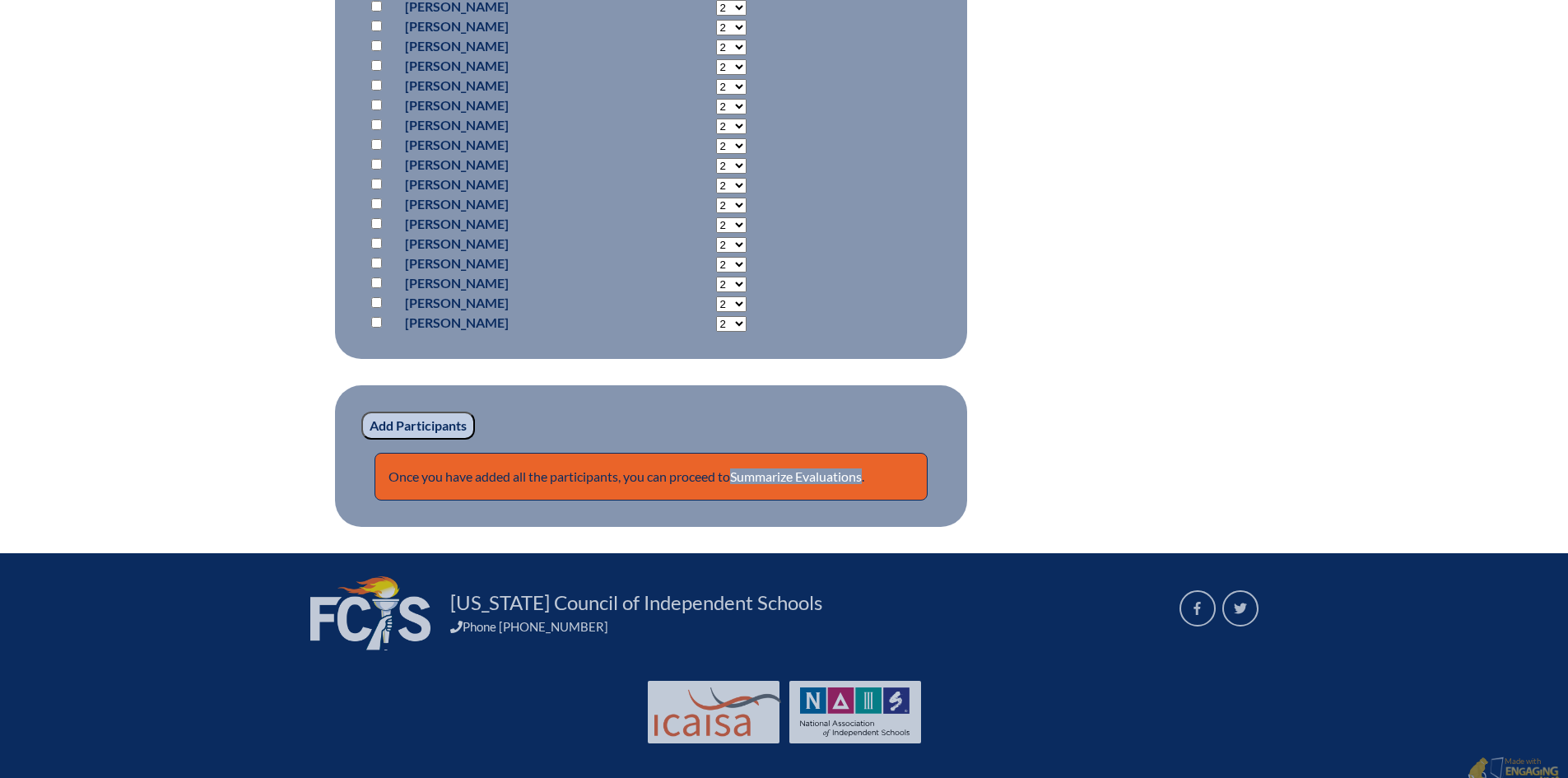
click at [431, 417] on input "Add Participants" at bounding box center [418, 425] width 113 height 28
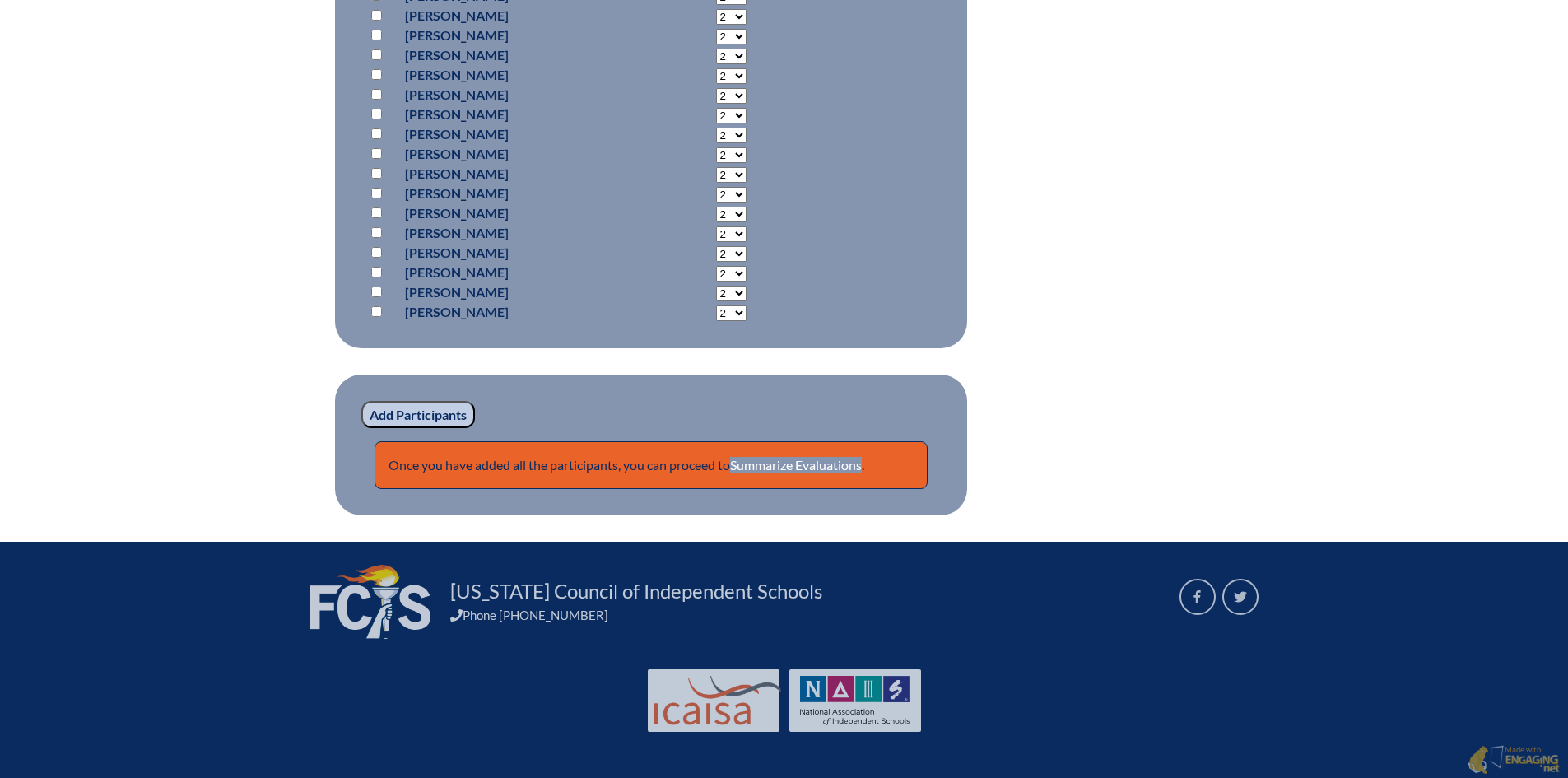
scroll to position [13006, 0]
